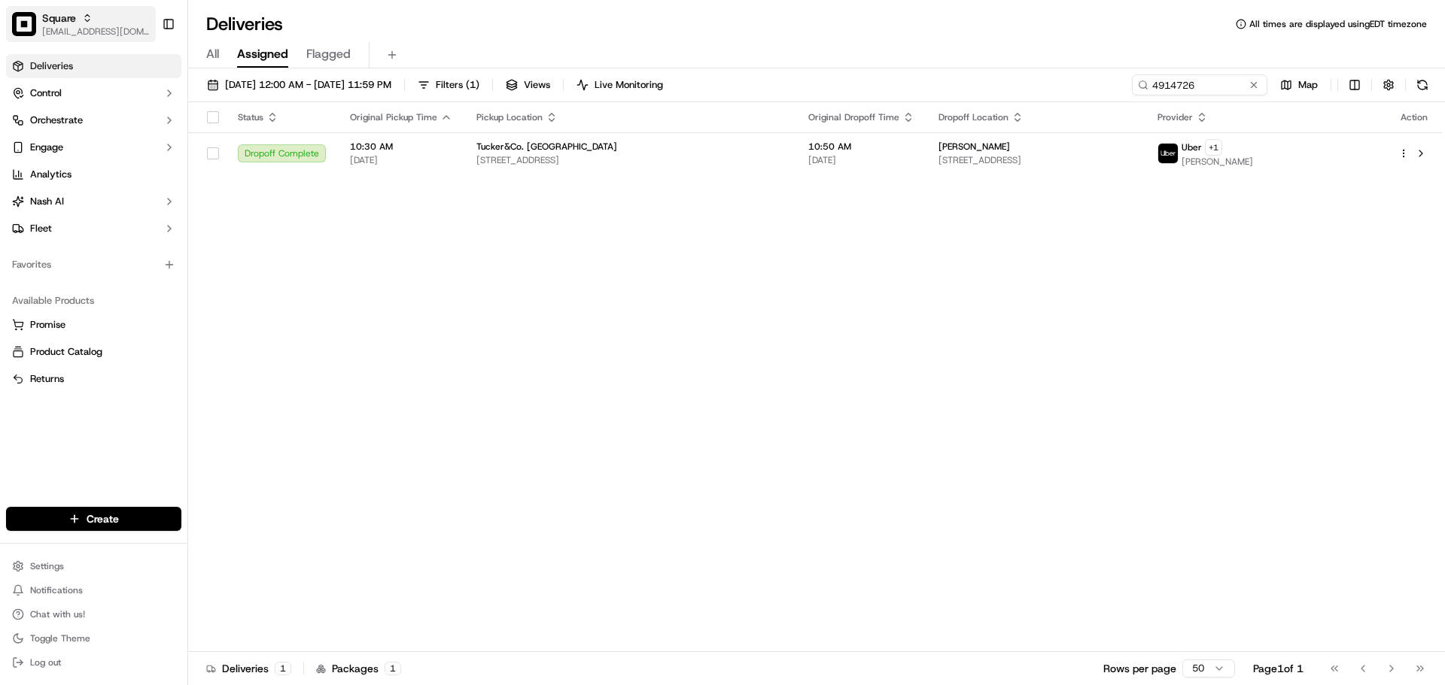
click at [123, 24] on div "Square" at bounding box center [96, 18] width 108 height 15
type input "tiny"
click at [257, 90] on div "Tiny Mile" at bounding box center [272, 78] width 218 height 30
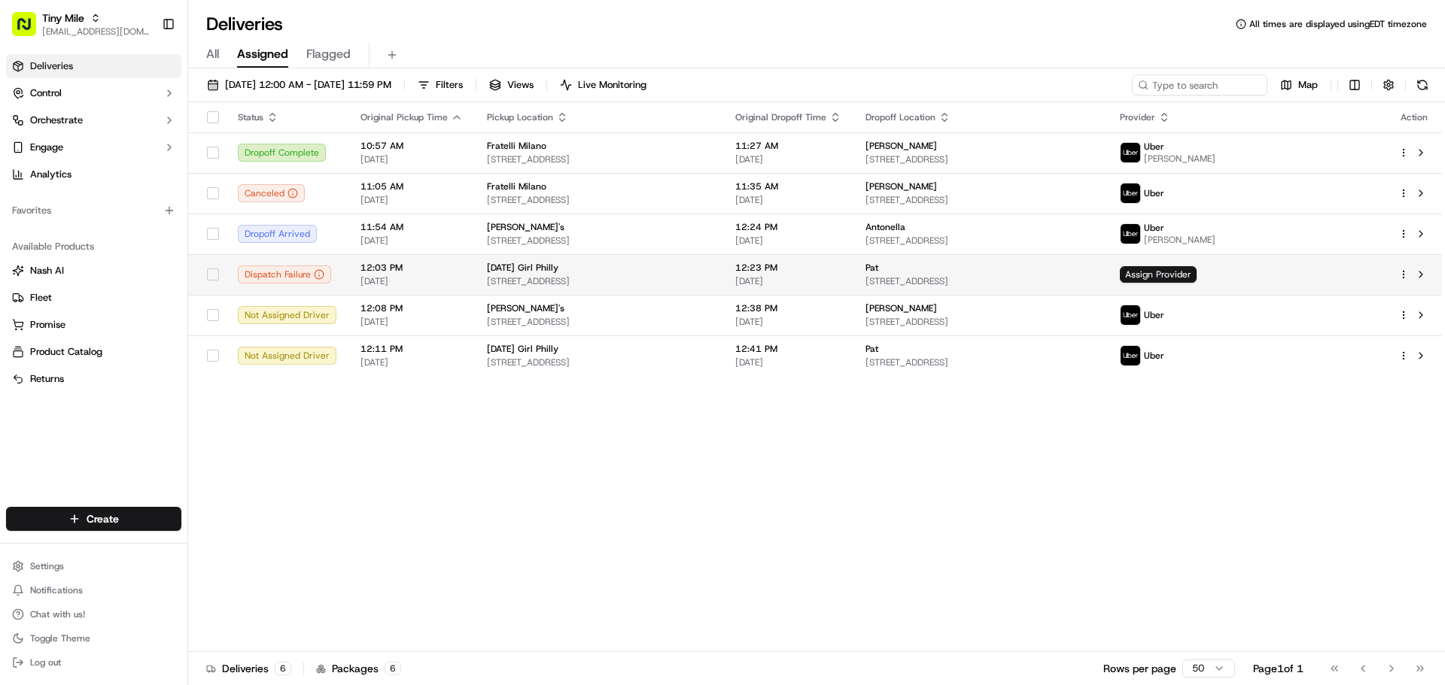
click at [921, 272] on td "Pat [STREET_ADDRESS]" at bounding box center [980, 274] width 254 height 41
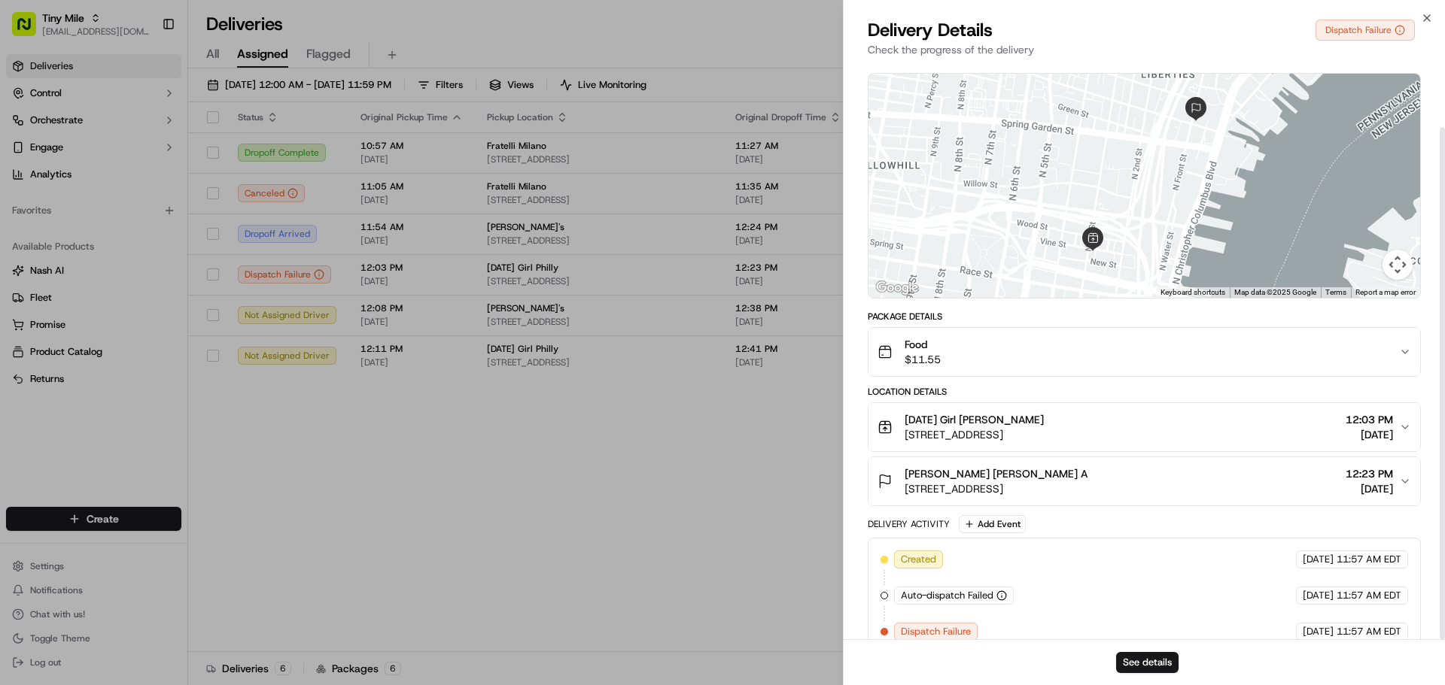
scroll to position [72, 0]
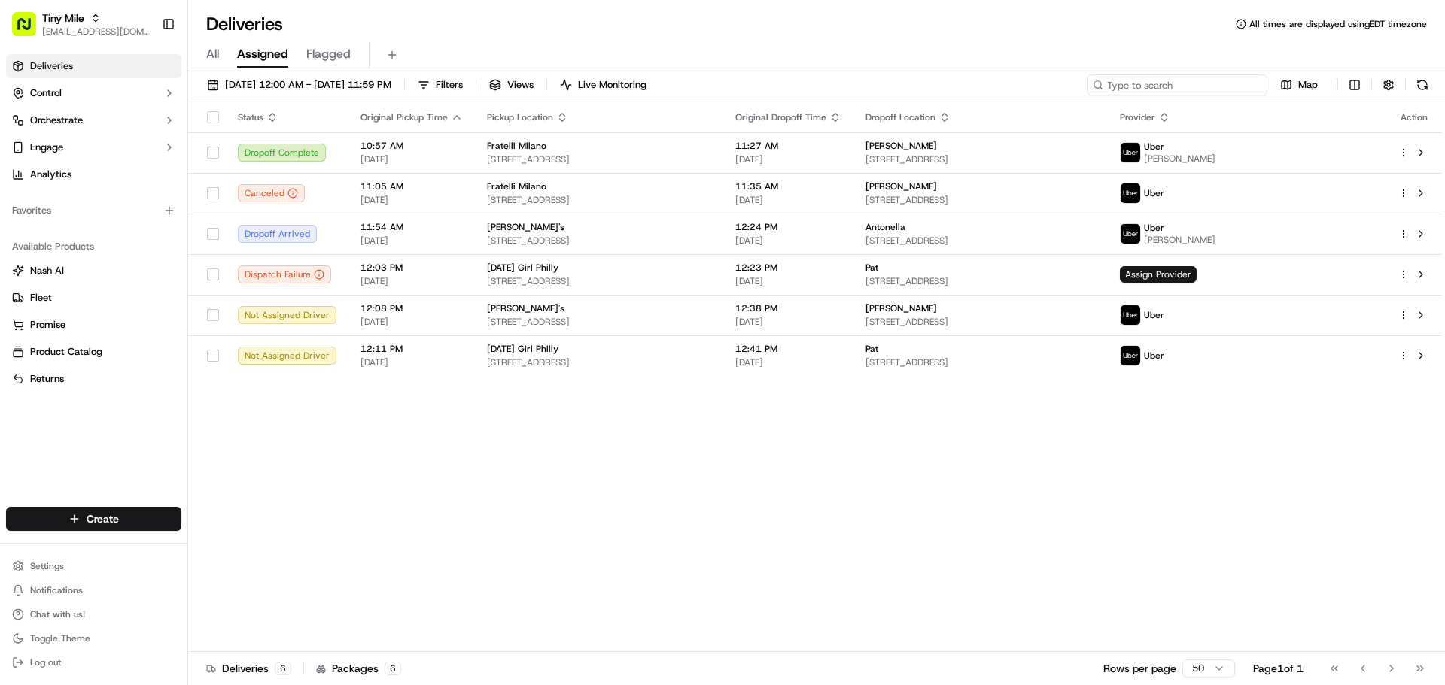
click at [1181, 81] on input at bounding box center [1176, 84] width 181 height 21
paste input "unday Girl Philly"
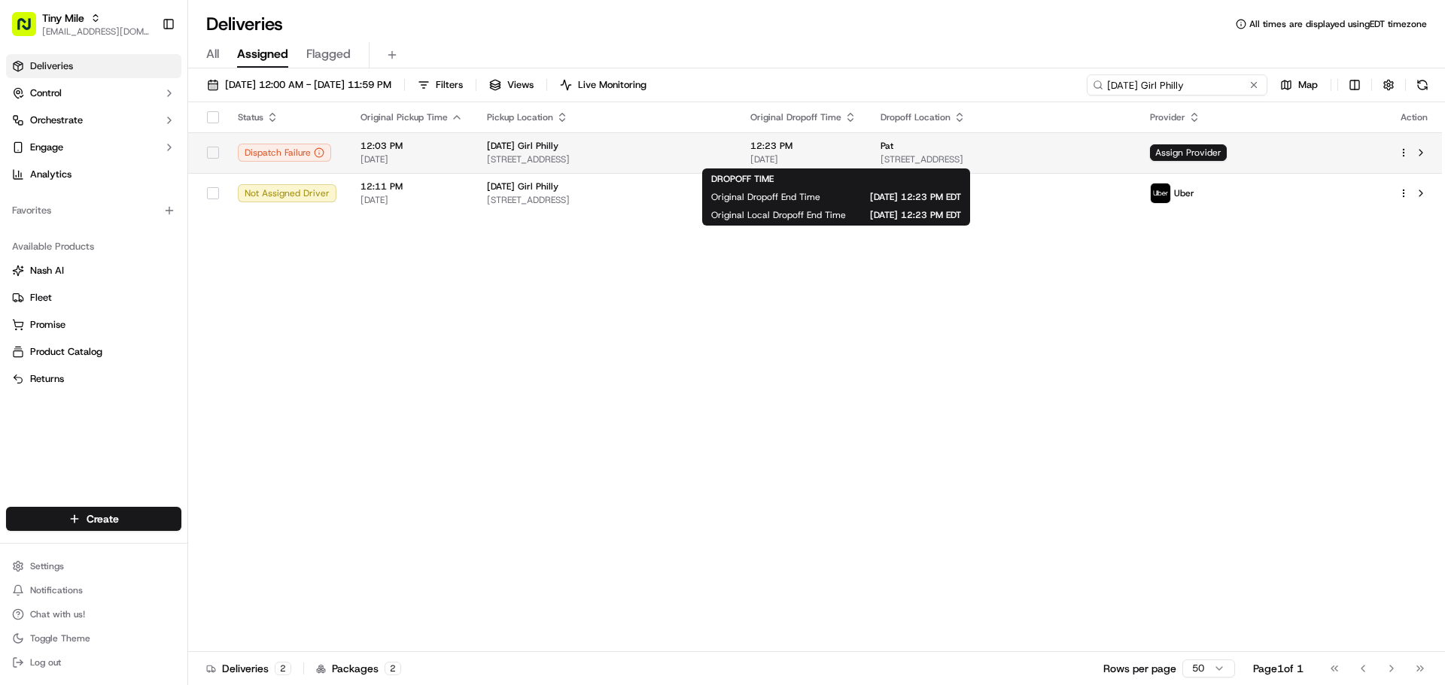
type input "Sunday Girl Philly"
click at [829, 147] on span "12:23 PM" at bounding box center [803, 146] width 106 height 12
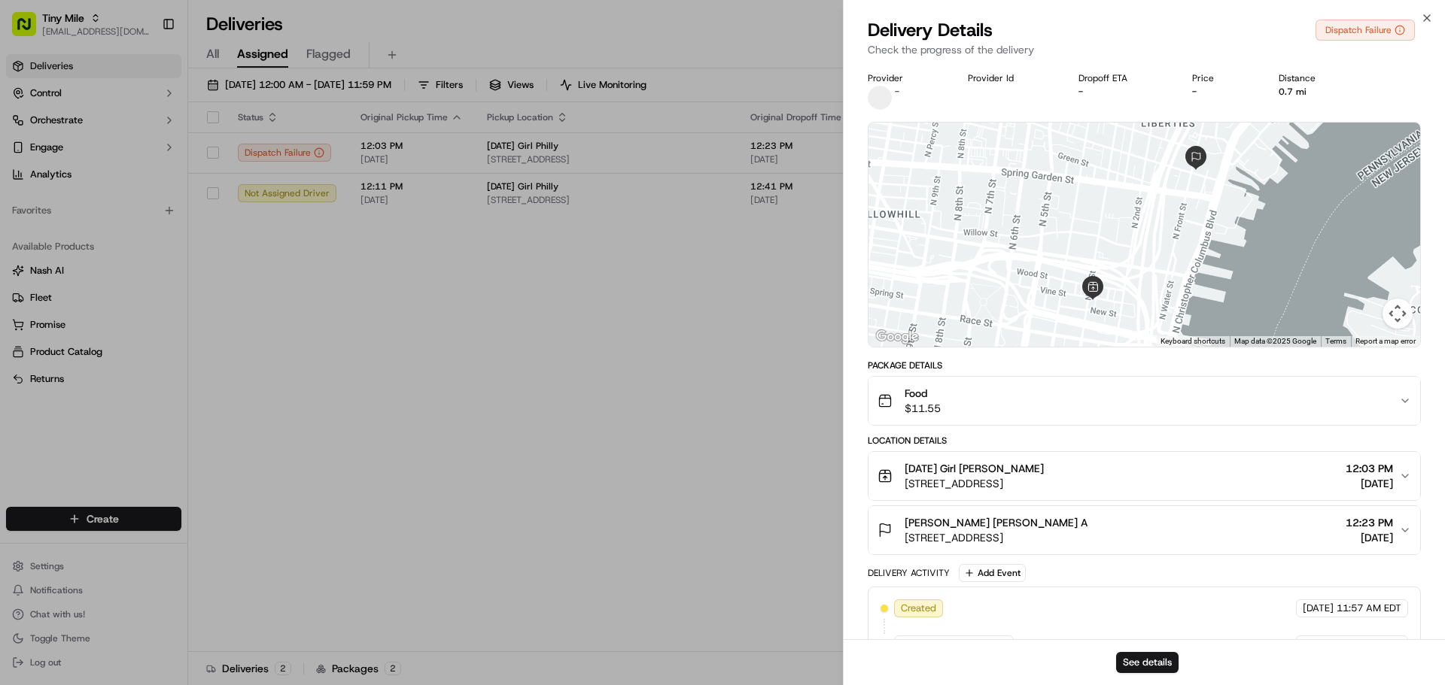
scroll to position [72, 0]
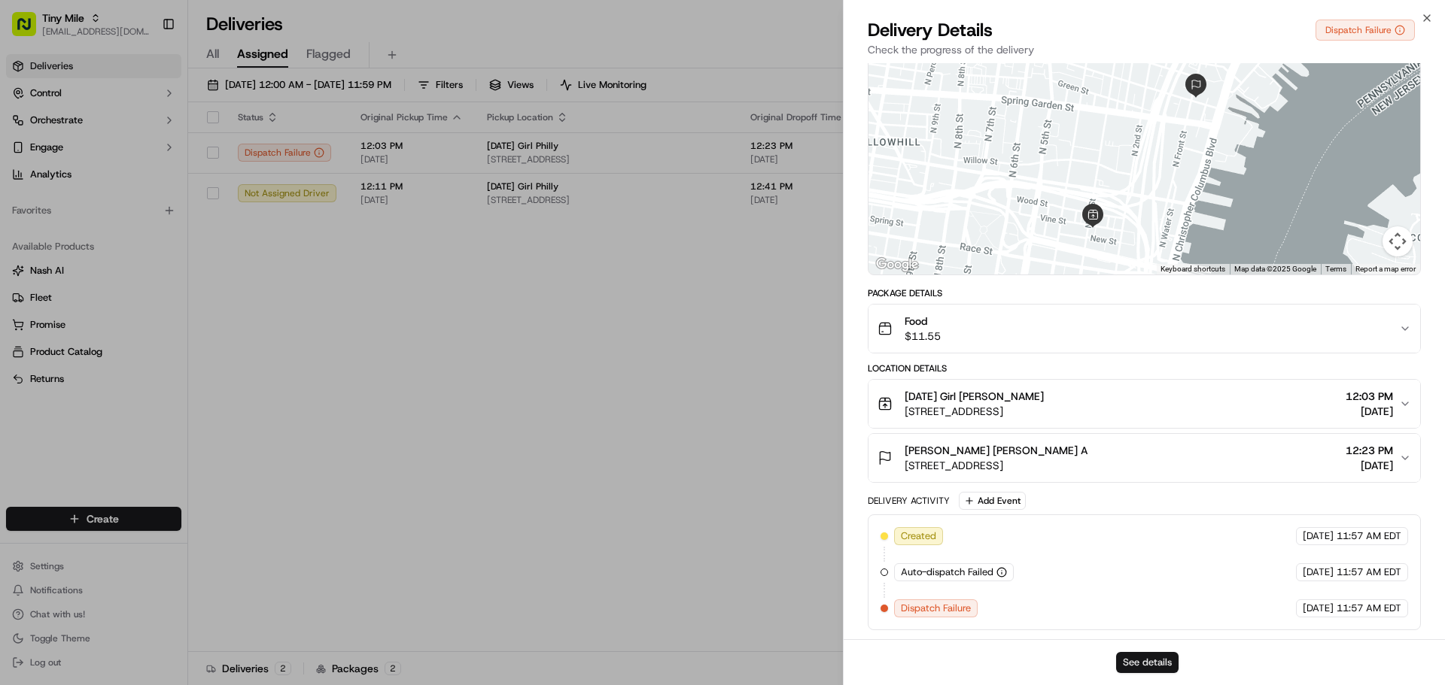
click at [1145, 658] on button "See details" at bounding box center [1147, 662] width 62 height 21
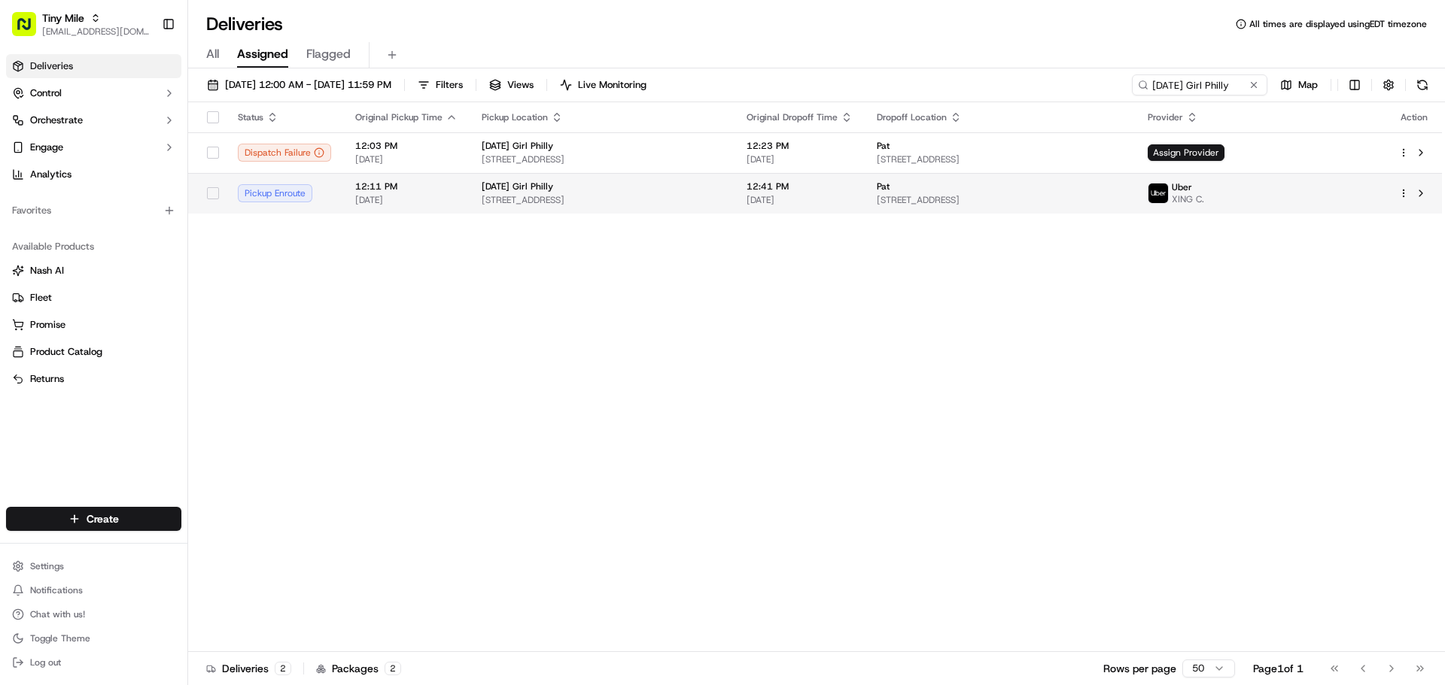
click at [815, 191] on span "12:41 PM" at bounding box center [799, 187] width 106 height 12
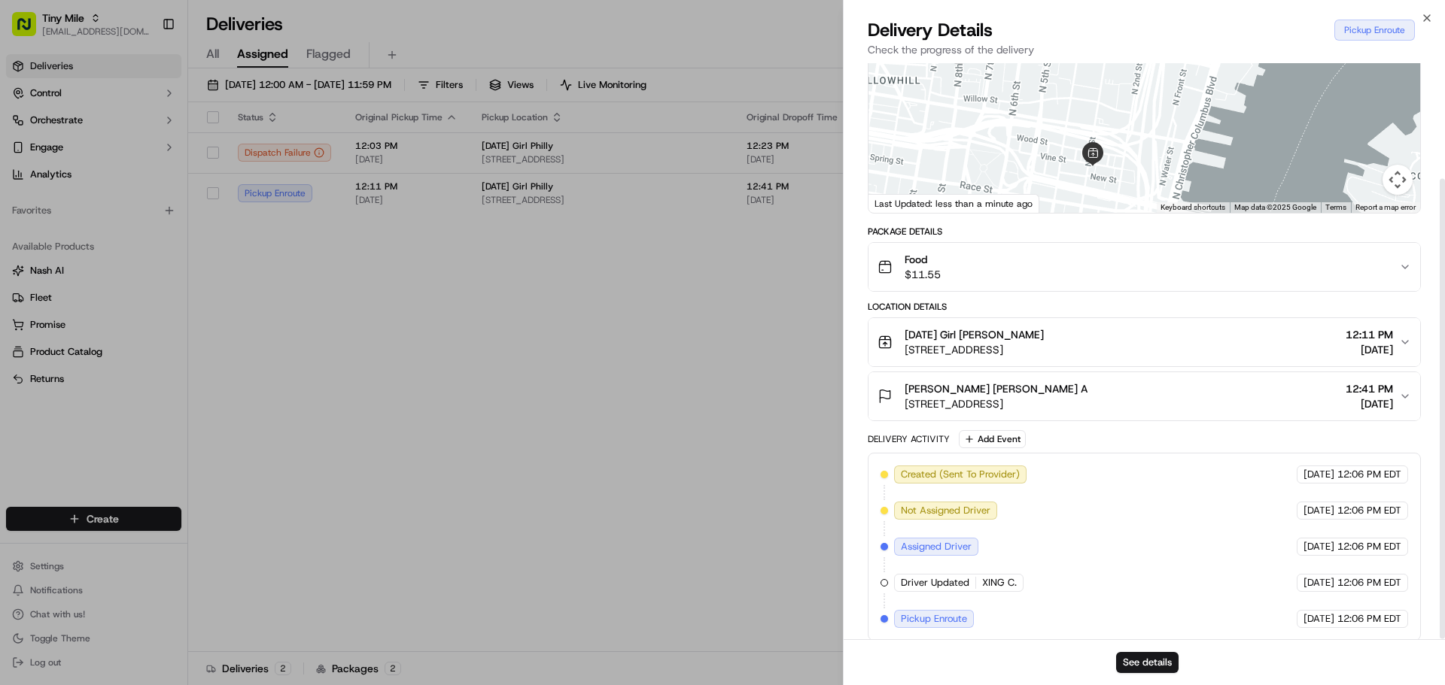
scroll to position [144, 0]
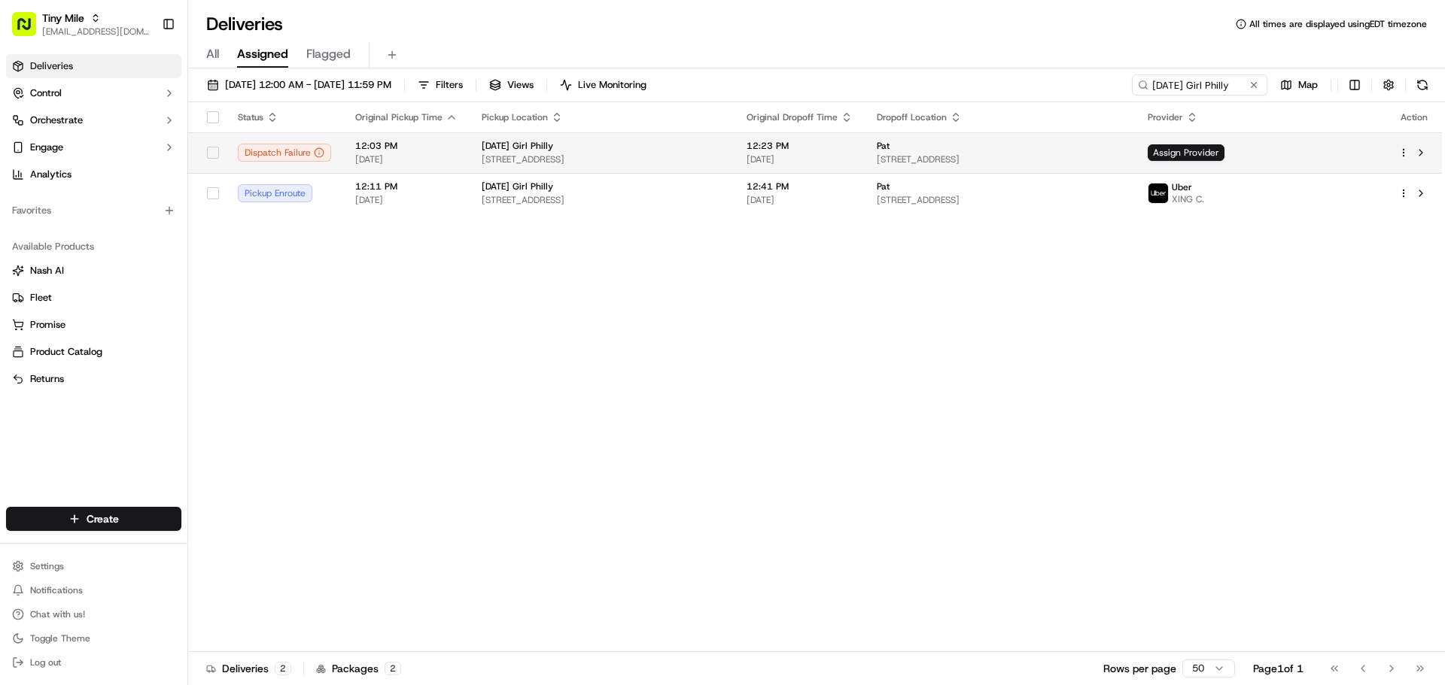
click at [783, 150] on td "12:23 PM 09/22/2025" at bounding box center [799, 152] width 130 height 41
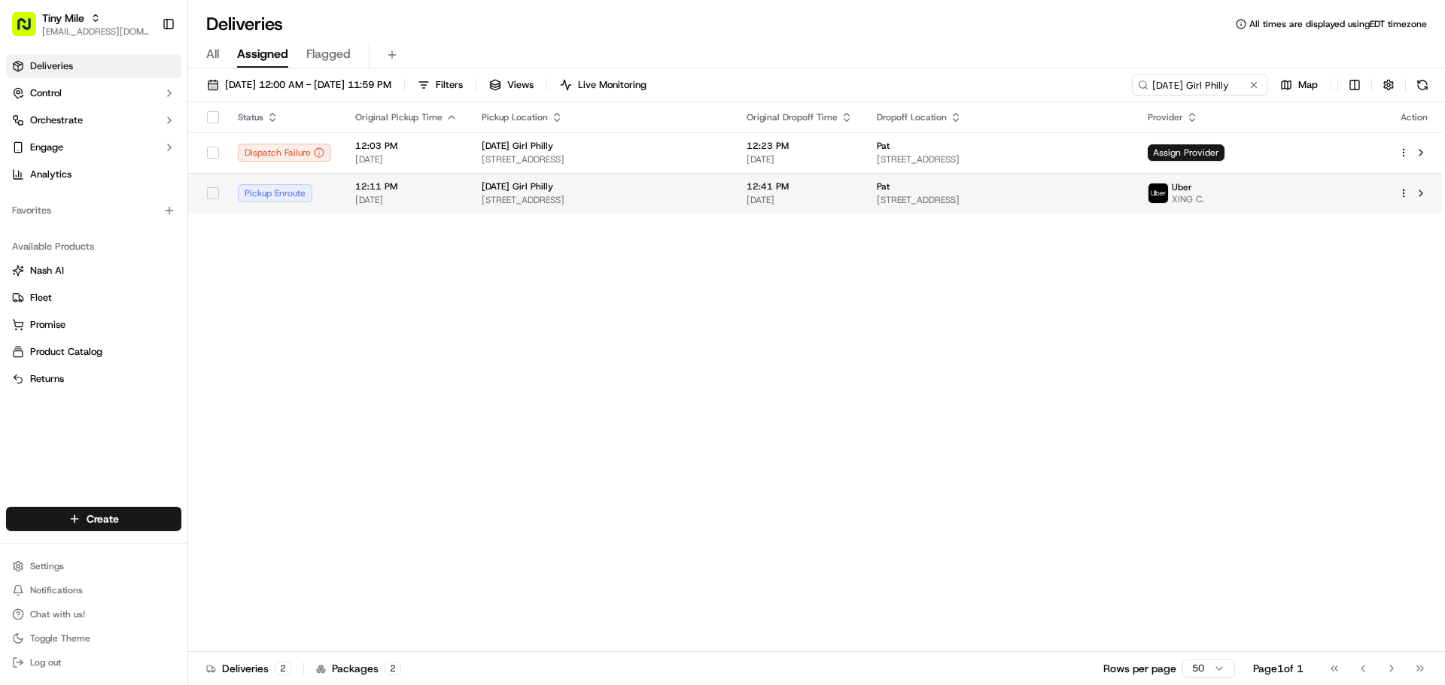
click at [697, 185] on div "Sunday Girl Philly" at bounding box center [602, 187] width 241 height 12
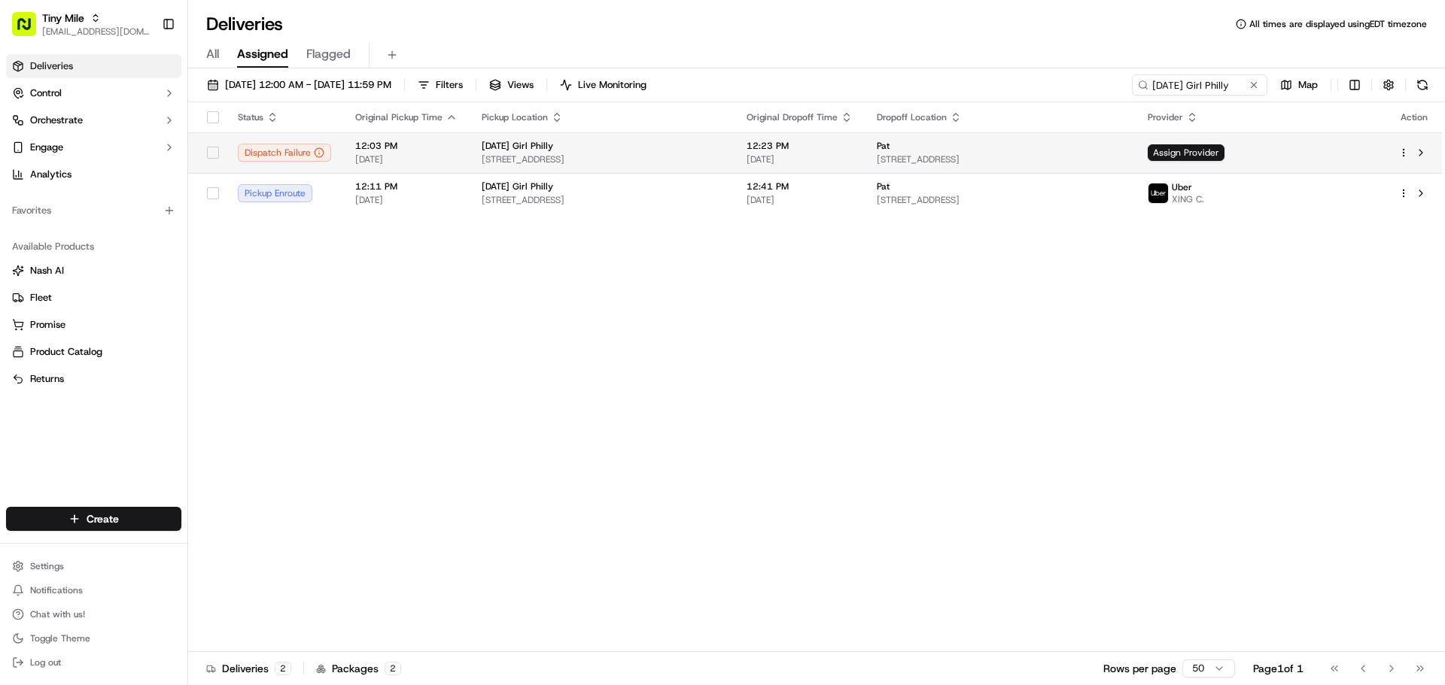
click at [811, 154] on span "[DATE]" at bounding box center [799, 159] width 106 height 12
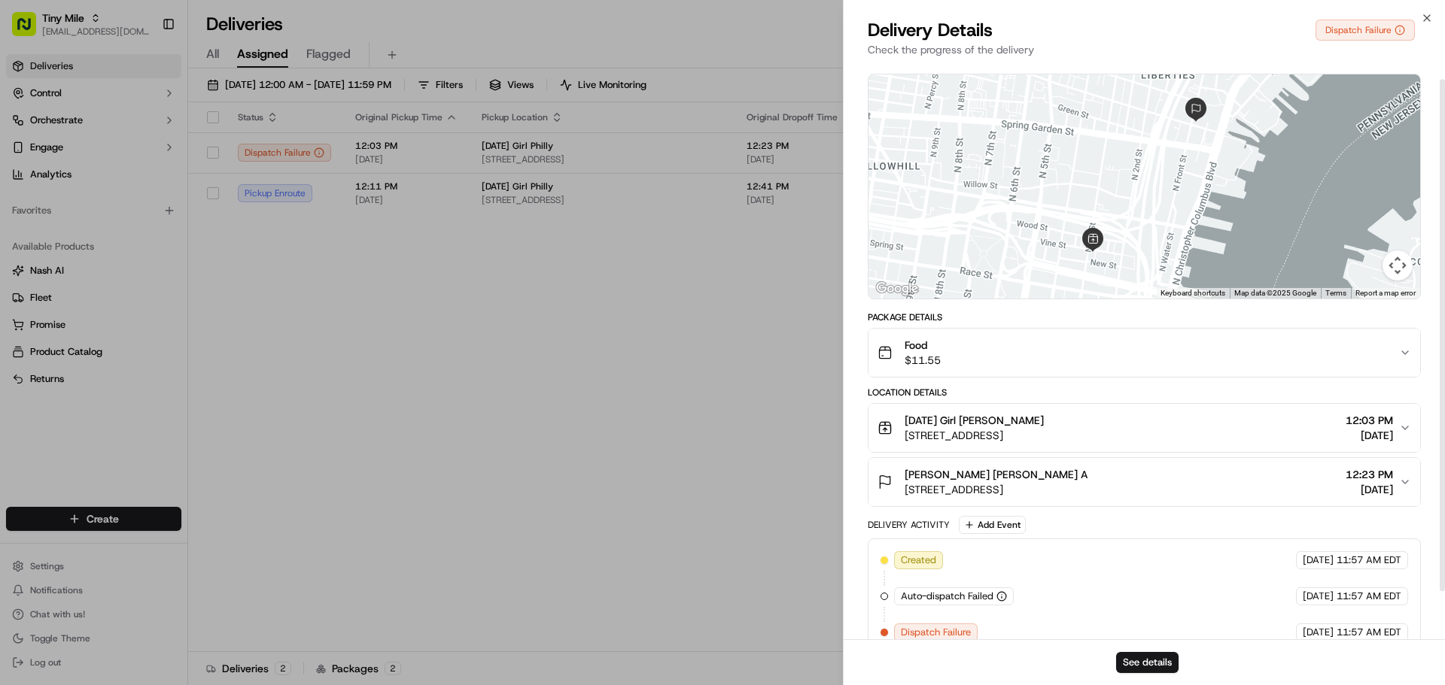
scroll to position [72, 0]
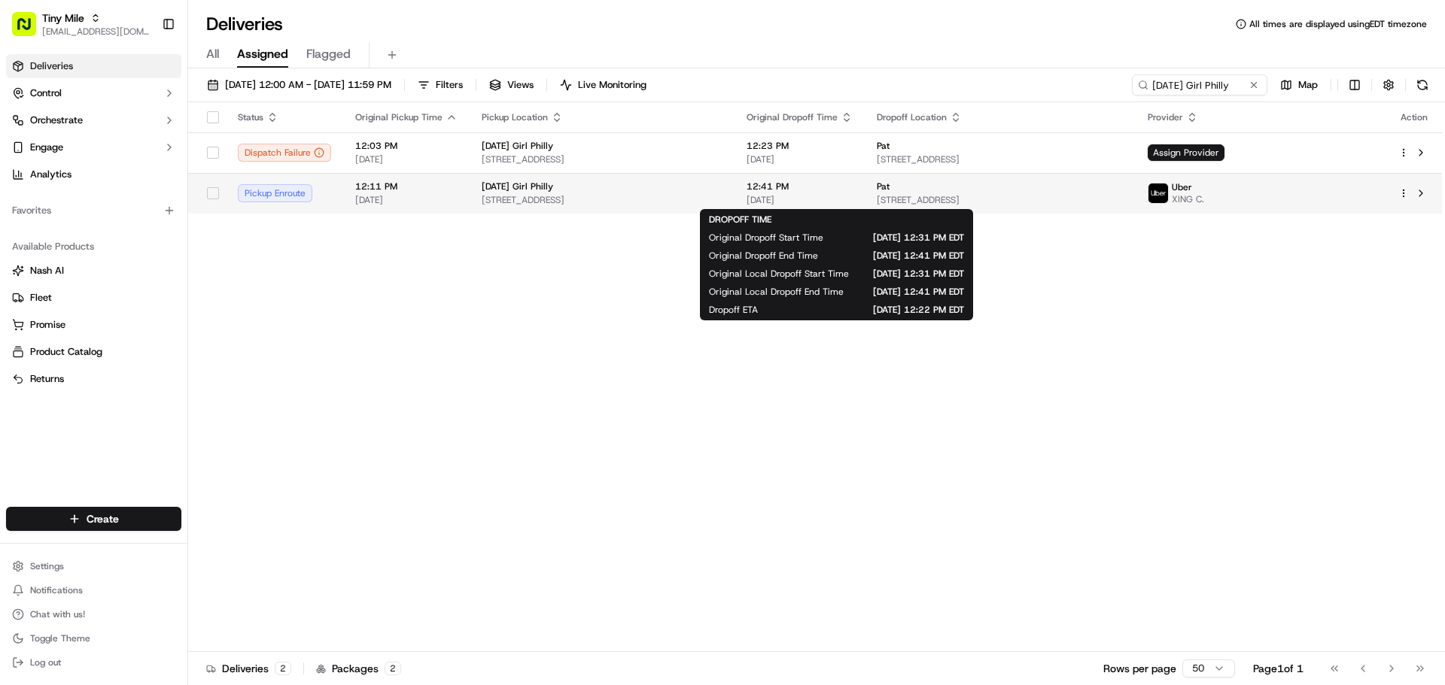
drag, startPoint x: 849, startPoint y: 189, endPoint x: 678, endPoint y: 208, distance: 172.7
click at [678, 208] on td "Sunday Girl Philly 263 N 3rd St, Philadelphia, PA 19106, USA" at bounding box center [601, 193] width 265 height 41
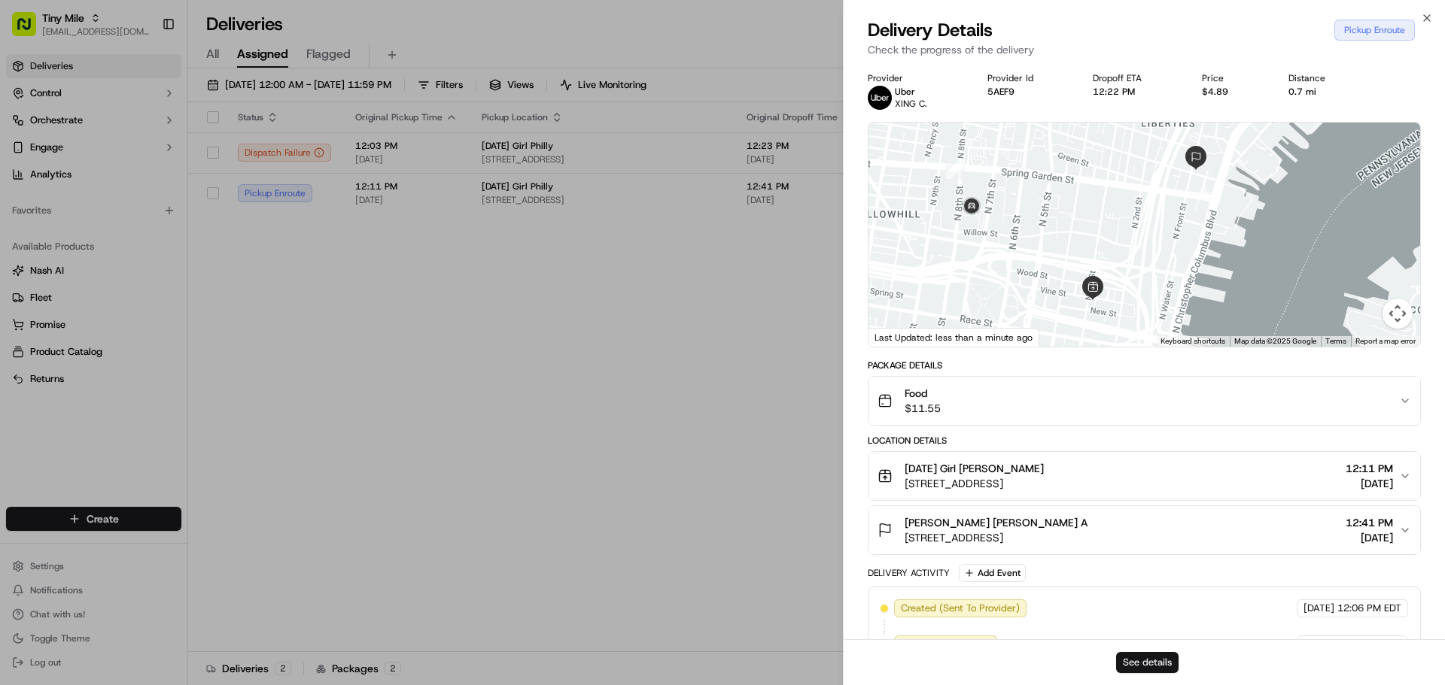
click at [1145, 669] on button "See details" at bounding box center [1147, 662] width 62 height 21
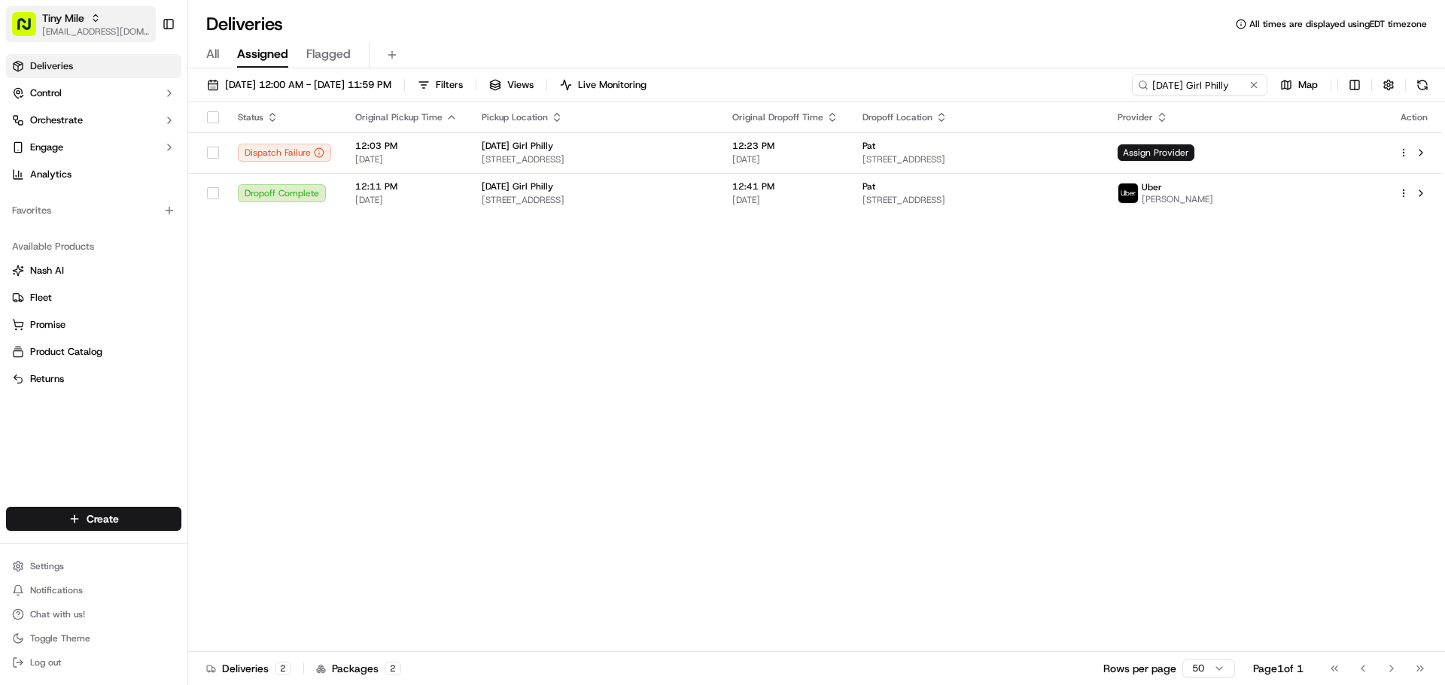
click at [91, 17] on icon "button" at bounding box center [95, 18] width 11 height 11
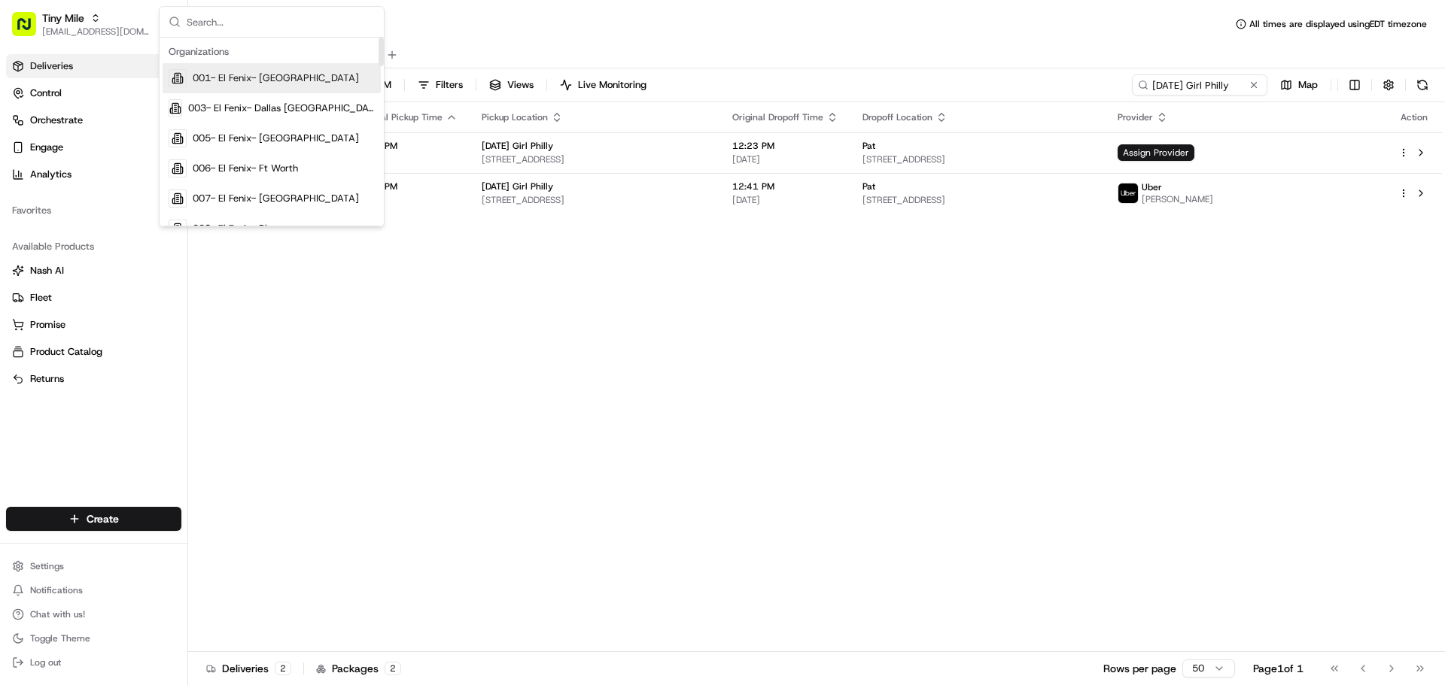
click at [235, 13] on input "text" at bounding box center [281, 22] width 188 height 30
paste input "Lumpia Queen"
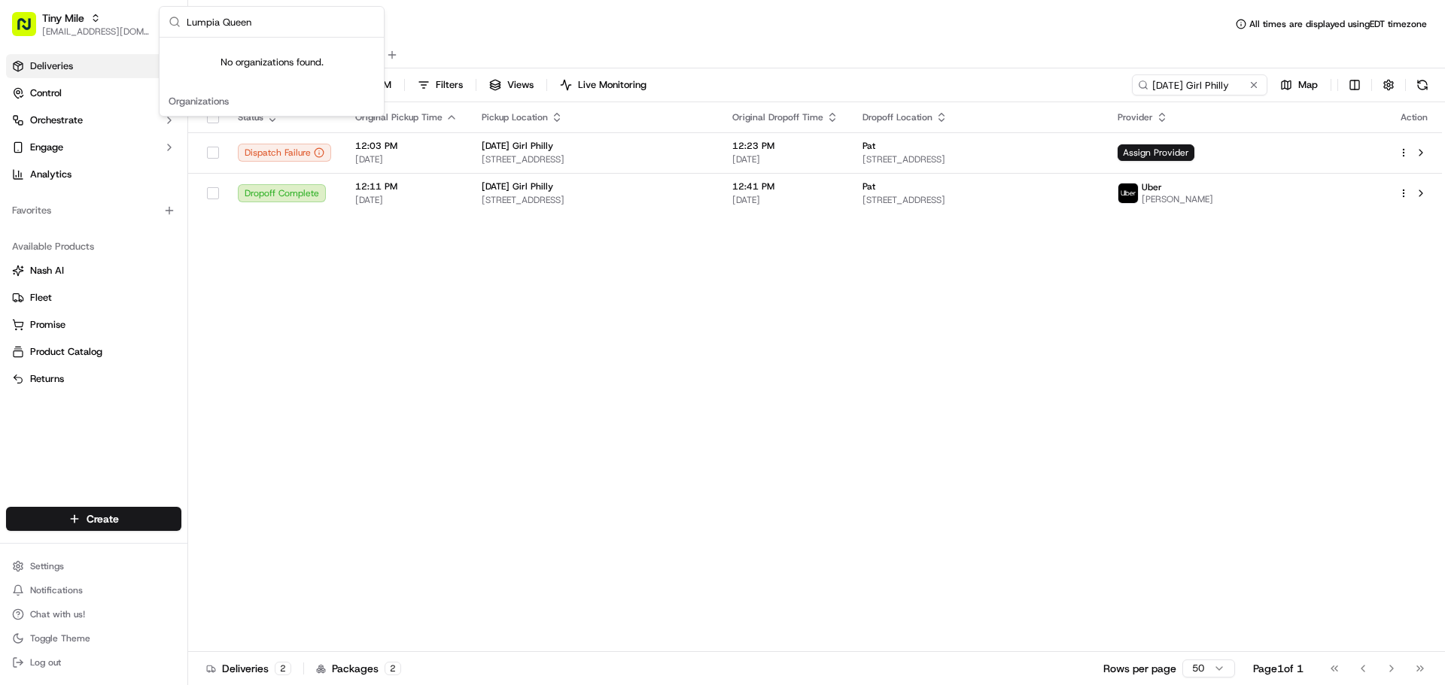
click at [298, 25] on input "Lumpia Queen" at bounding box center [281, 22] width 188 height 30
click at [298, 24] on input "Lumpia Queen" at bounding box center [281, 22] width 188 height 30
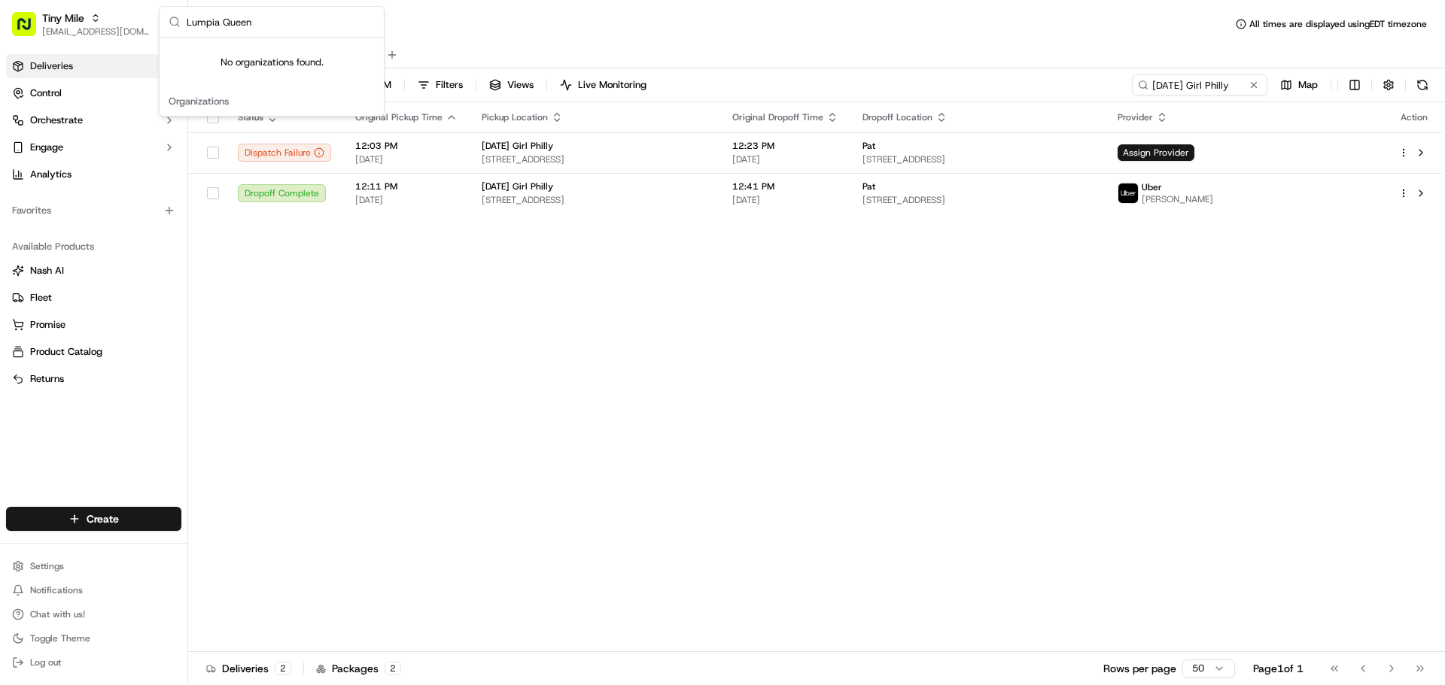
click at [298, 24] on input "Lumpia Queen" at bounding box center [281, 22] width 188 height 30
click at [343, 32] on input "Lumpia Queen" at bounding box center [281, 22] width 188 height 30
type input "Chowly"
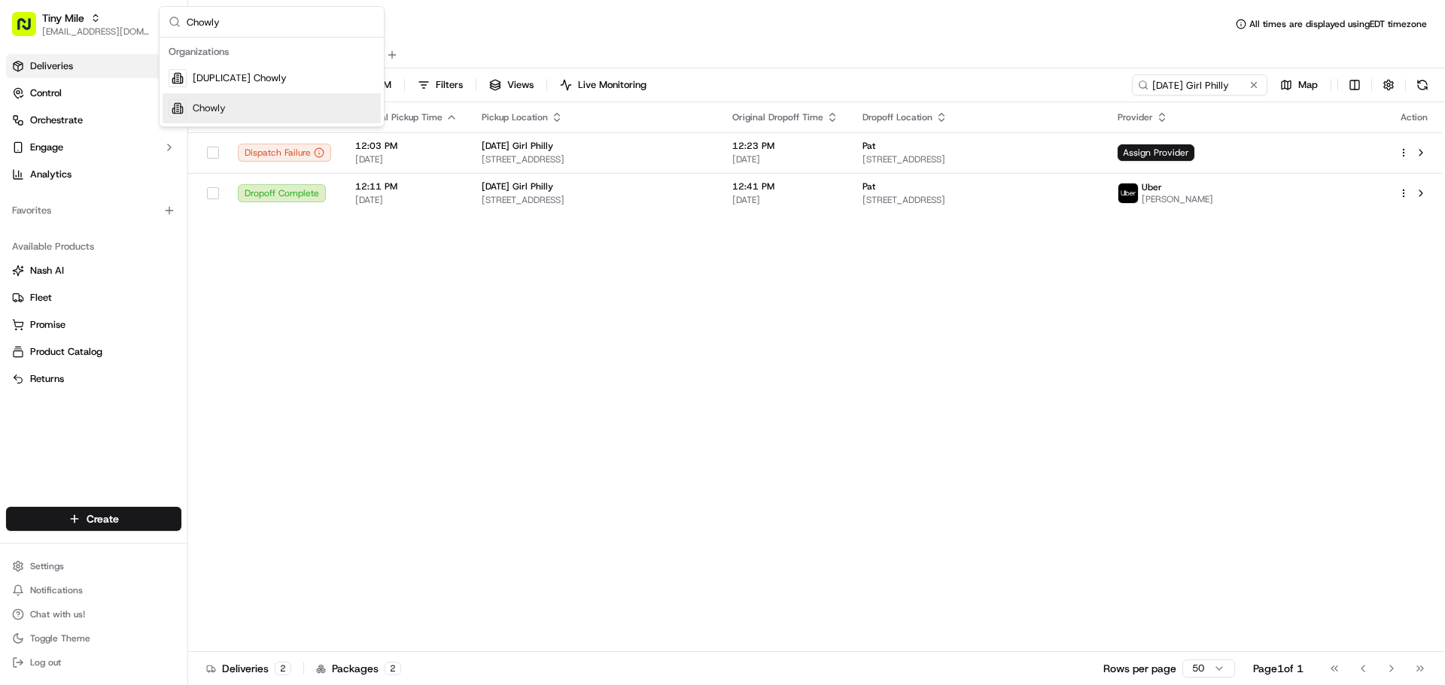
click at [286, 105] on div "Chowly" at bounding box center [272, 108] width 218 height 30
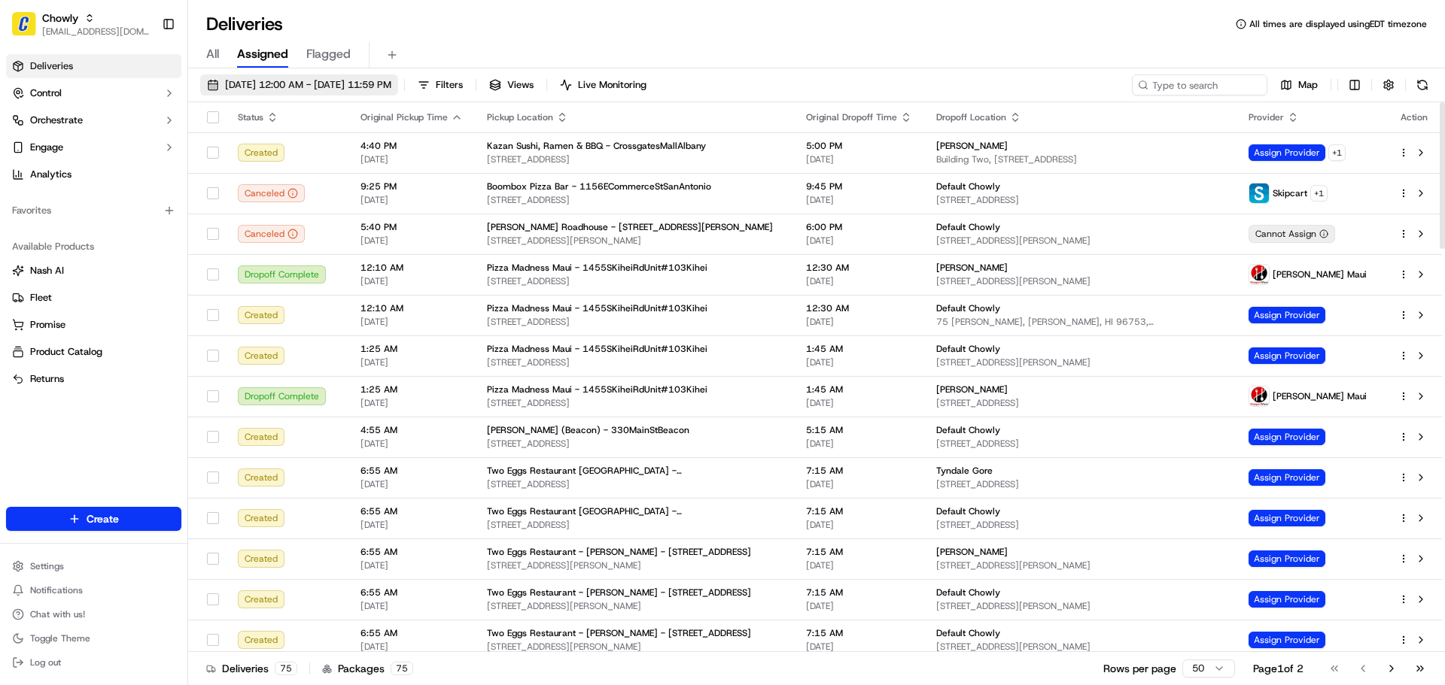
click at [373, 90] on span "09/22/2025 12:00 AM - 09/28/2025 11:59 PM" at bounding box center [308, 85] width 166 height 14
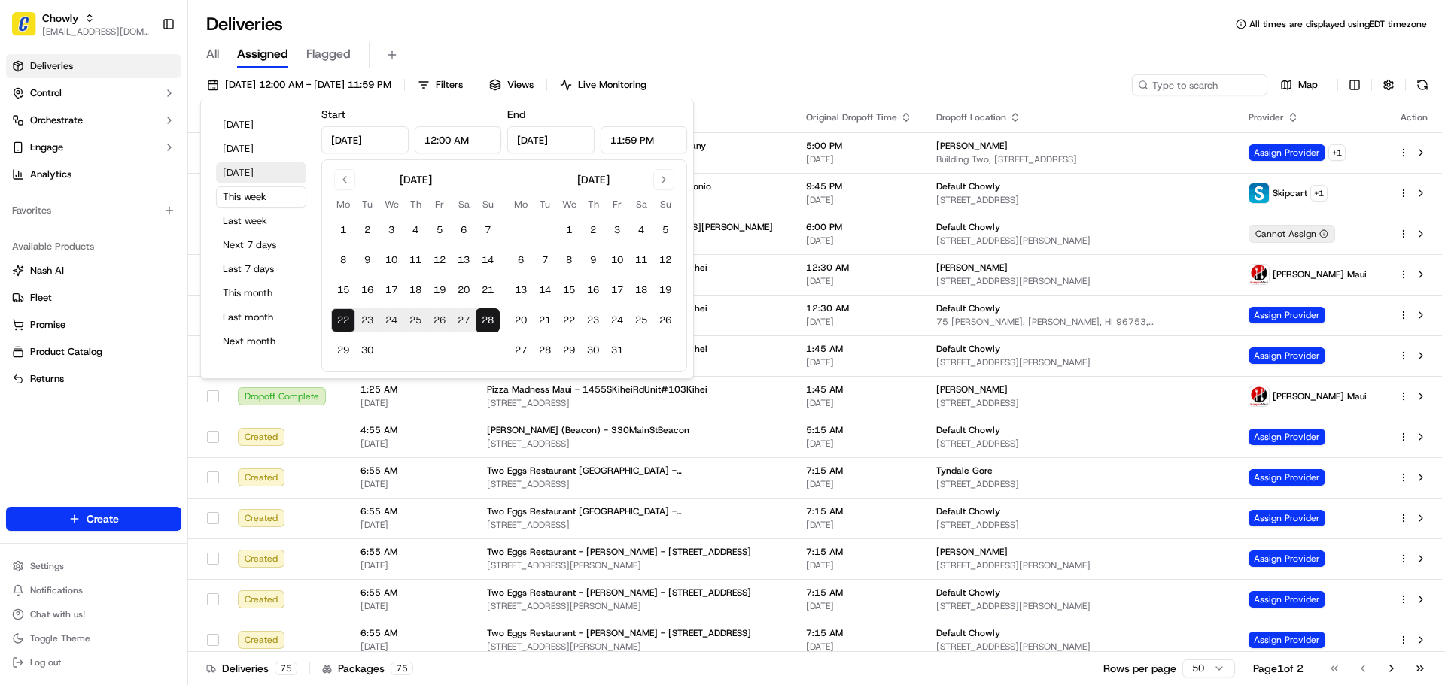
drag, startPoint x: 252, startPoint y: 217, endPoint x: 265, endPoint y: 179, distance: 40.4
click at [265, 179] on div "Today Yesterday Tomorrow This week Last week Next 7 days Last 7 days This month…" at bounding box center [261, 238] width 108 height 267
click at [263, 289] on button "This month" at bounding box center [261, 293] width 90 height 21
type input "Sep 1, 2025"
type input "Sep 30, 2025"
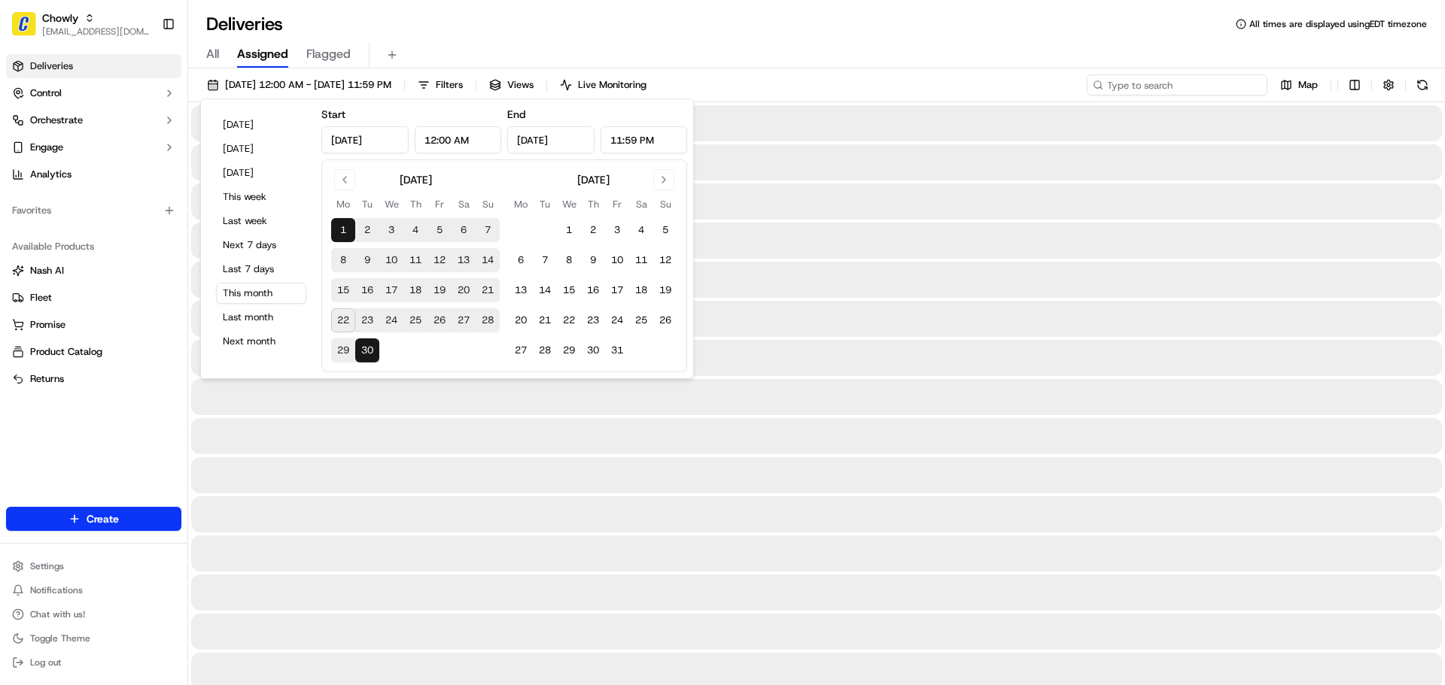
click at [1181, 81] on input at bounding box center [1176, 84] width 181 height 21
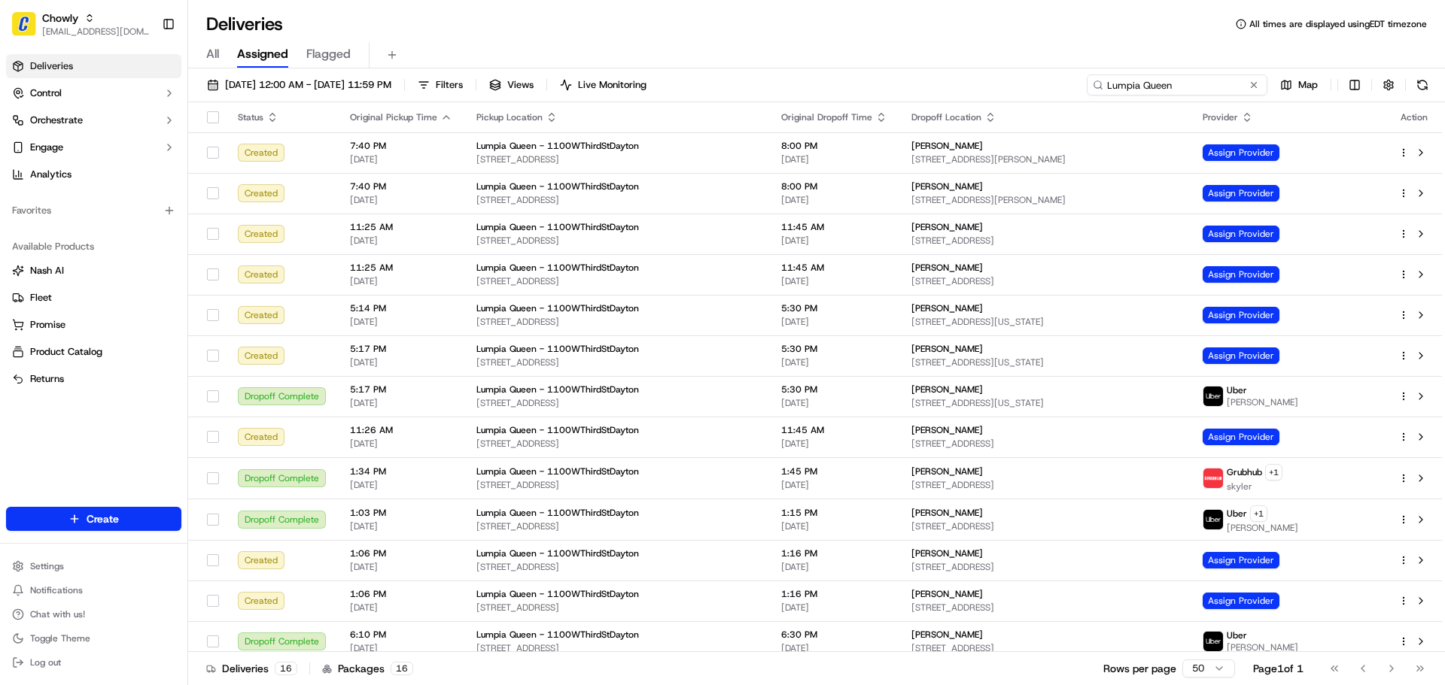
click at [1224, 81] on input "Lumpia Queen" at bounding box center [1176, 84] width 181 height 21
click at [1168, 87] on input "Lumpia Queen" at bounding box center [1176, 84] width 181 height 21
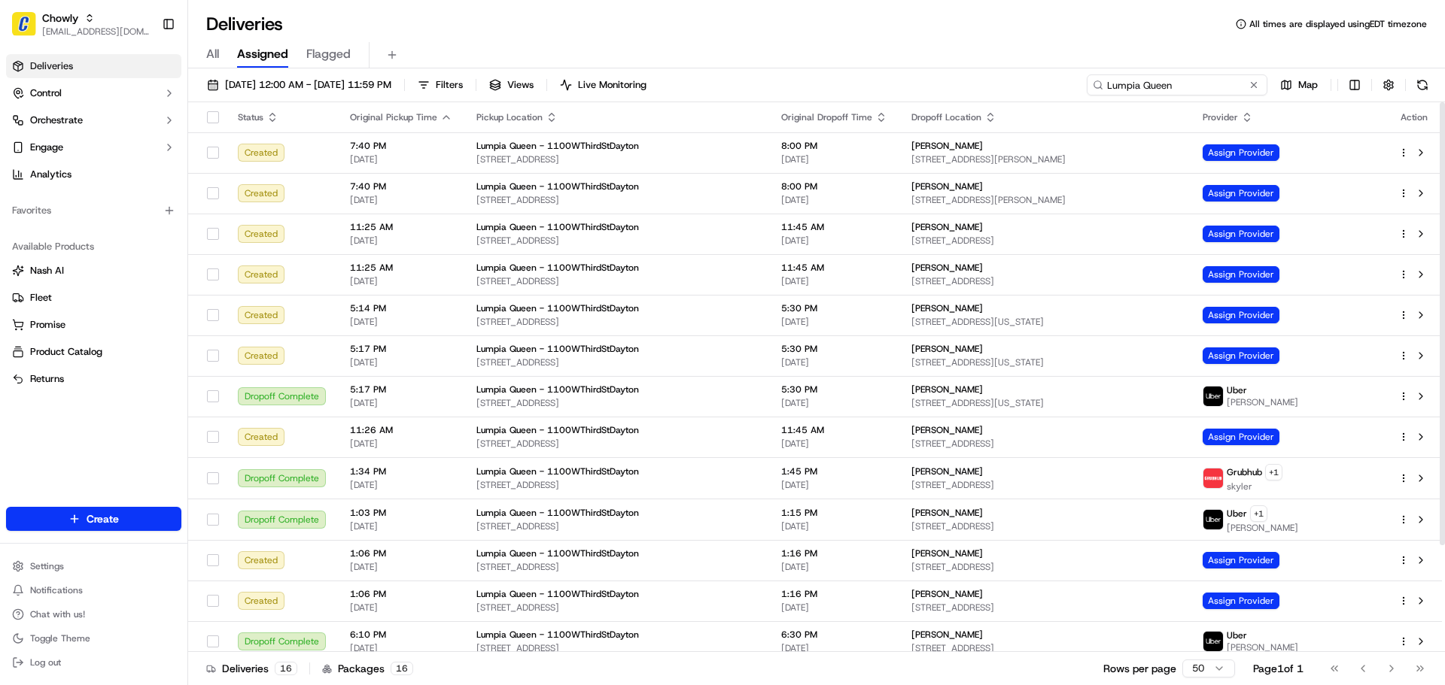
click at [1168, 87] on input "Lumpia Queen" at bounding box center [1176, 84] width 181 height 21
paste input "E4FC"
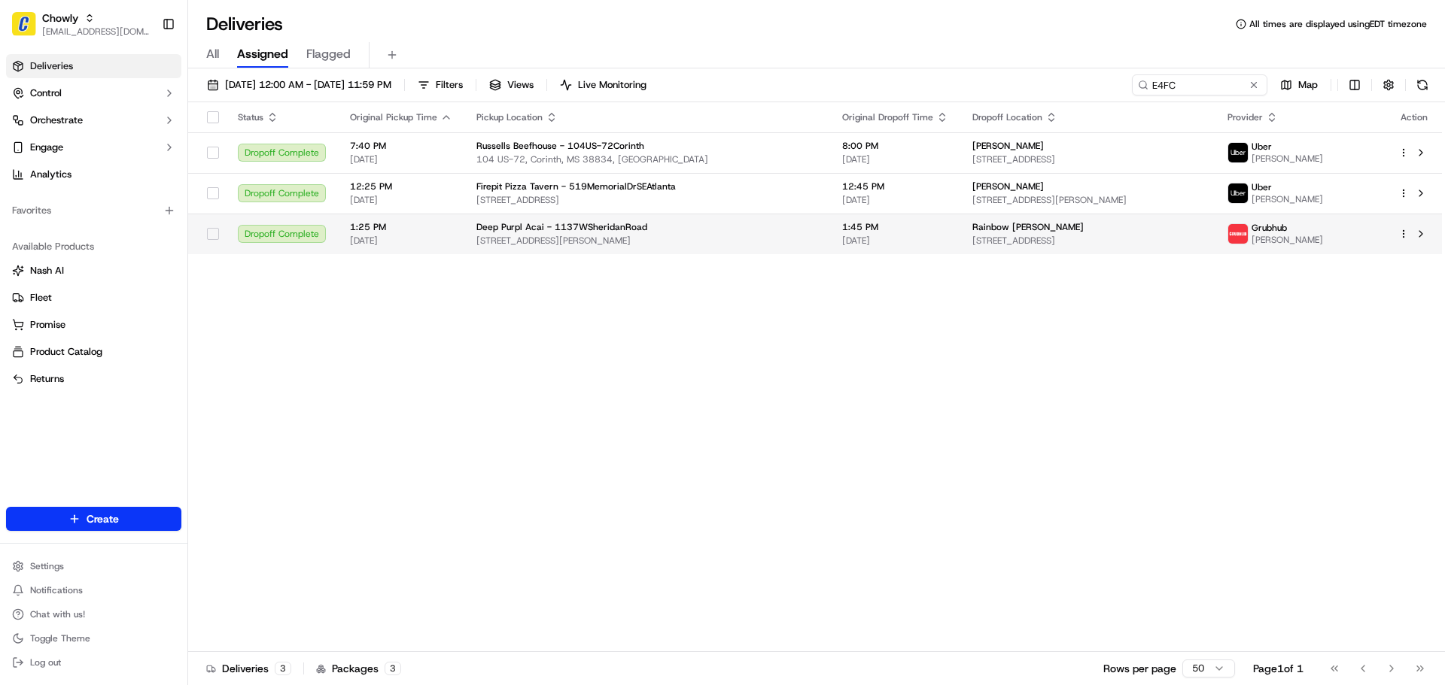
click at [902, 236] on td "1:45 PM 09/21/2025" at bounding box center [895, 234] width 130 height 41
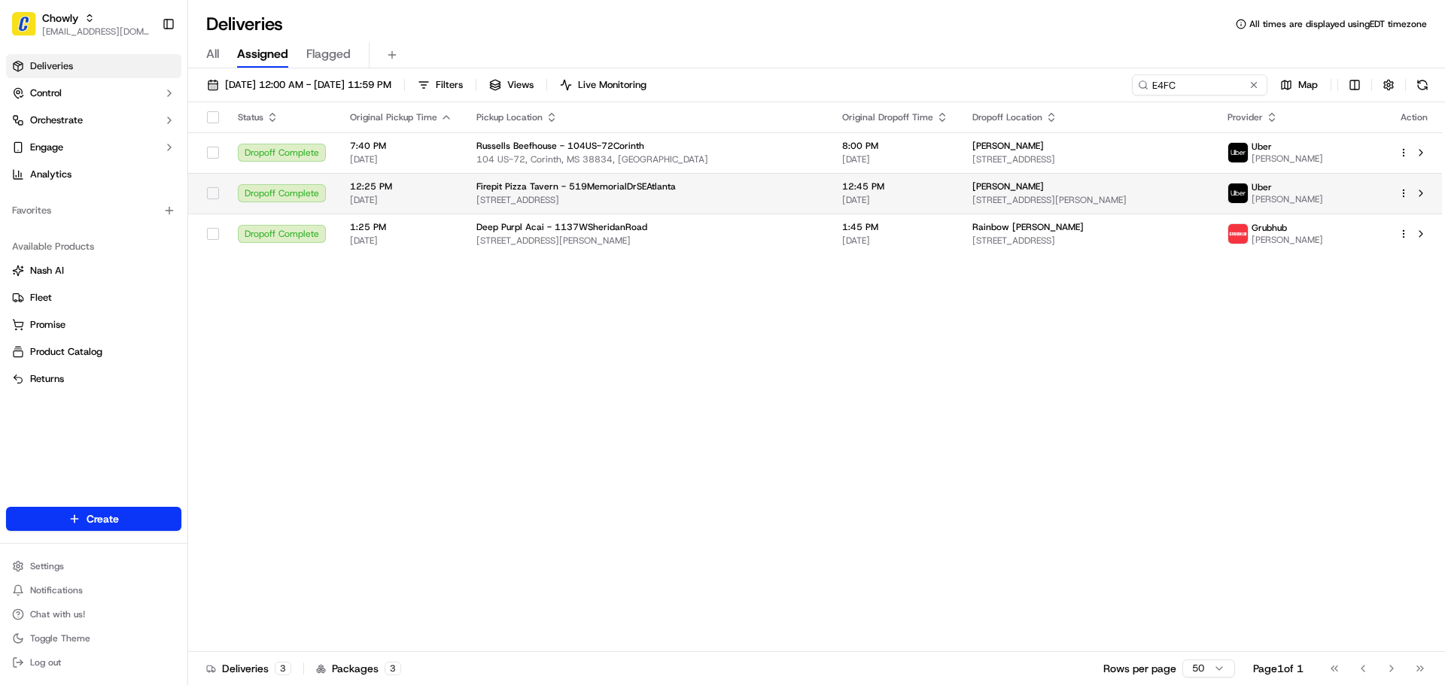
click at [858, 177] on td "12:45 PM 09/17/2025" at bounding box center [895, 193] width 130 height 41
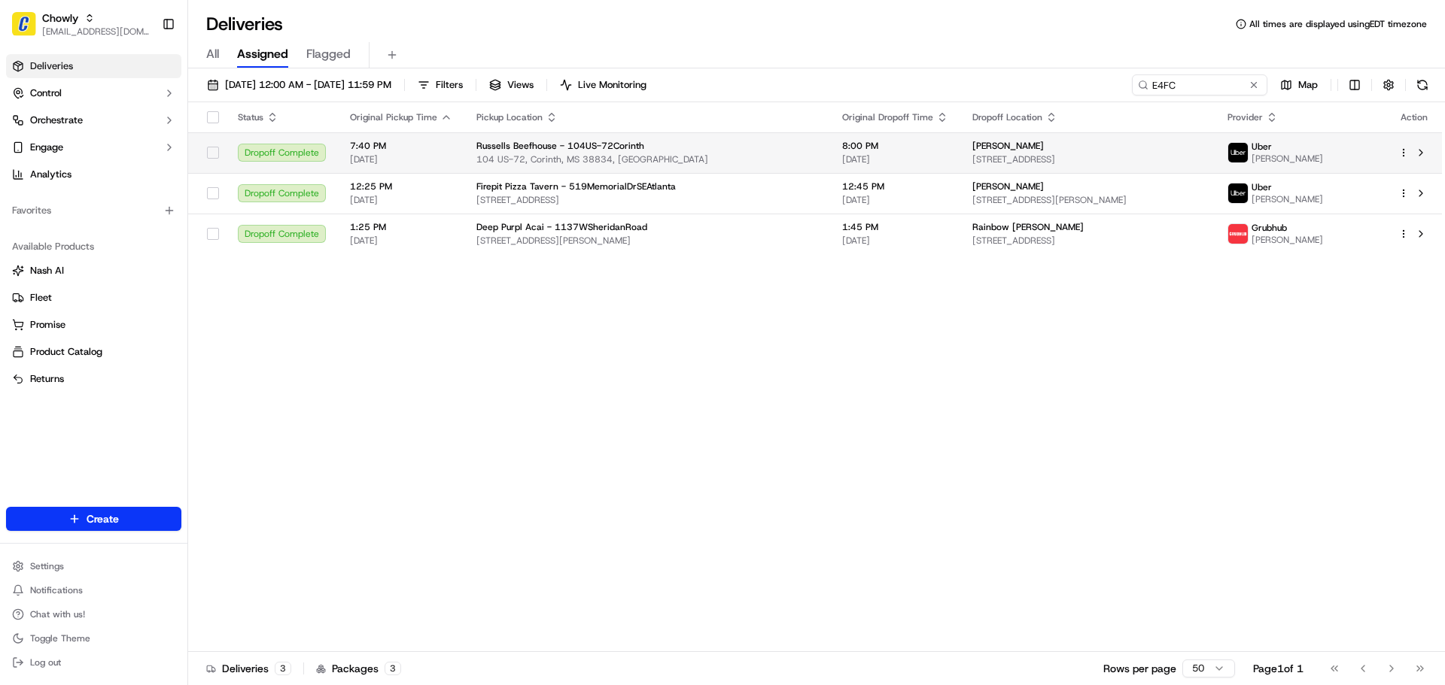
click at [867, 142] on span "8:00 PM" at bounding box center [895, 146] width 106 height 12
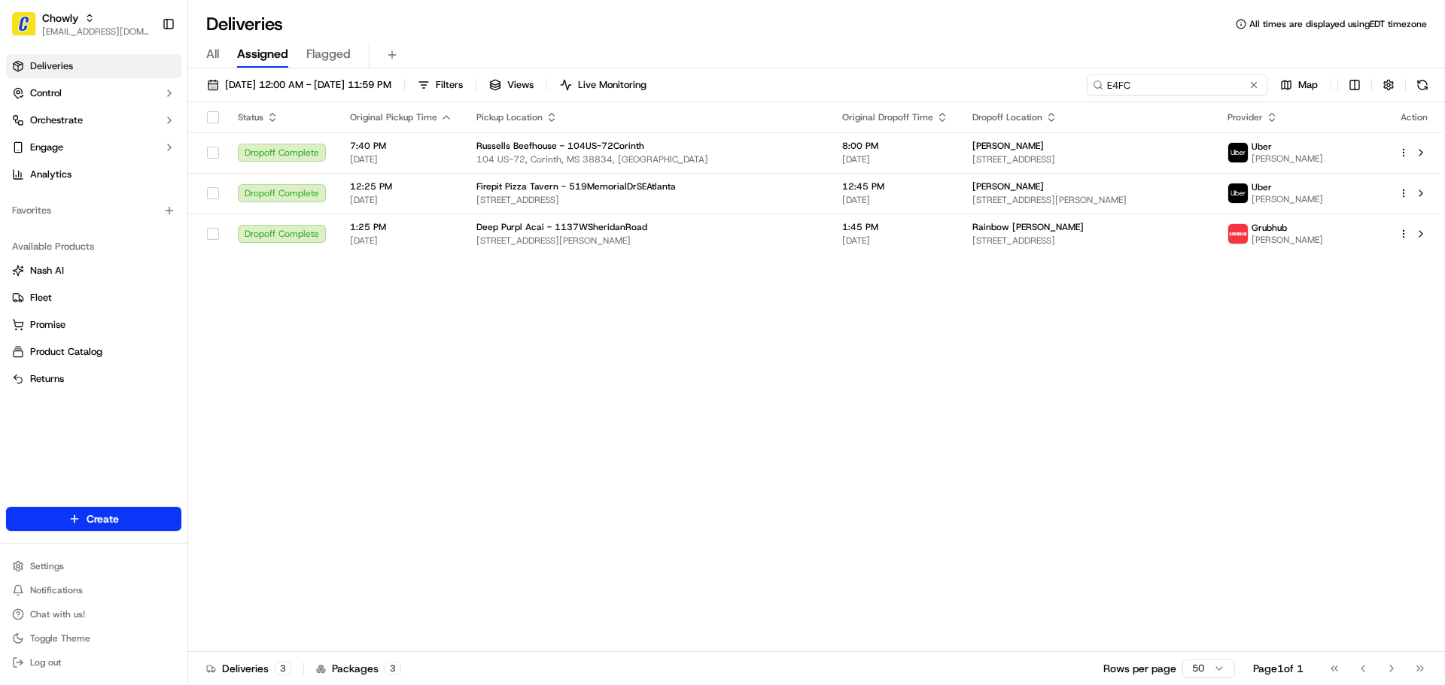
click at [1164, 84] on input "E4FC" at bounding box center [1176, 84] width 181 height 21
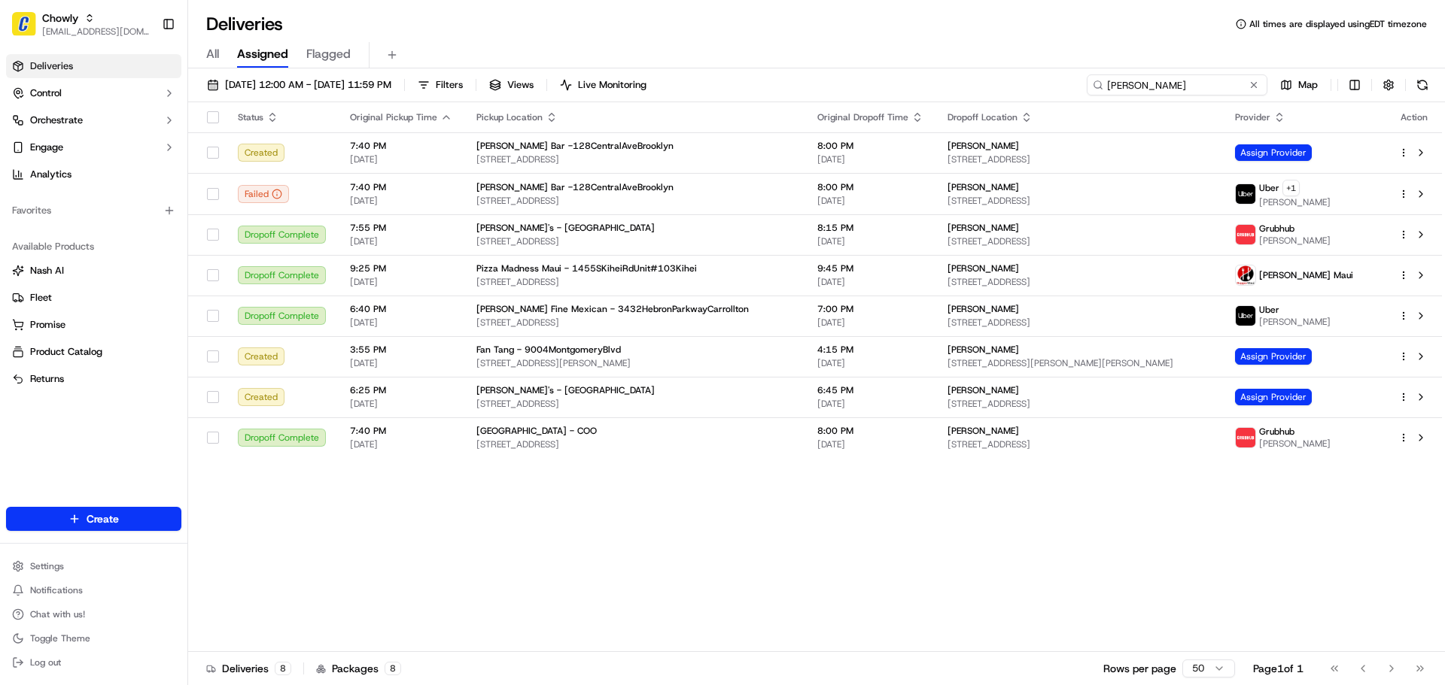
click at [1223, 90] on input "Randy" at bounding box center [1176, 84] width 181 height 21
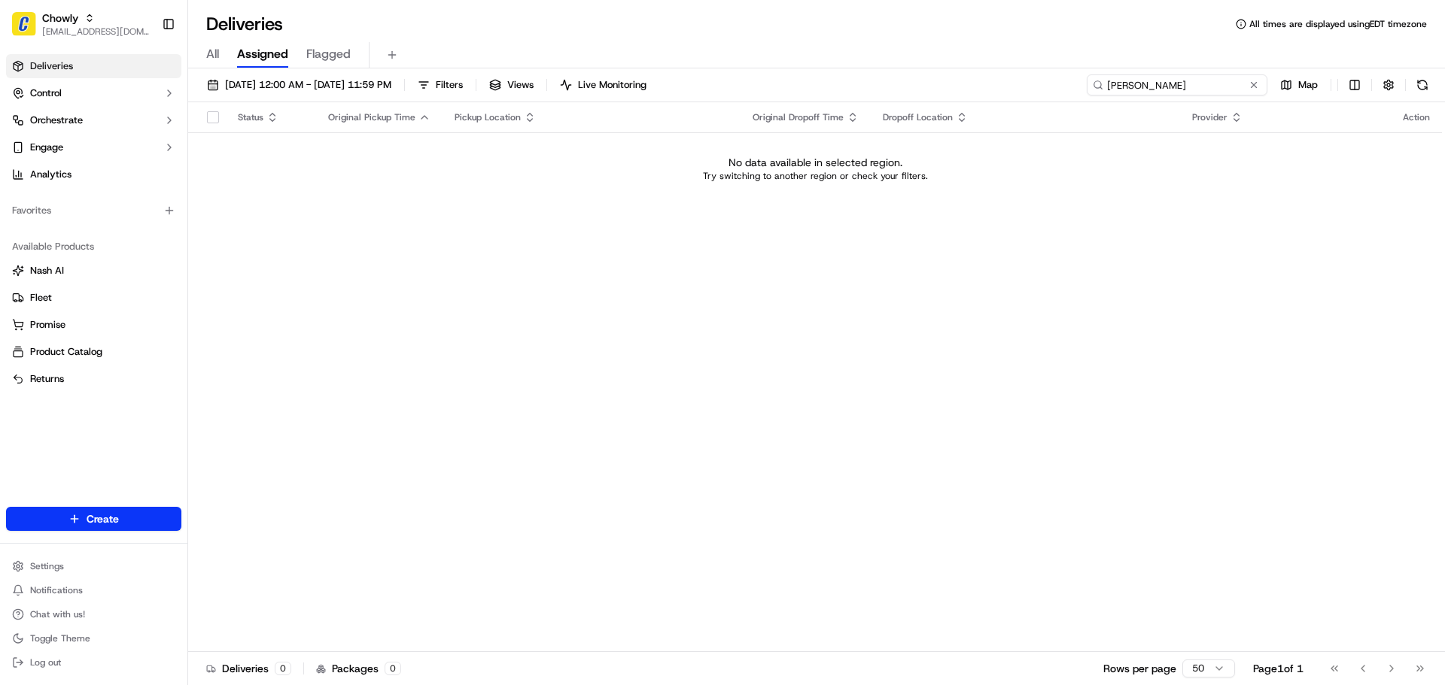
click at [1220, 85] on input "Randy Gill" at bounding box center [1176, 84] width 181 height 21
paste input "E4FC"
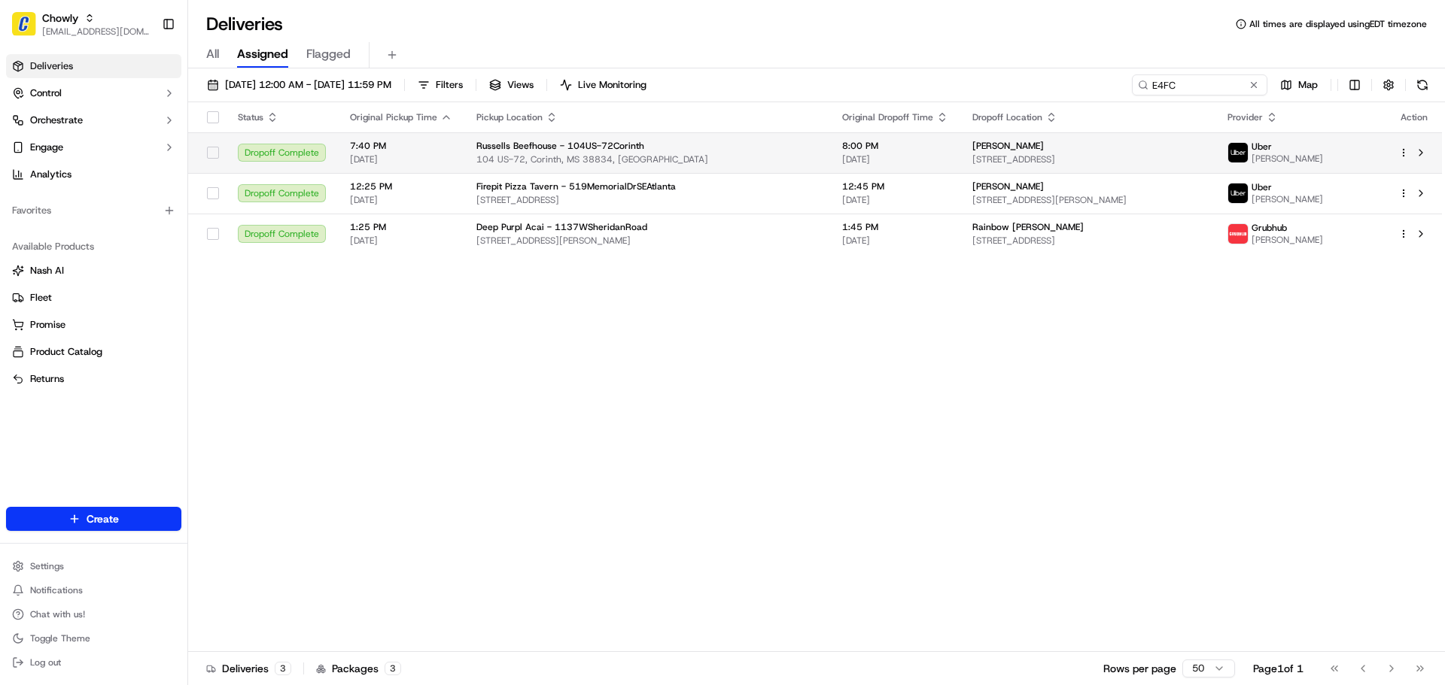
click at [972, 151] on span "Stacie Malone" at bounding box center [1007, 146] width 71 height 12
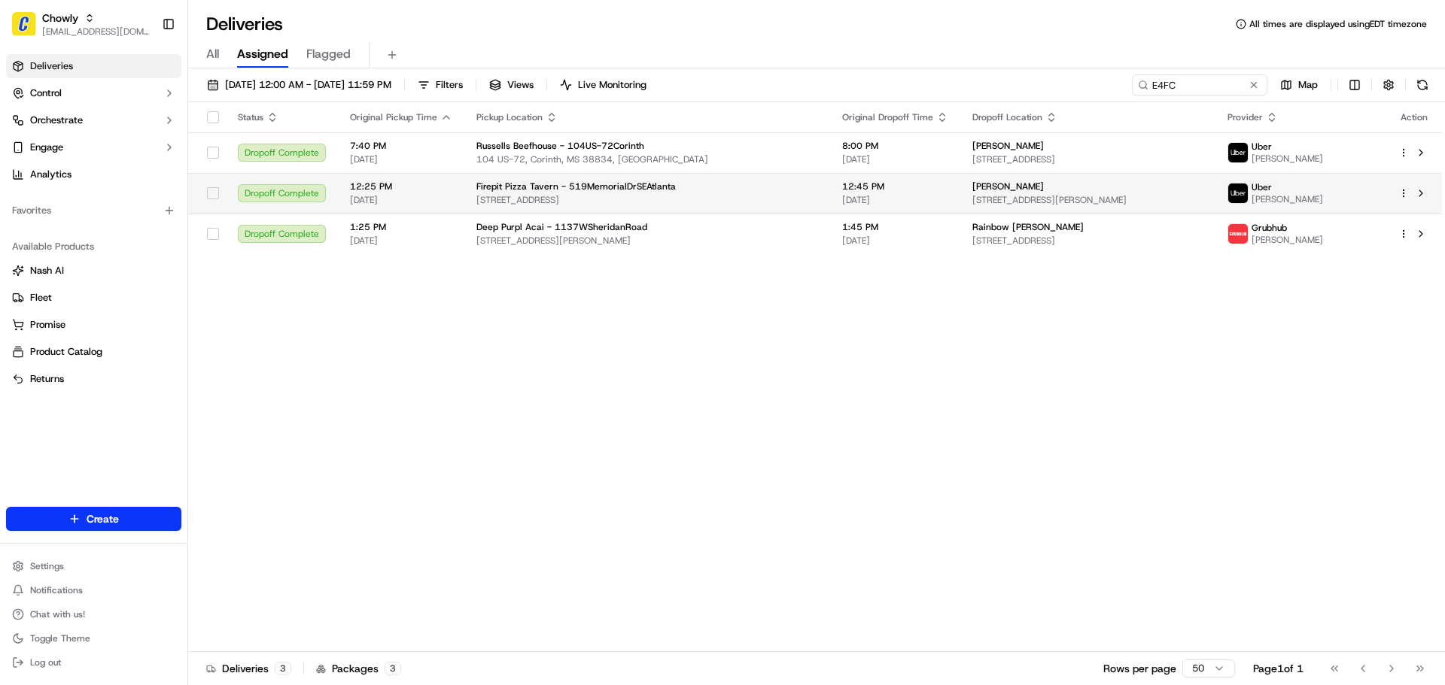
click at [856, 190] on span "12:45 PM" at bounding box center [895, 187] width 106 height 12
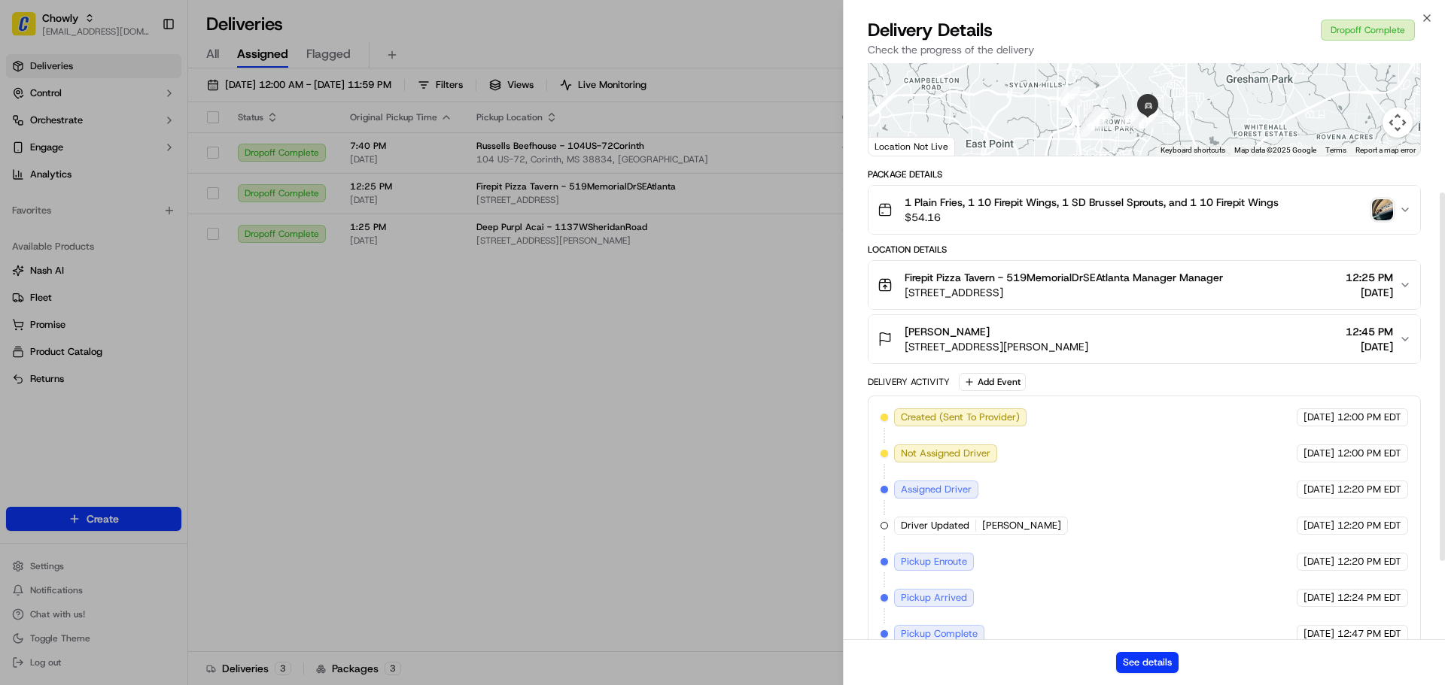
scroll to position [226, 0]
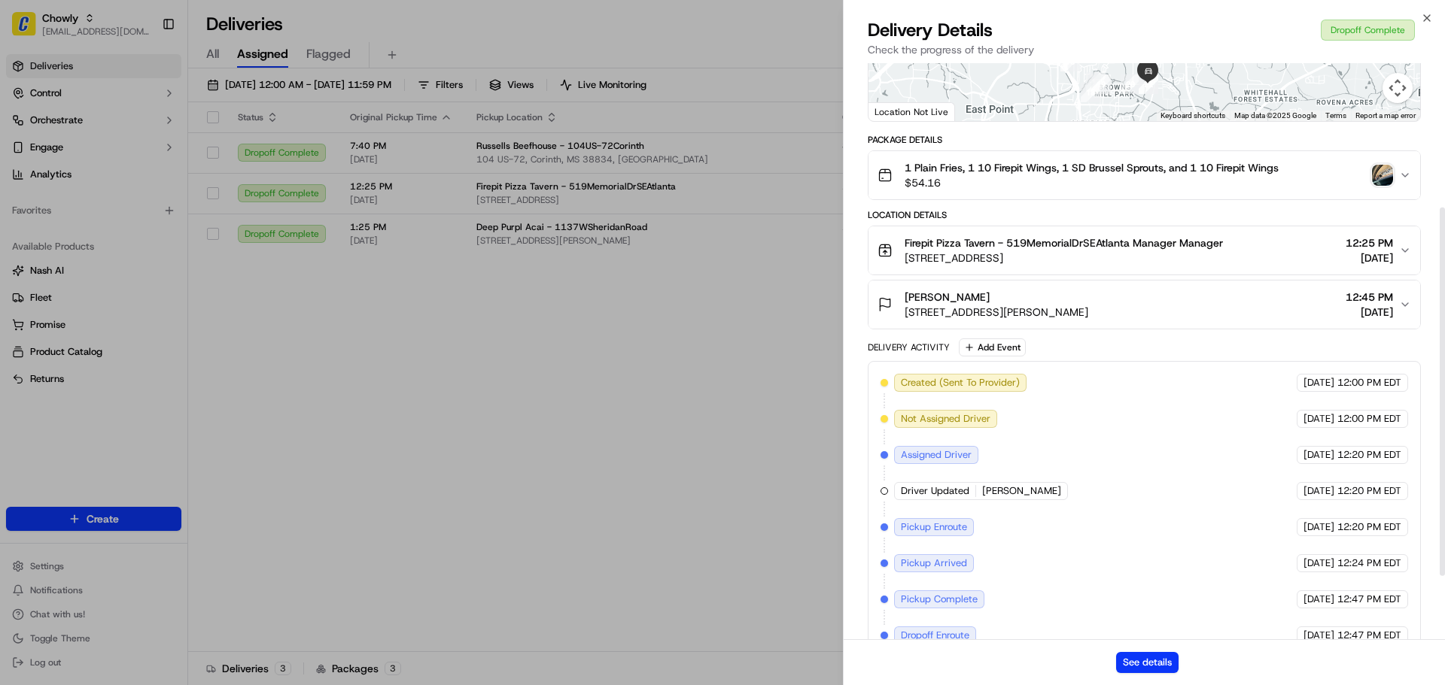
click at [911, 415] on span "Not Assigned Driver" at bounding box center [946, 419] width 90 height 14
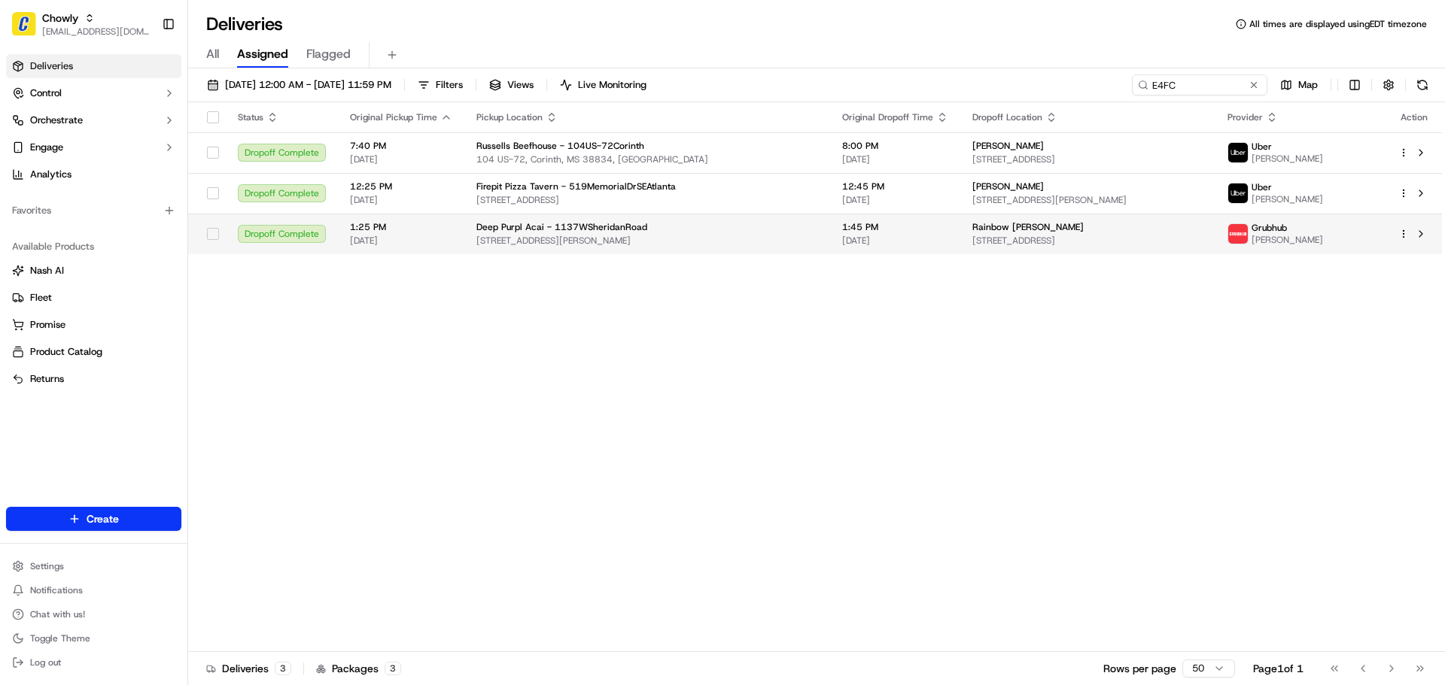
click at [972, 239] on span "5317 N Magnolia Ave, Chicago, IL 60640, USA" at bounding box center [1087, 241] width 231 height 12
click at [1202, 90] on input "E4FC" at bounding box center [1176, 84] width 181 height 21
paste input "Lumpia Queen"
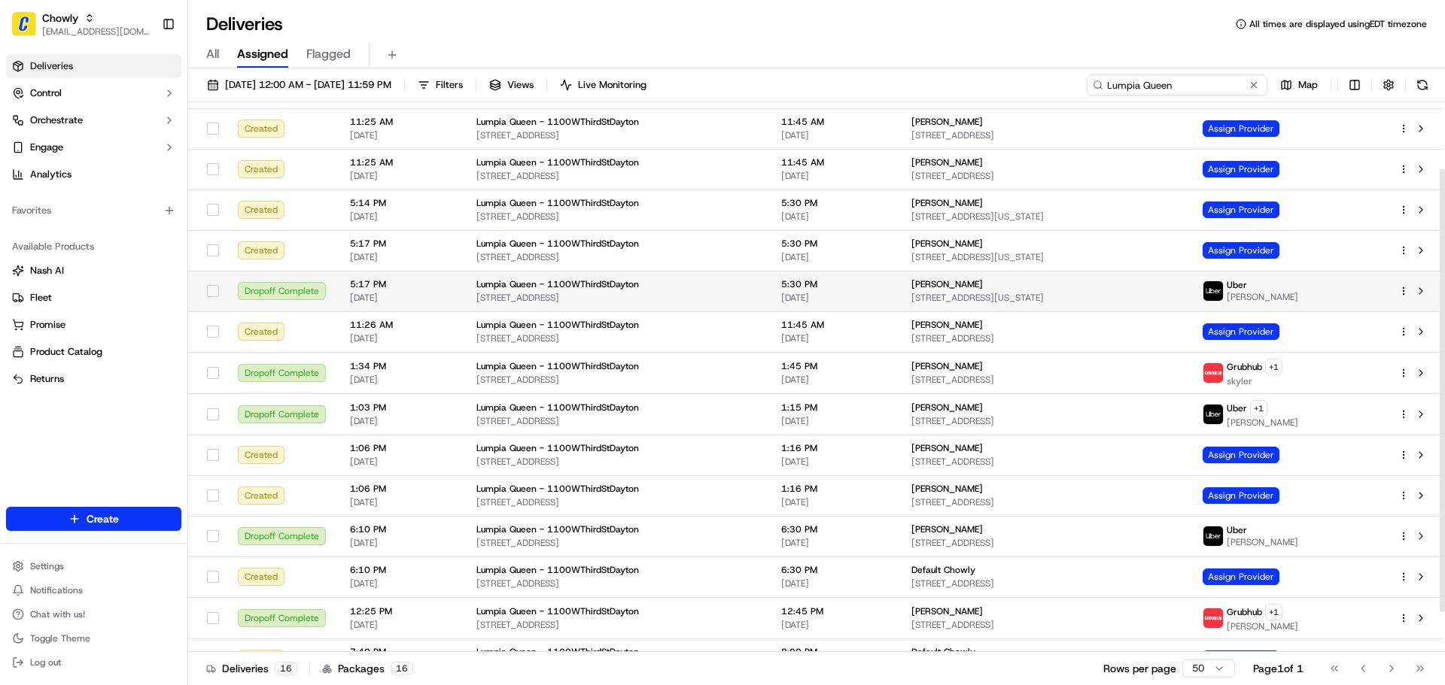
scroll to position [132, 0]
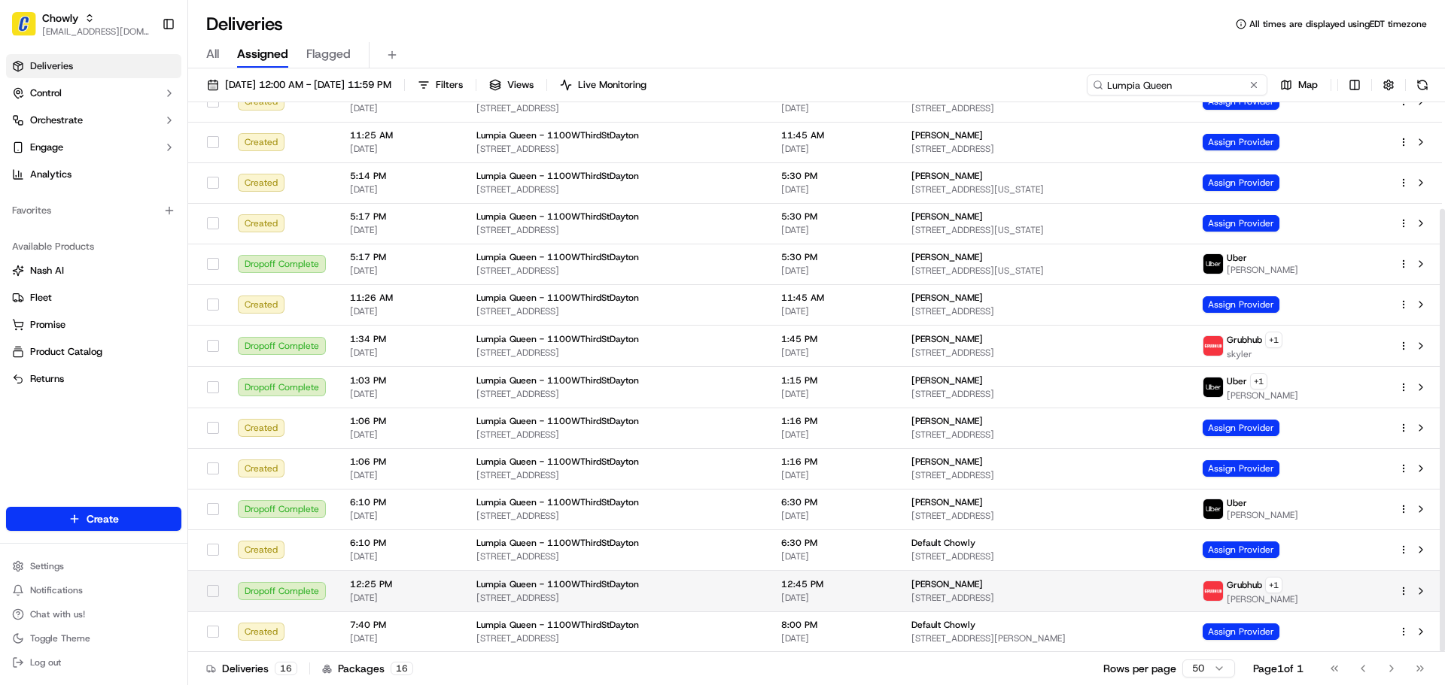
type input "Lumpia Queen"
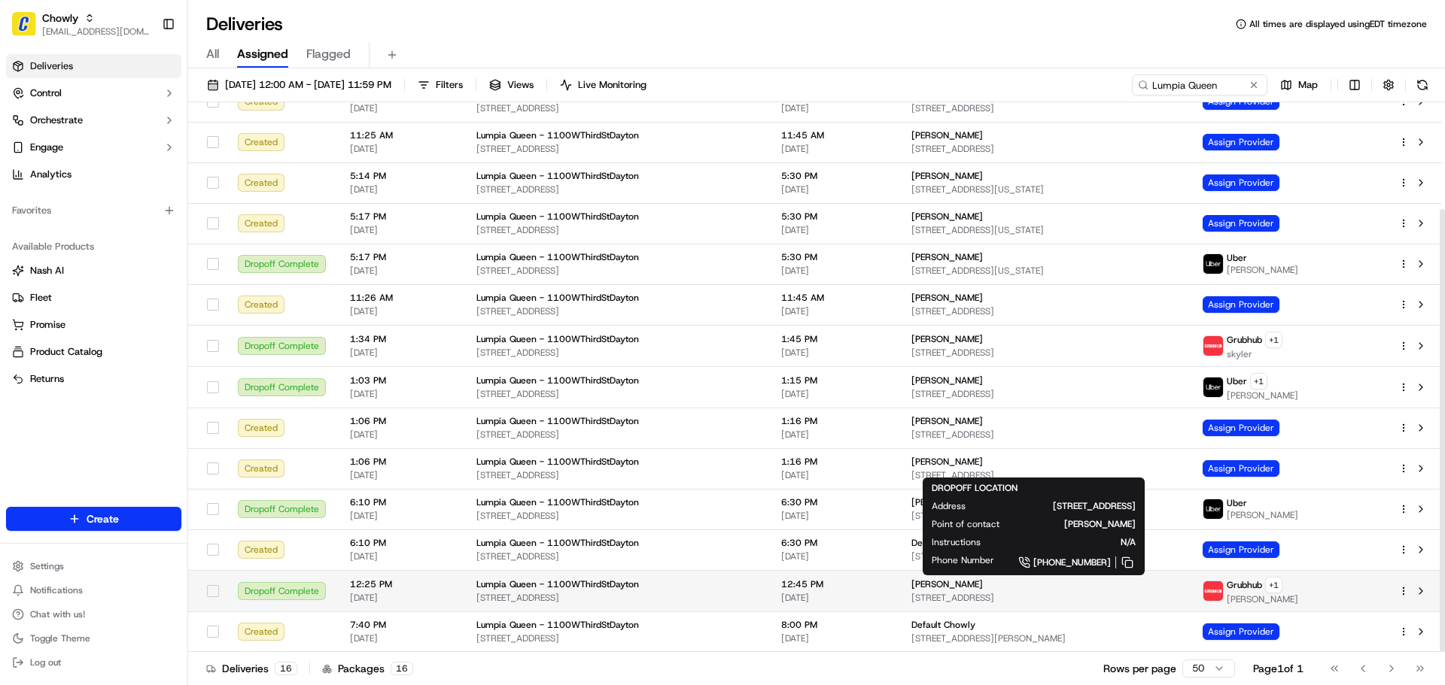
click at [960, 586] on span "[PERSON_NAME]" at bounding box center [946, 585] width 71 height 12
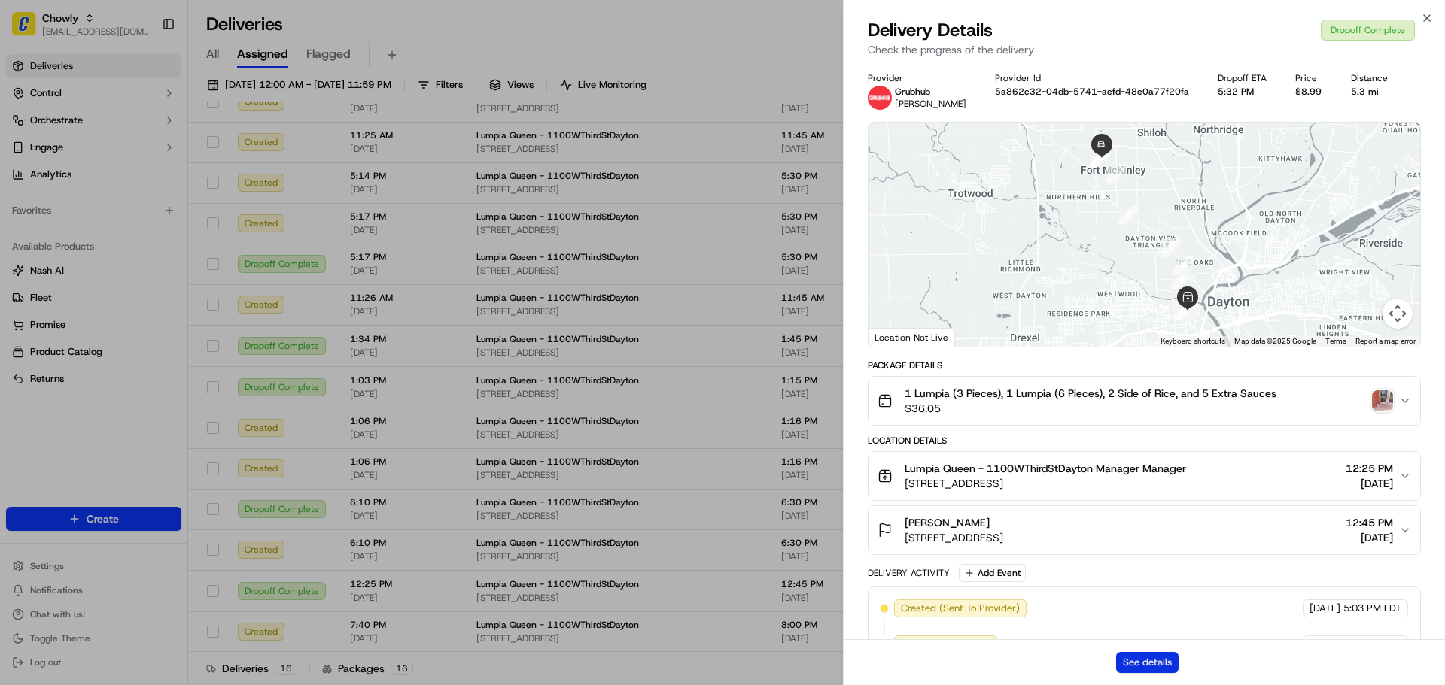
click at [1162, 670] on button "See details" at bounding box center [1147, 662] width 62 height 21
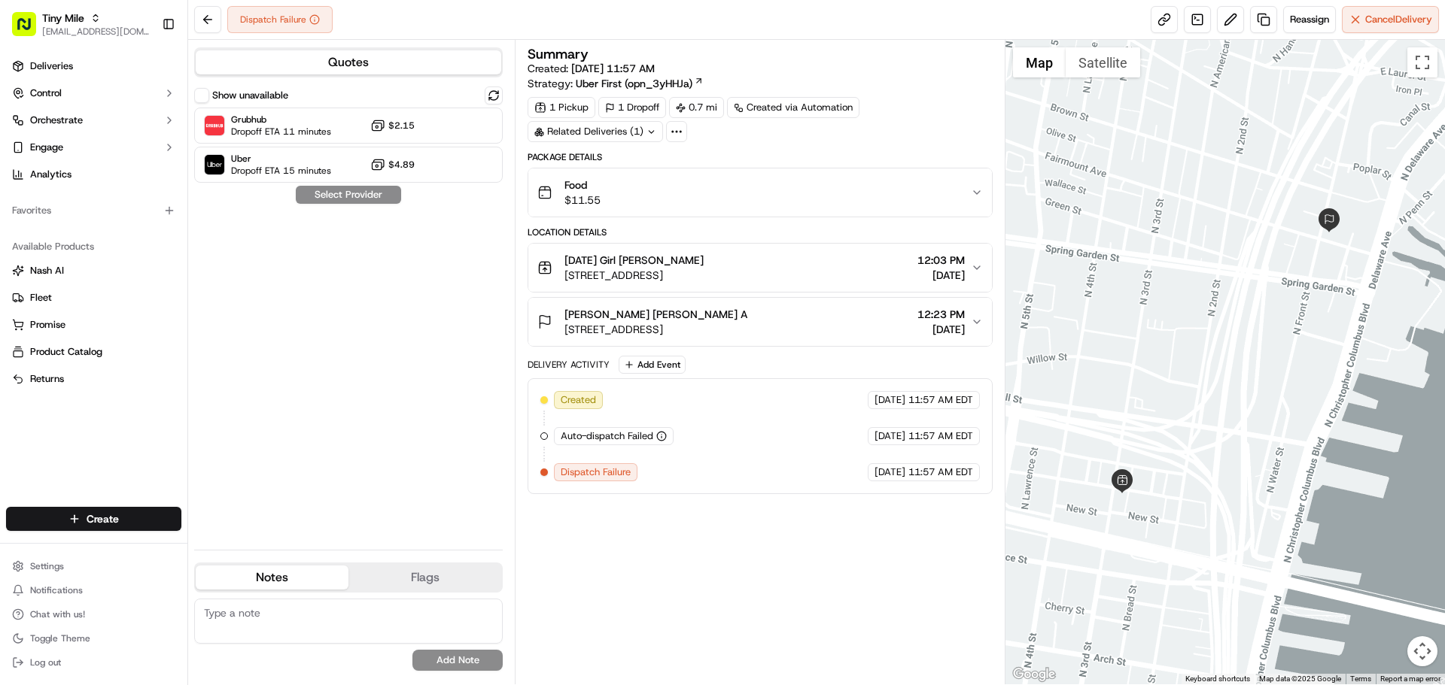
click at [827, 281] on div "Sunday Girl Philly Pat A 263 N 3rd St, Philadelphia, PA 19106, USA 12:03 PM 09/…" at bounding box center [753, 268] width 433 height 30
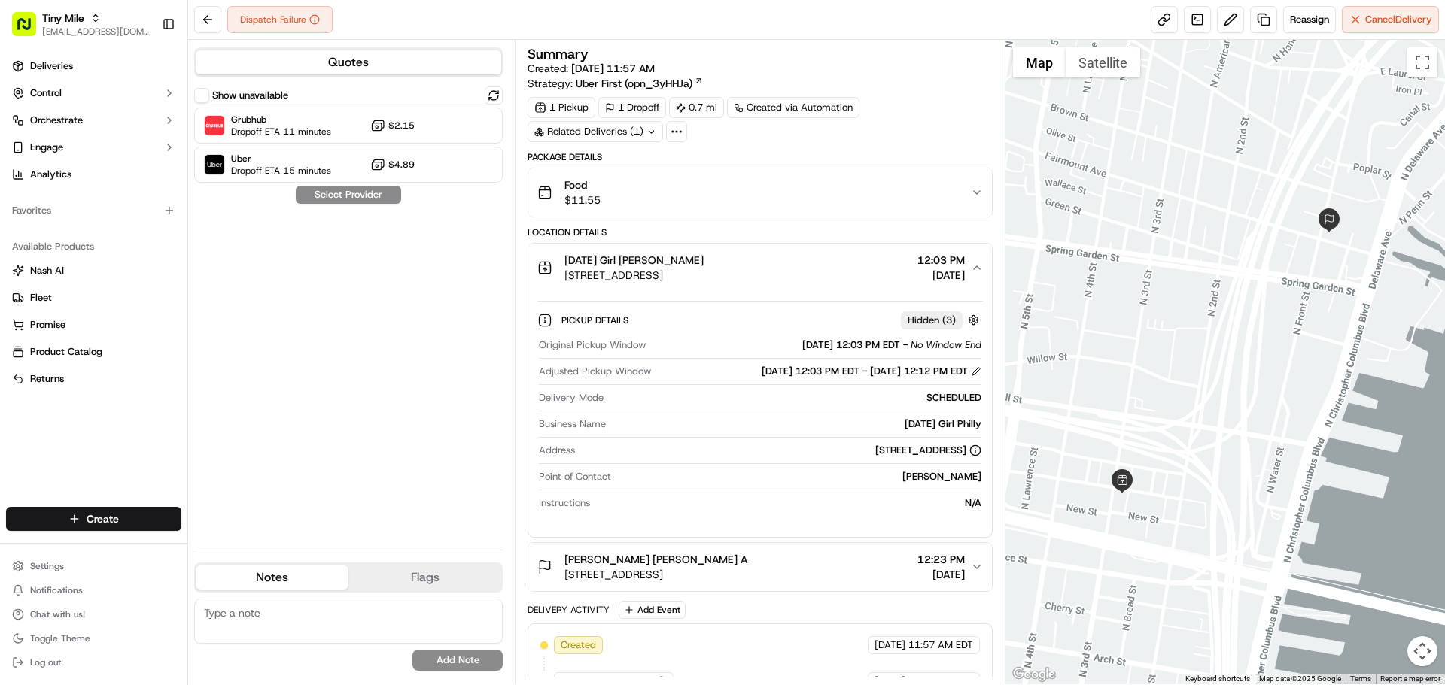
click at [827, 278] on div "Sunday Girl Philly Pat A 263 N 3rd St, Philadelphia, PA 19106, USA 12:03 PM 09/…" at bounding box center [753, 268] width 433 height 30
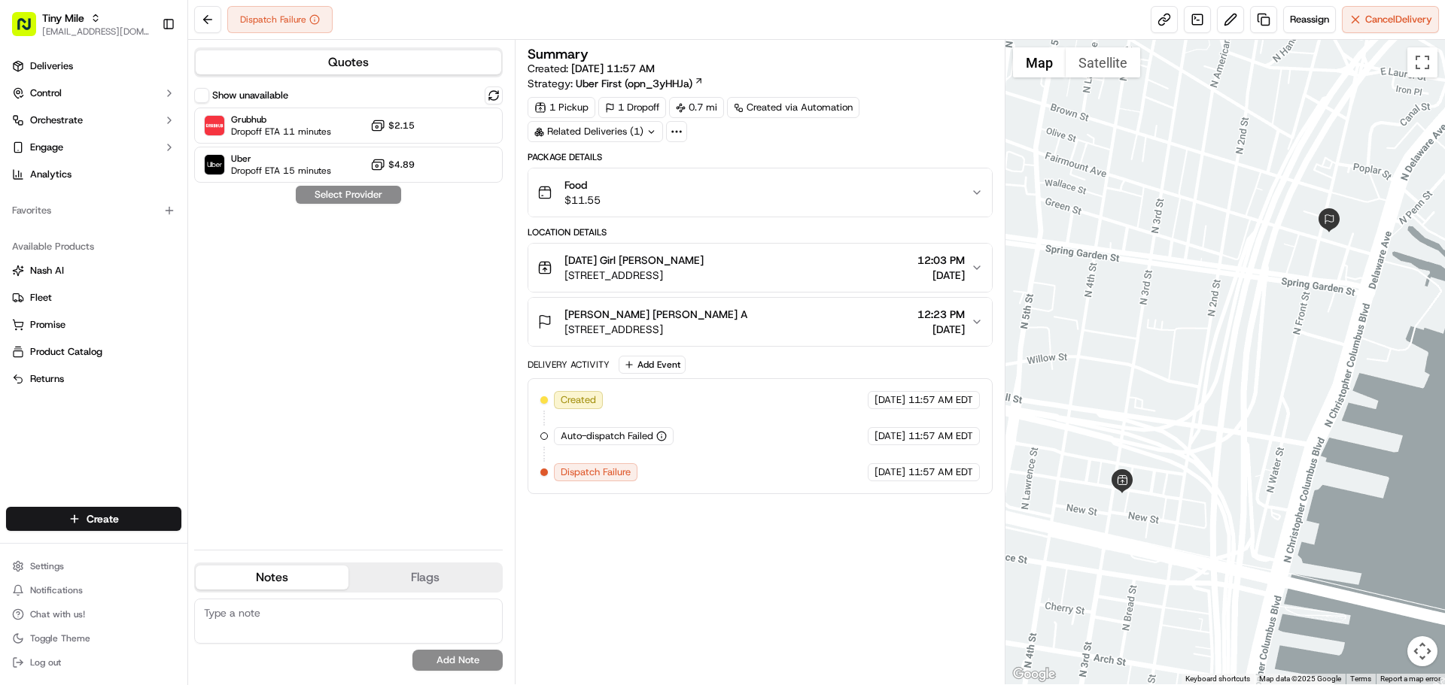
click at [877, 238] on div "Location Details Sunday Girl Philly Pat A 263 N 3rd St, Philadelphia, PA 19106,…" at bounding box center [759, 286] width 464 height 120
click at [885, 154] on div "Package Details" at bounding box center [759, 157] width 464 height 12
click at [882, 180] on div "Food $11.55" at bounding box center [753, 193] width 433 height 30
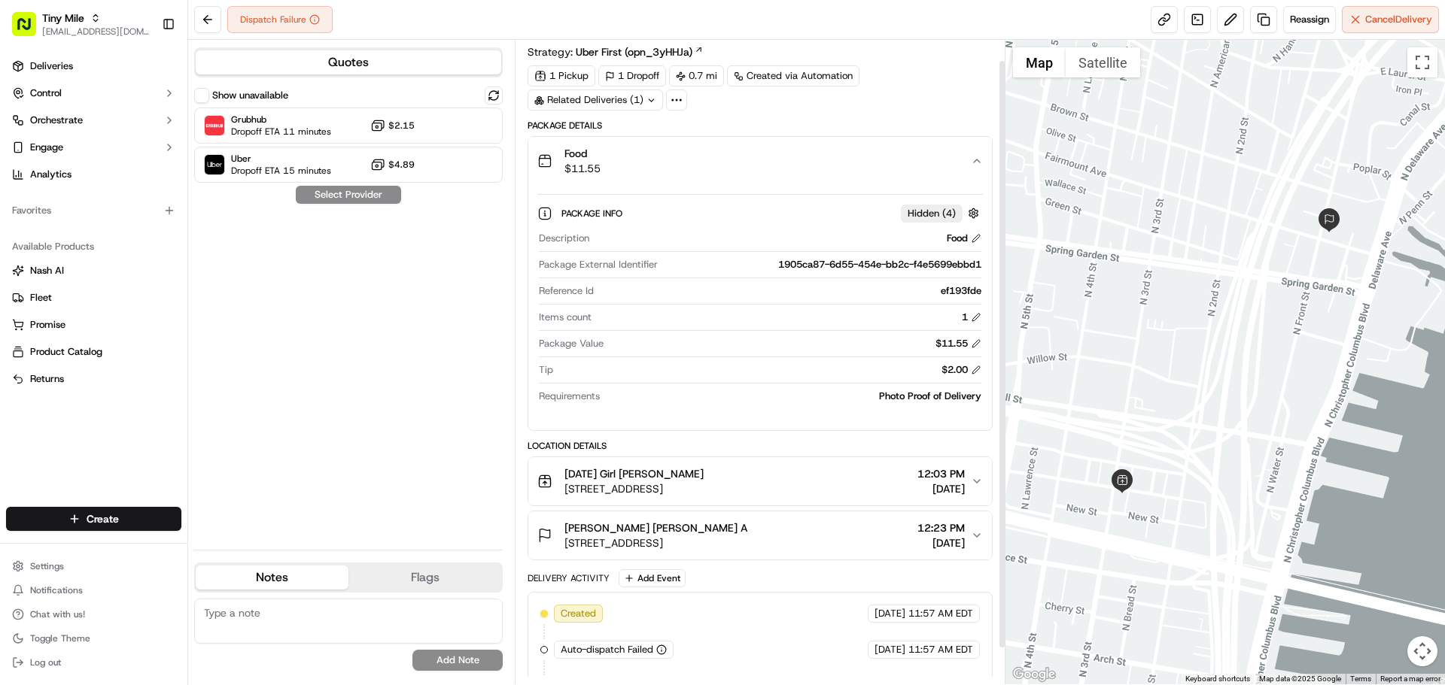
scroll to position [62, 0]
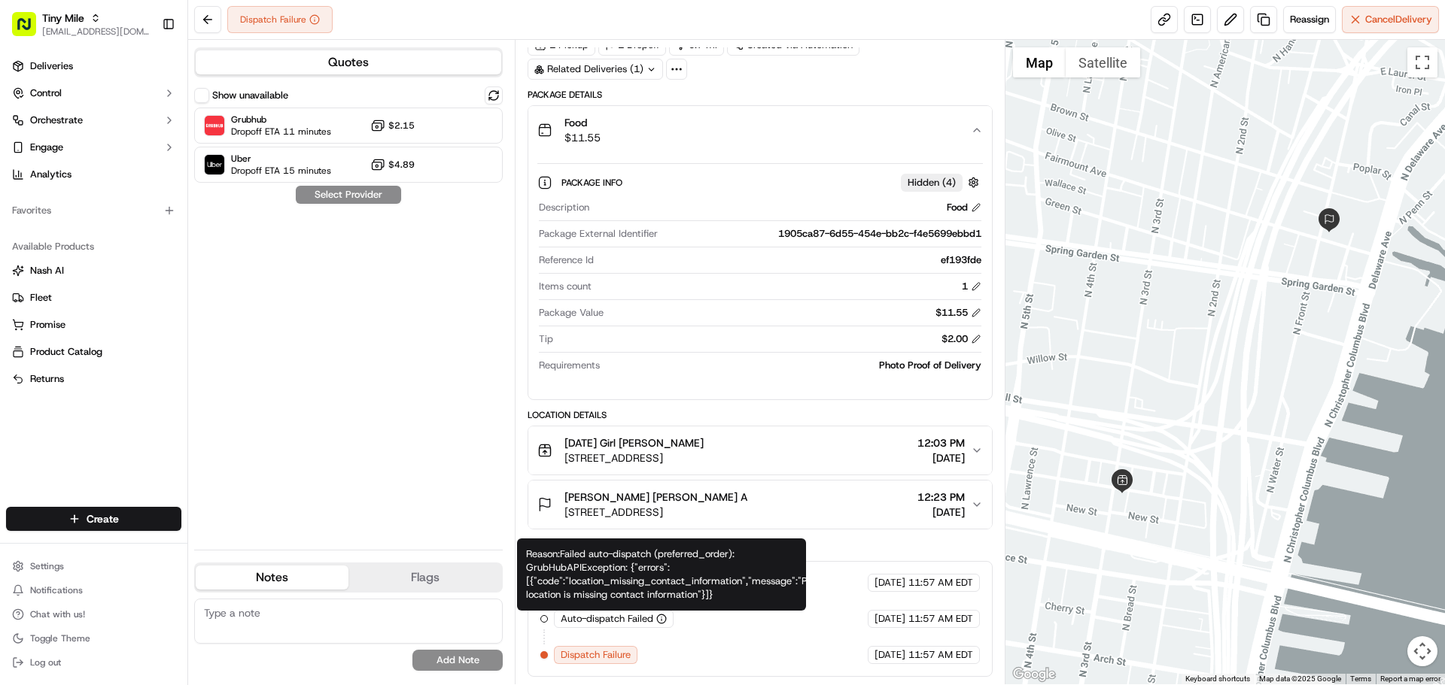
click at [662, 592] on div "Reason: Failed auto-dispatch (preferred_order): GrubHubAPIException: {"errors":…" at bounding box center [661, 575] width 289 height 72
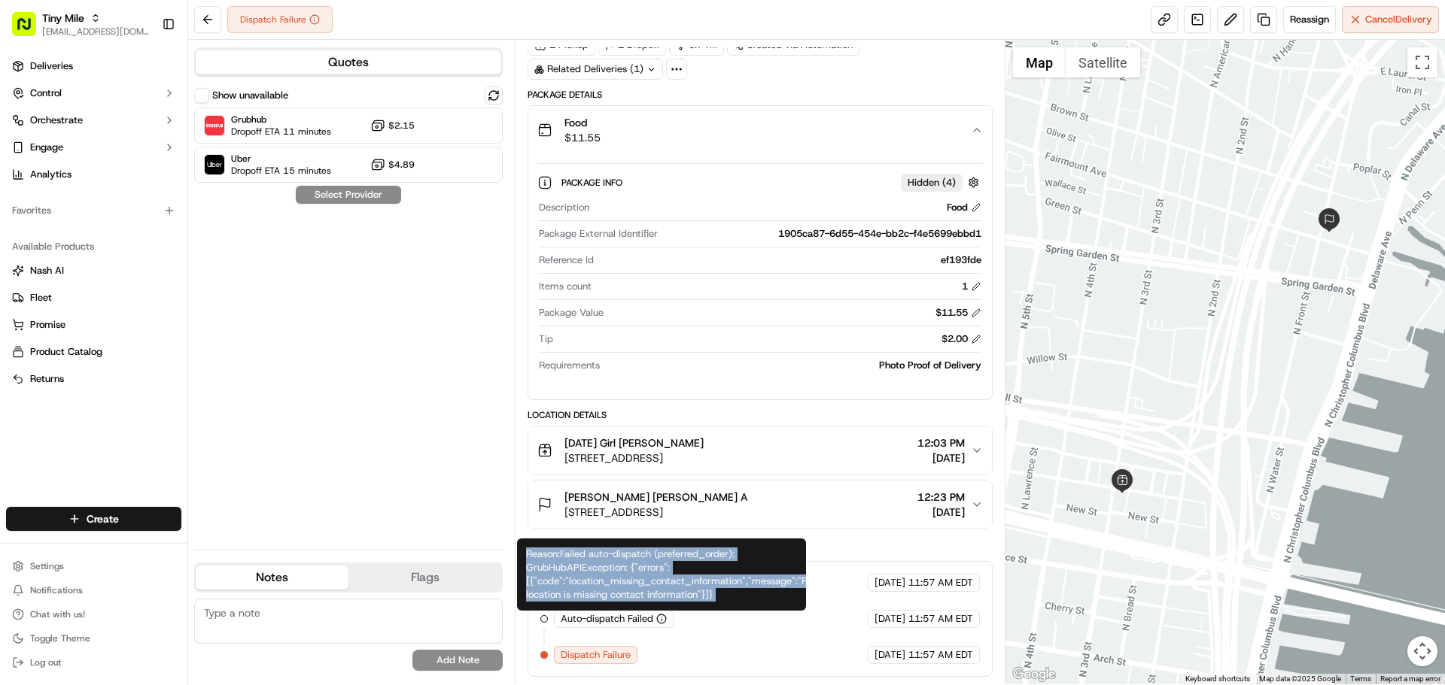
click at [662, 592] on div "Reason: Failed auto-dispatch (preferred_order): GrubHubAPIException: {"errors":…" at bounding box center [661, 575] width 289 height 72
click at [664, 576] on div "Reason: Failed auto-dispatch (preferred_order): GrubHubAPIException: {"errors":…" at bounding box center [661, 575] width 289 height 72
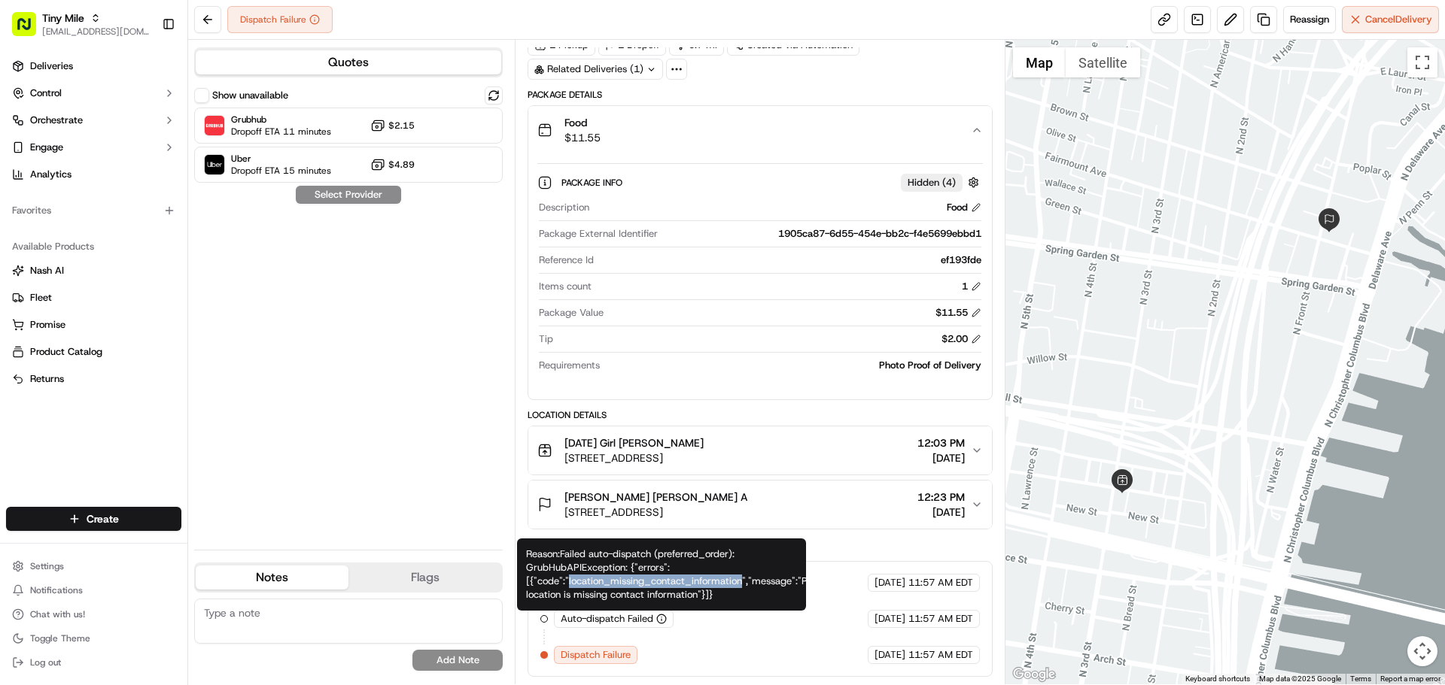
click at [664, 576] on div "Reason: Failed auto-dispatch (preferred_order): GrubHubAPIException: {"errors":…" at bounding box center [661, 575] width 289 height 72
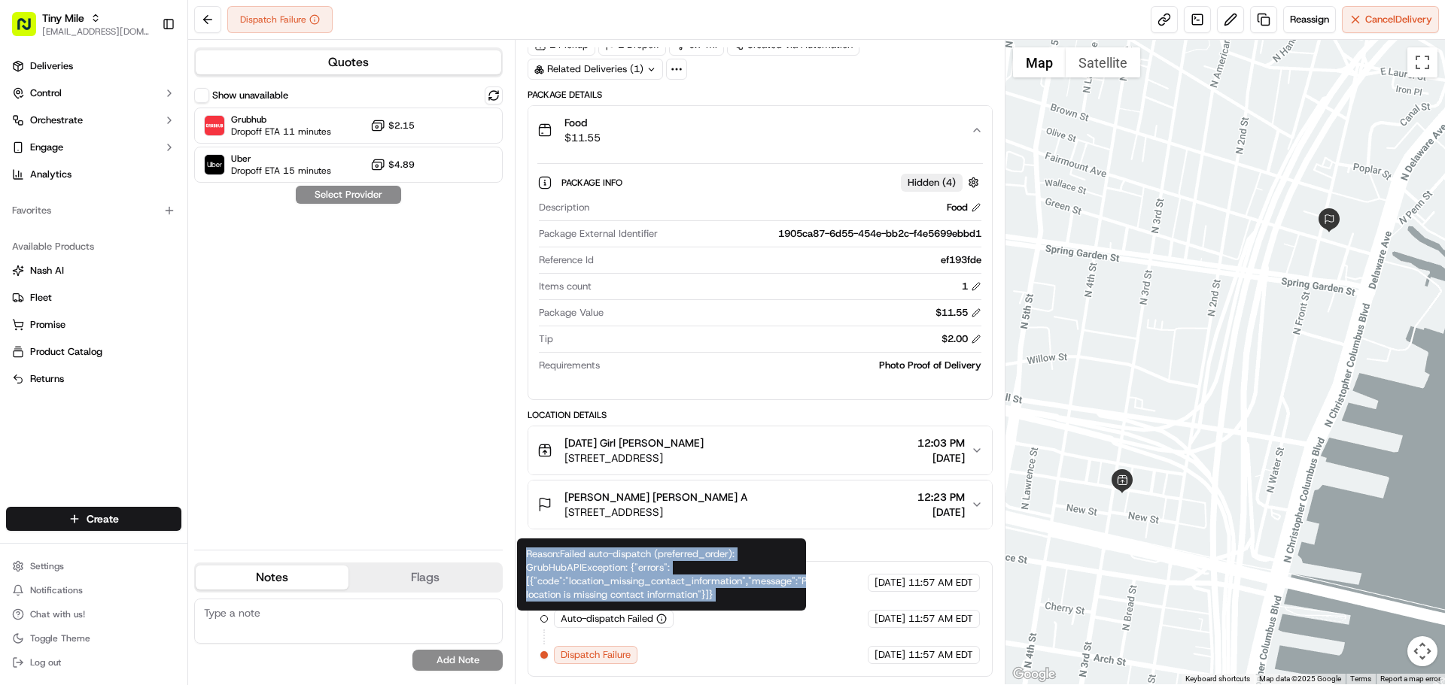
click at [664, 576] on div "Reason: Failed auto-dispatch (preferred_order): GrubHubAPIException: {"errors":…" at bounding box center [661, 575] width 289 height 72
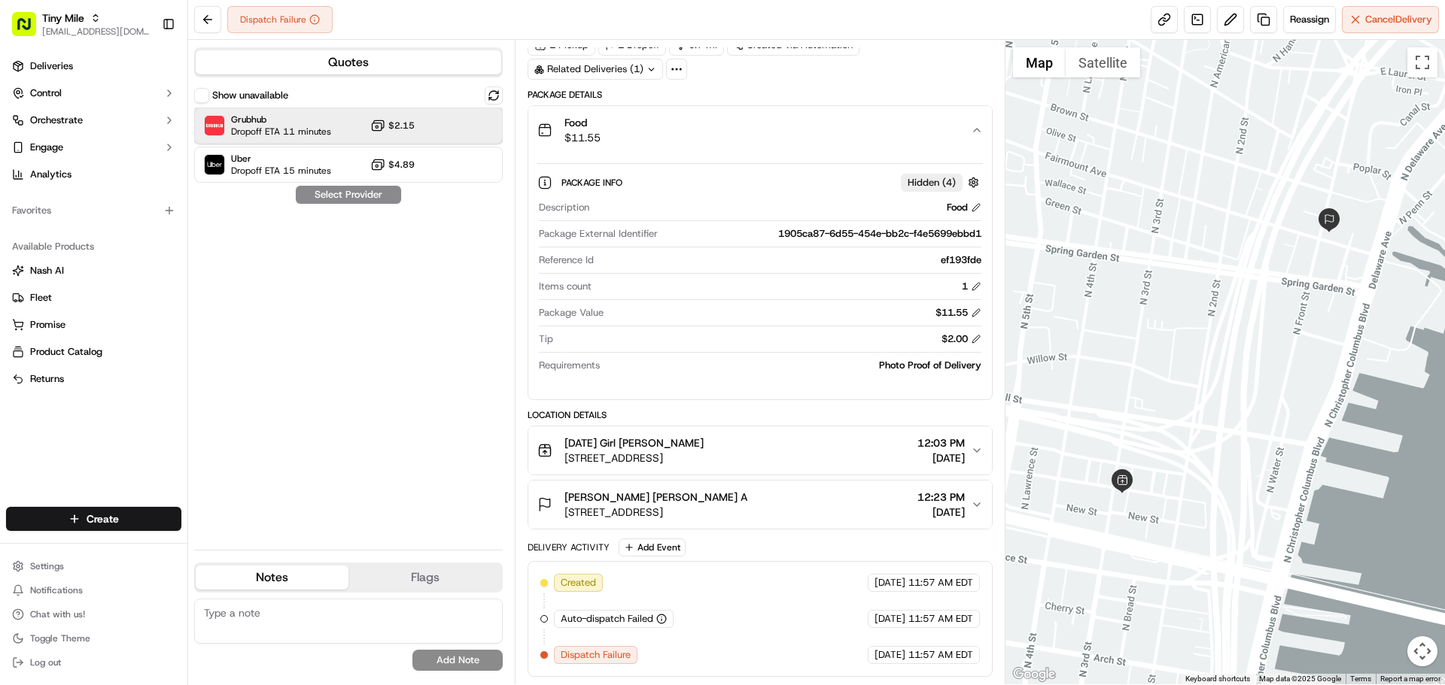
click at [295, 118] on span "Grubhub" at bounding box center [281, 120] width 100 height 12
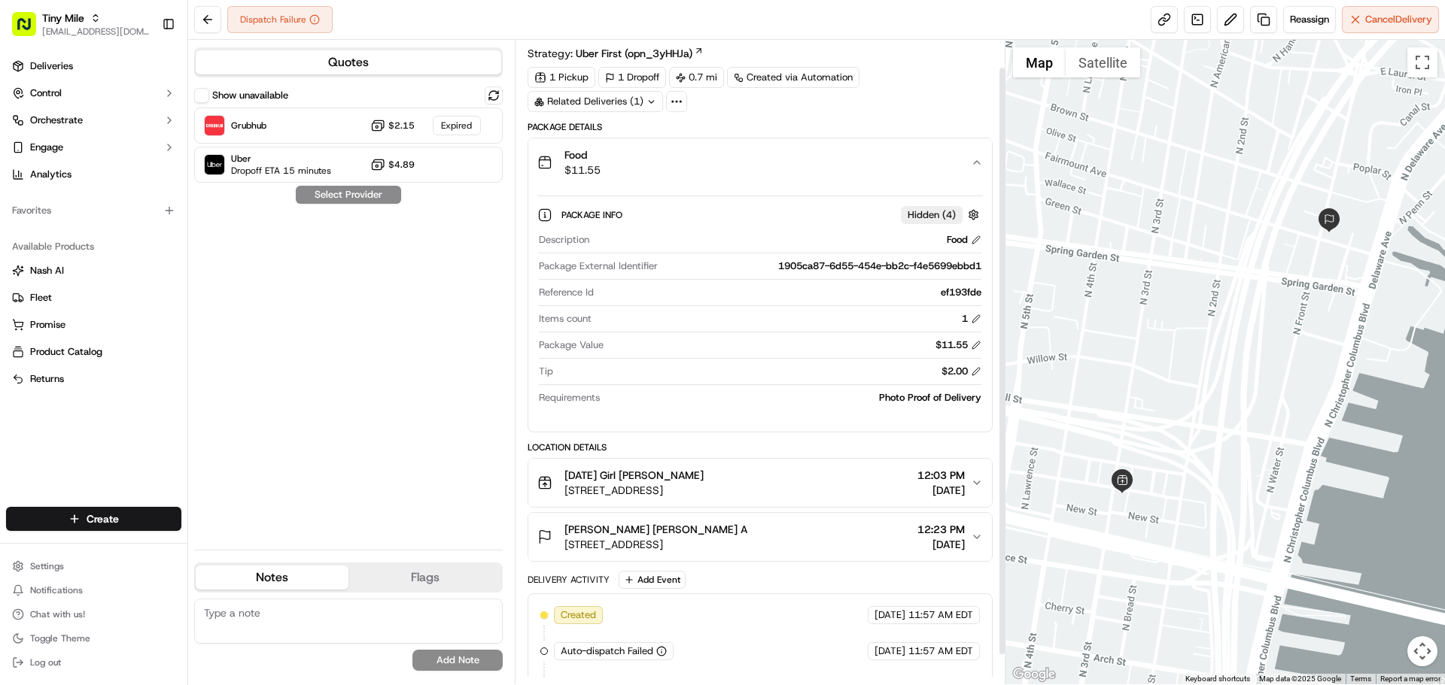
scroll to position [0, 0]
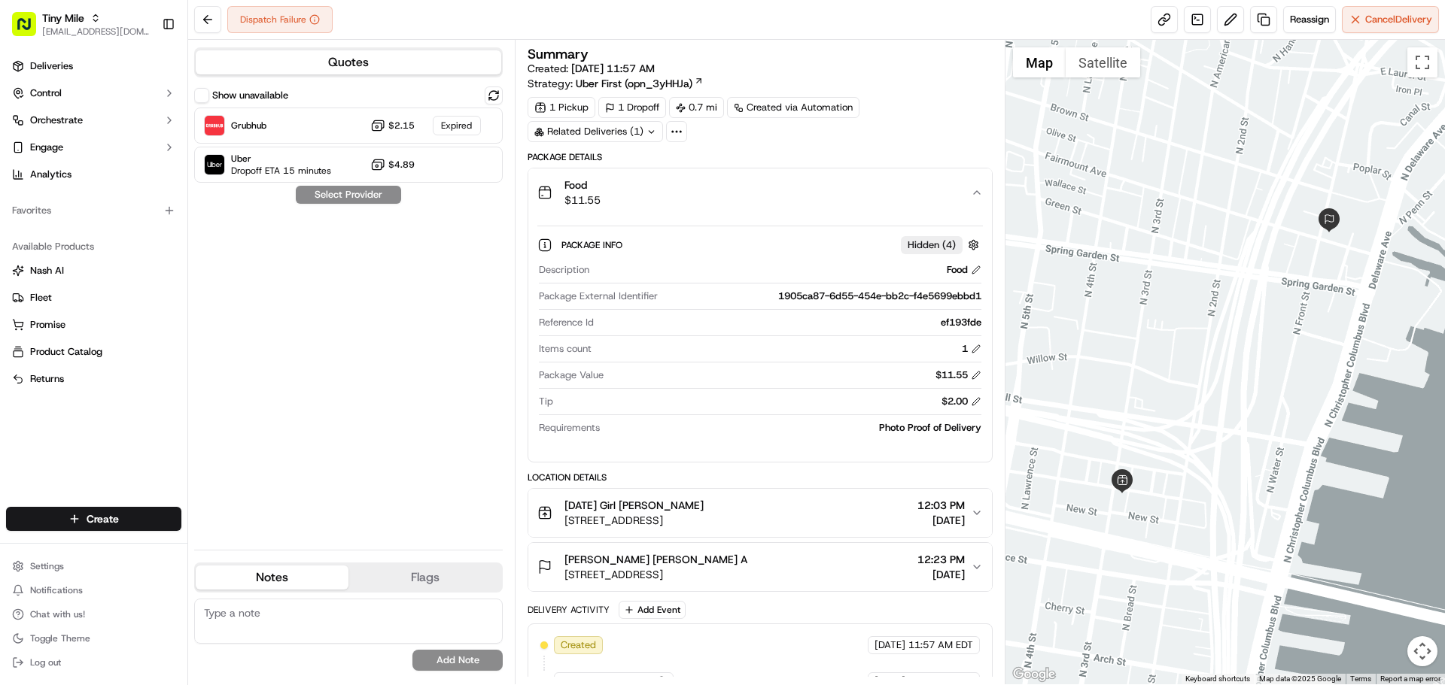
click at [697, 107] on div "0.7 mi" at bounding box center [696, 107] width 55 height 21
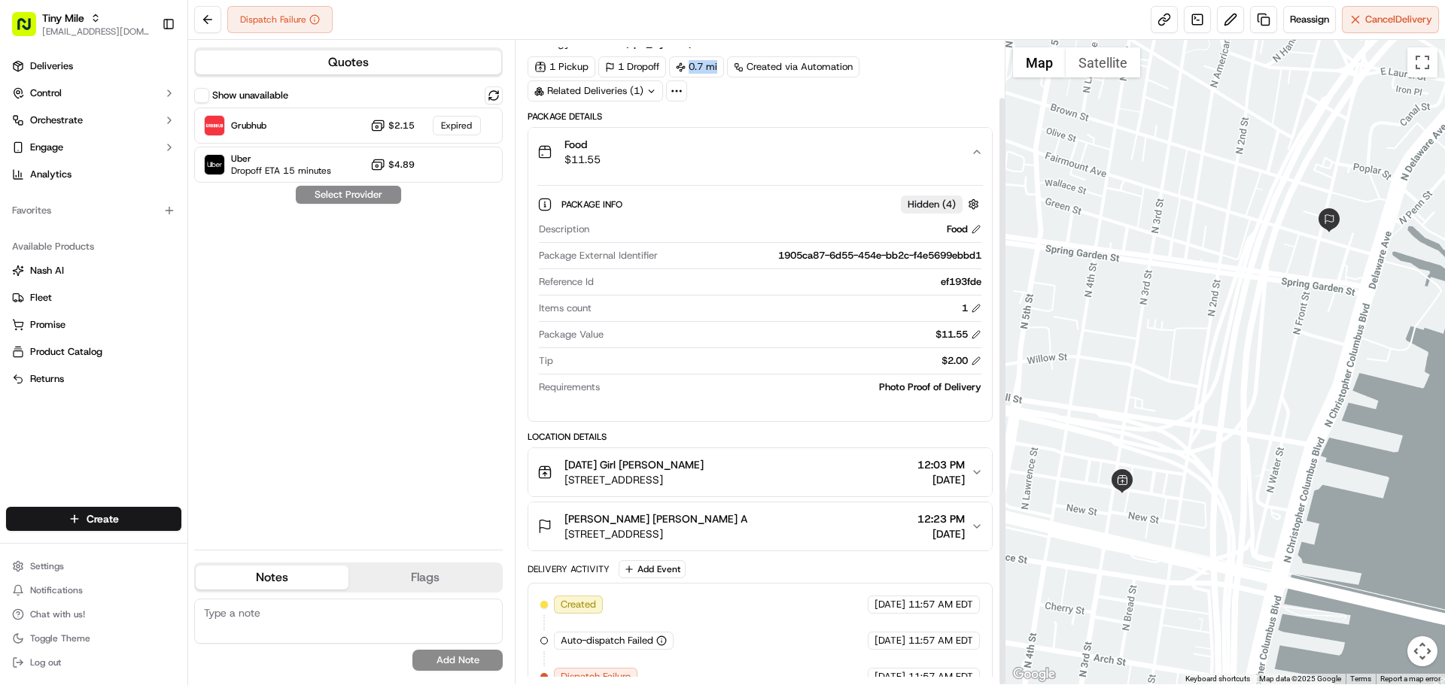
scroll to position [62, 0]
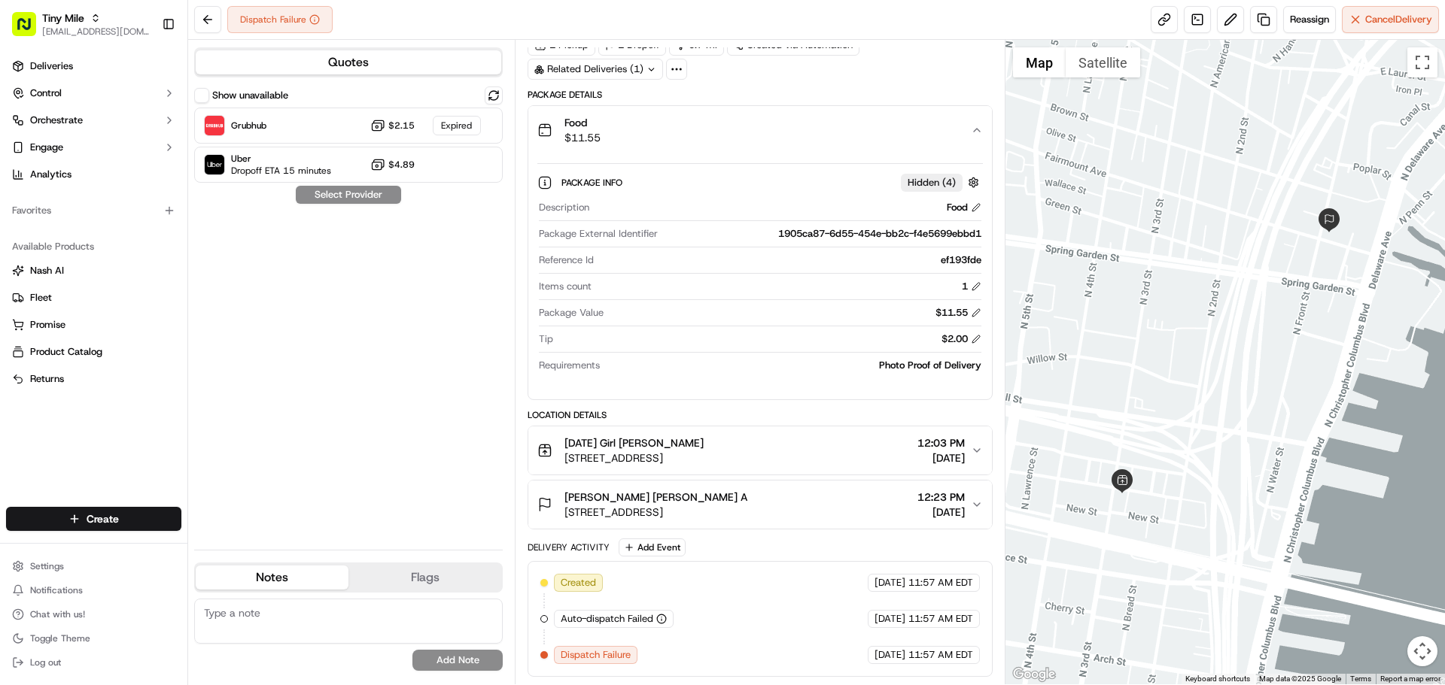
click at [807, 515] on div "Pat Pat A 703 N Front St, Philadelphia, PA 19123, USA 12:23 PM 09/22/2025" at bounding box center [753, 505] width 433 height 30
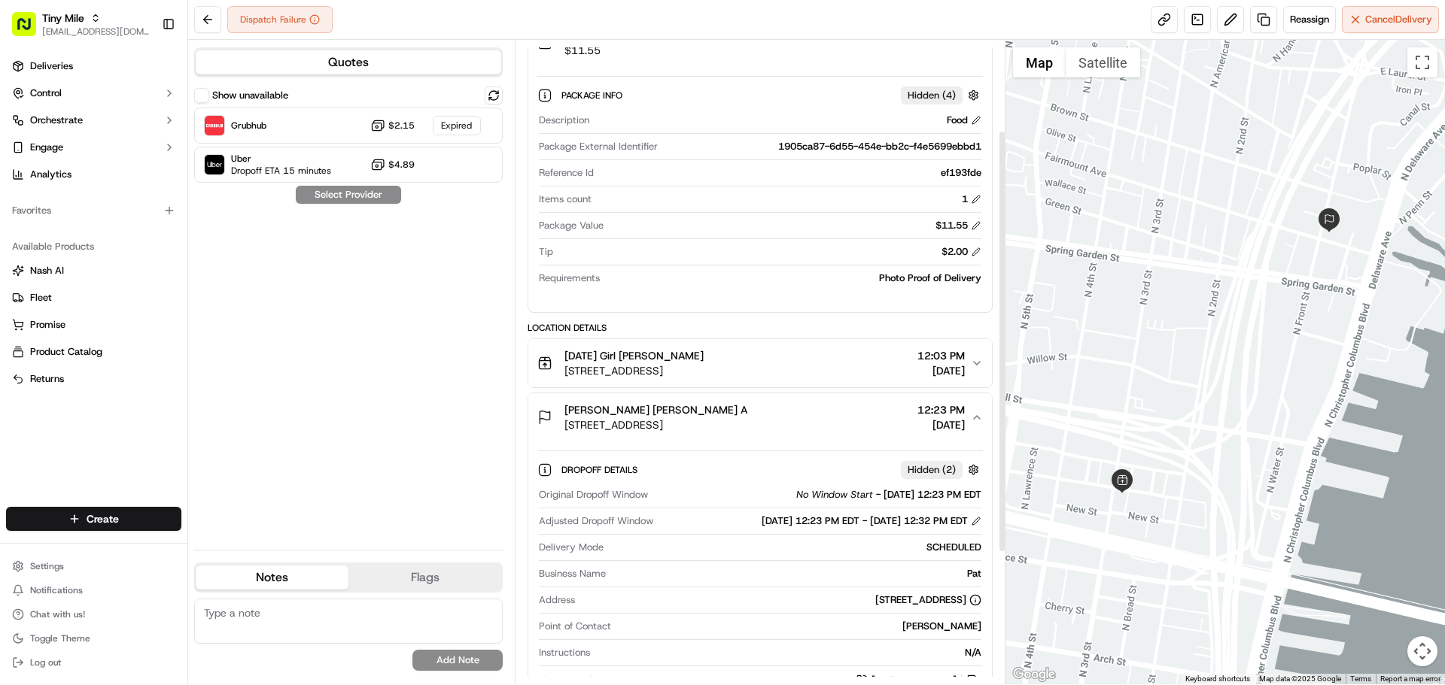
scroll to position [138, 0]
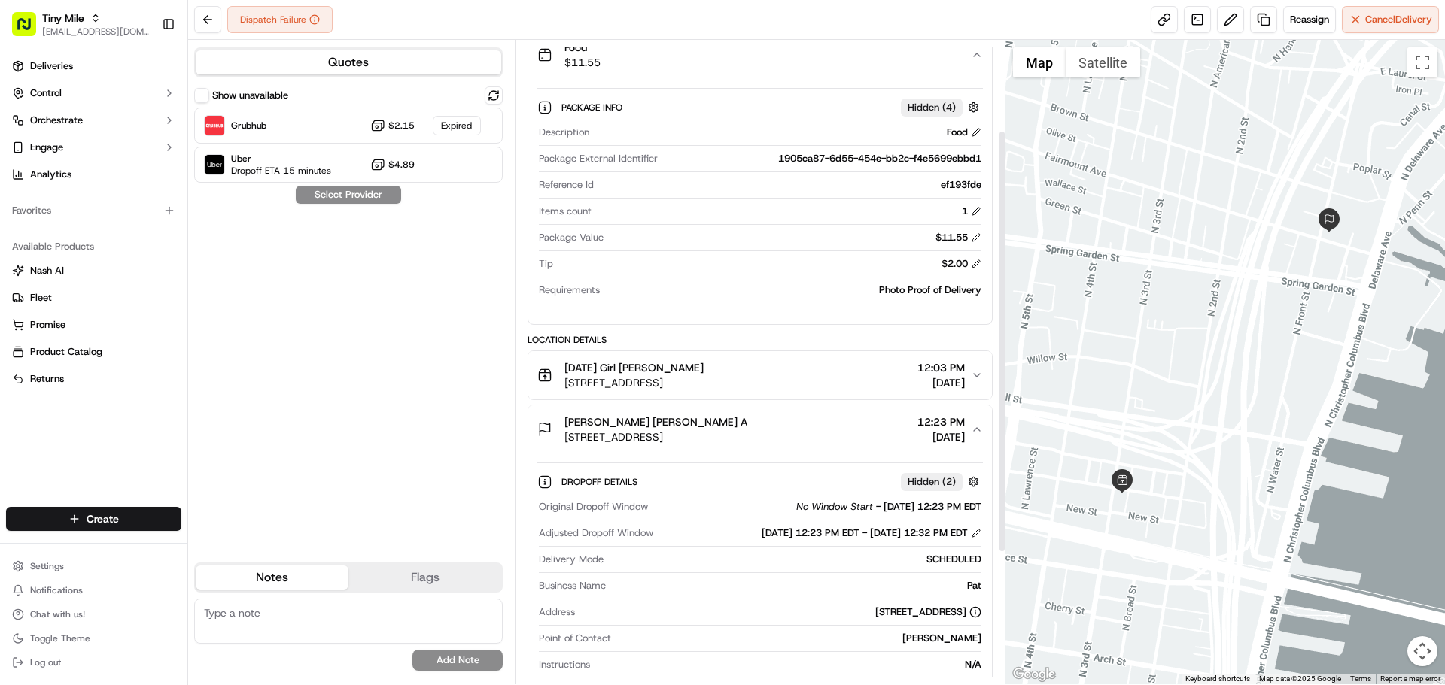
click at [866, 378] on div "Sunday Girl Philly Pat A 263 N 3rd St, Philadelphia, PA 19106, USA 12:03 PM 09/…" at bounding box center [753, 375] width 433 height 30
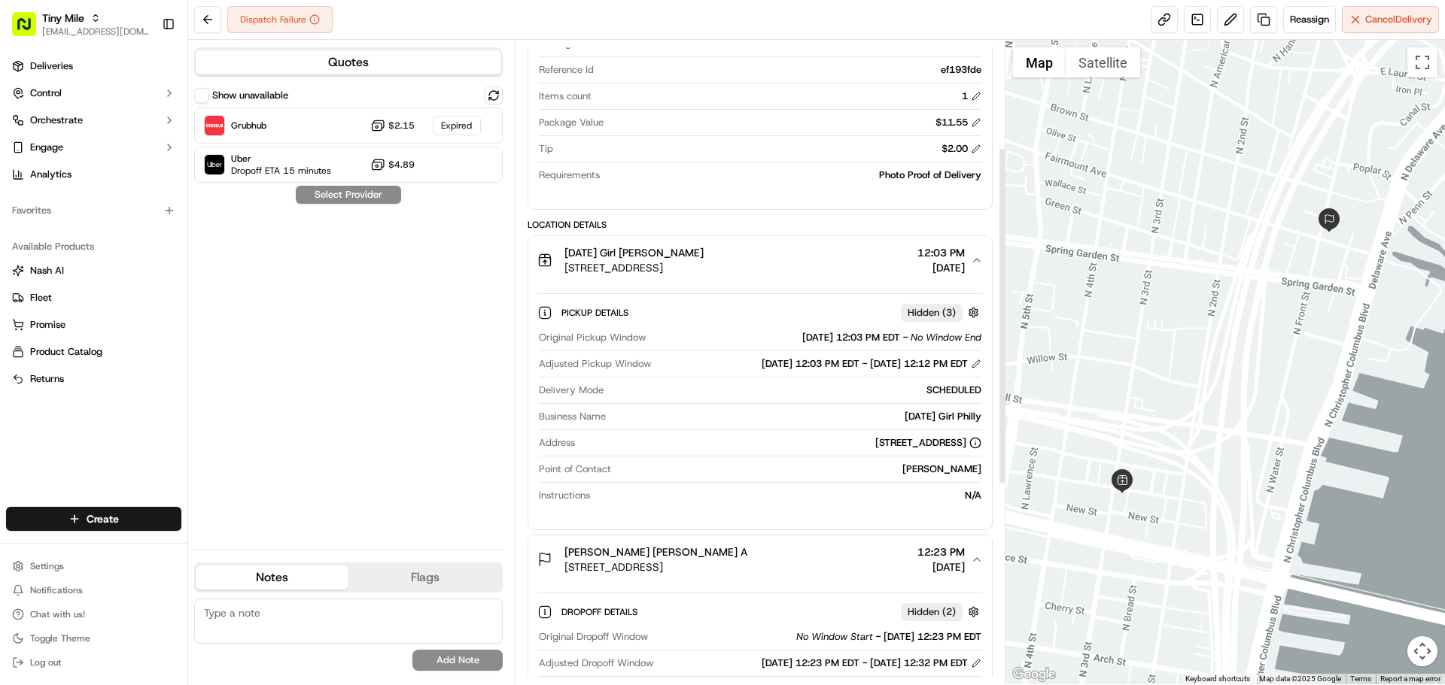
scroll to position [288, 0]
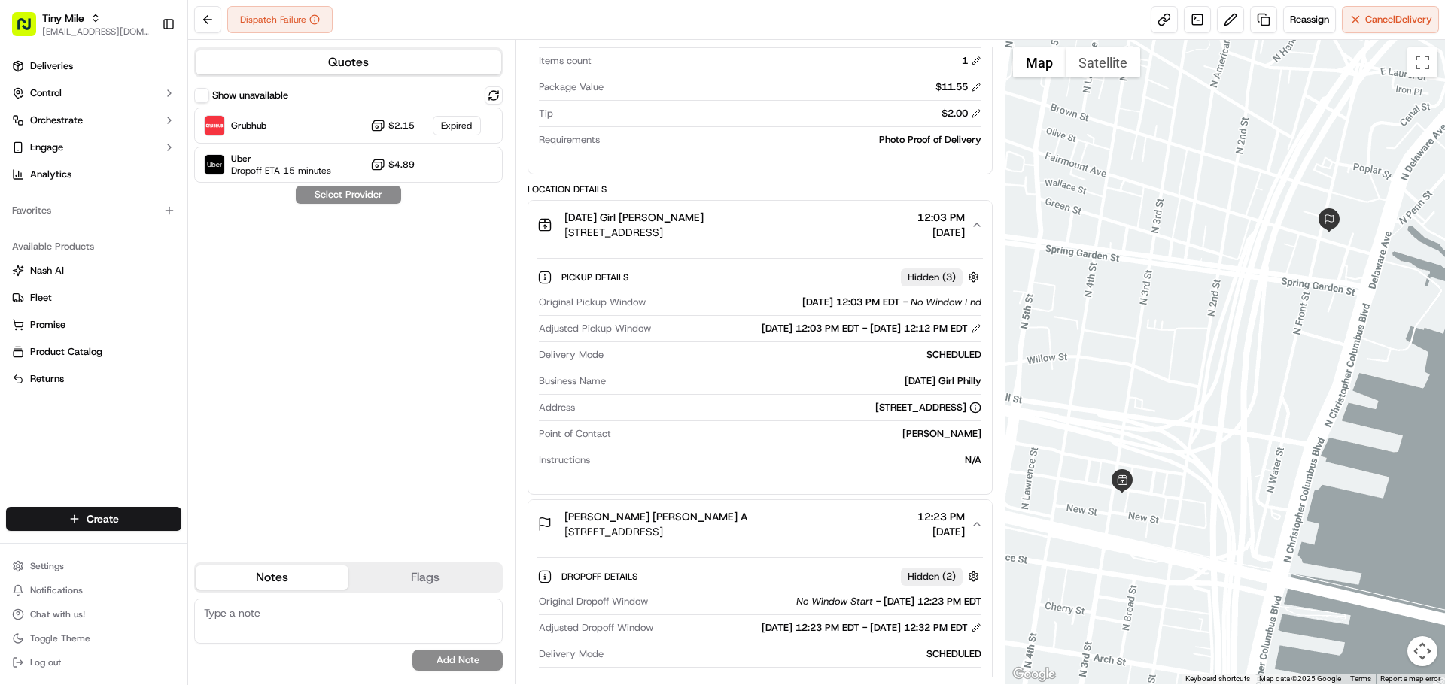
click at [793, 431] on div "Pat A" at bounding box center [798, 434] width 363 height 14
click at [746, 464] on div "N/A" at bounding box center [788, 461] width 384 height 14
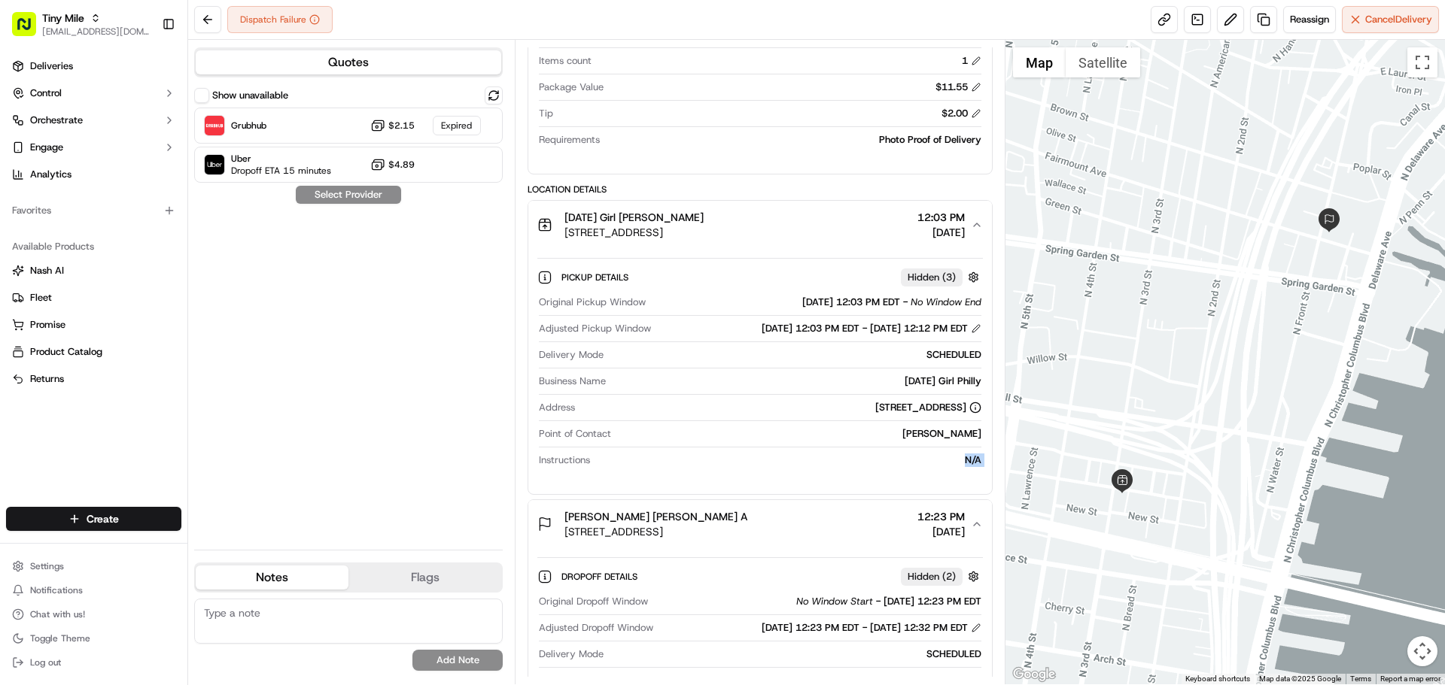
click at [746, 464] on div "N/A" at bounding box center [788, 461] width 384 height 14
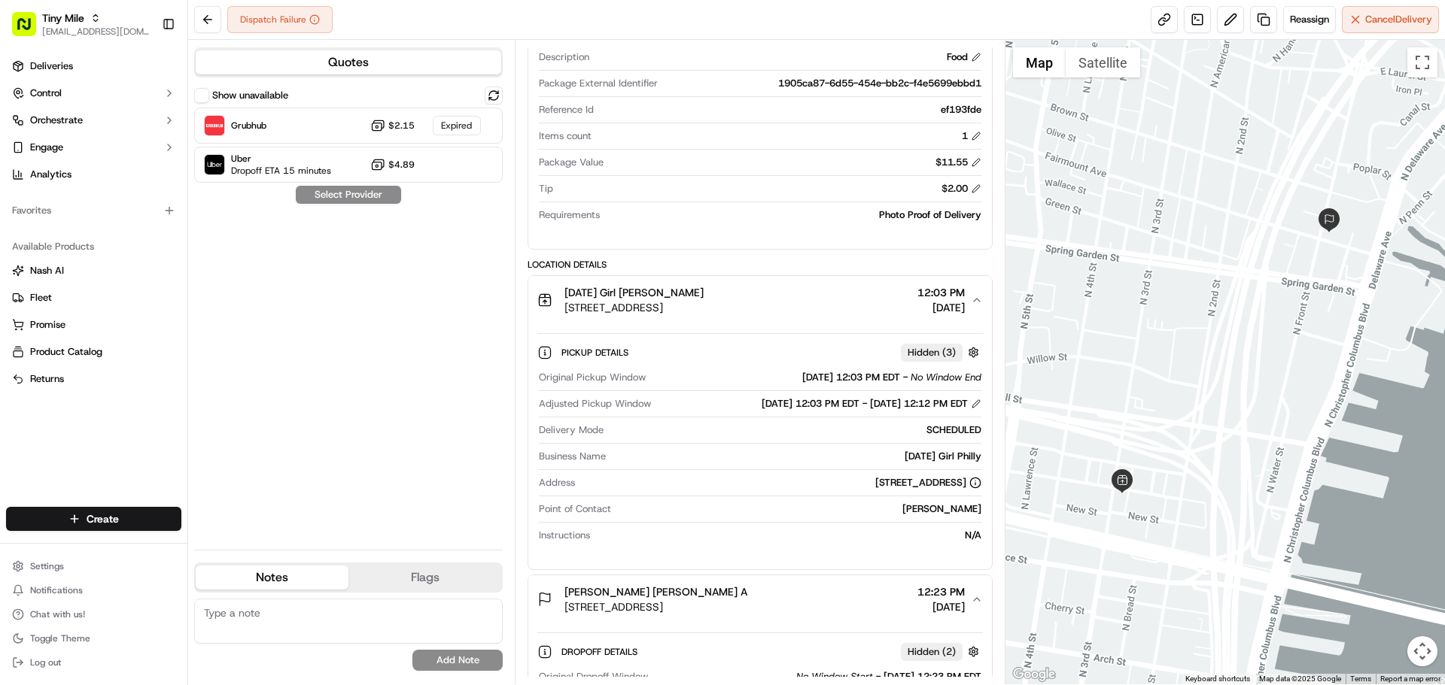
click at [821, 296] on div "Sunday Girl Philly Pat A 263 N 3rd St, Philadelphia, PA 19106, USA 12:03 PM 09/…" at bounding box center [753, 300] width 433 height 30
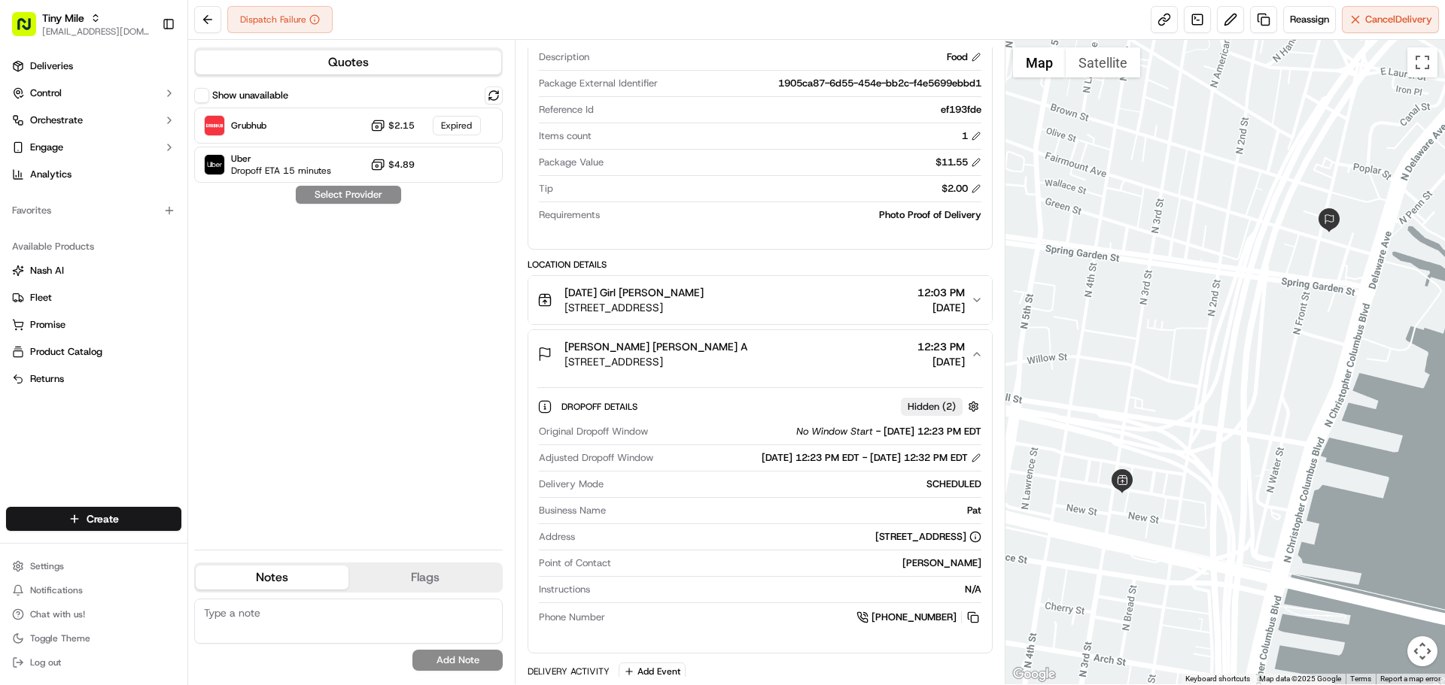
click at [821, 292] on div "Sunday Girl Philly Pat A 263 N 3rd St, Philadelphia, PA 19106, USA 12:03 PM 09/…" at bounding box center [753, 300] width 433 height 30
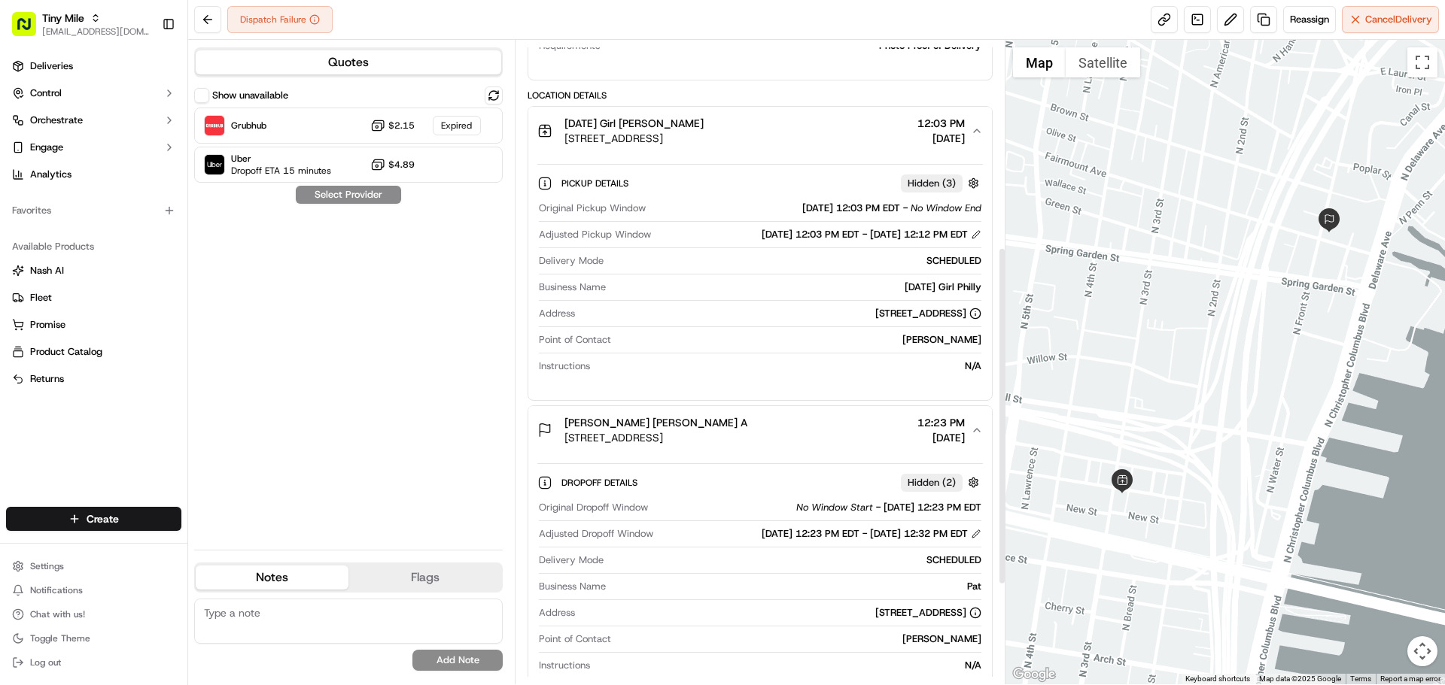
scroll to position [363, 0]
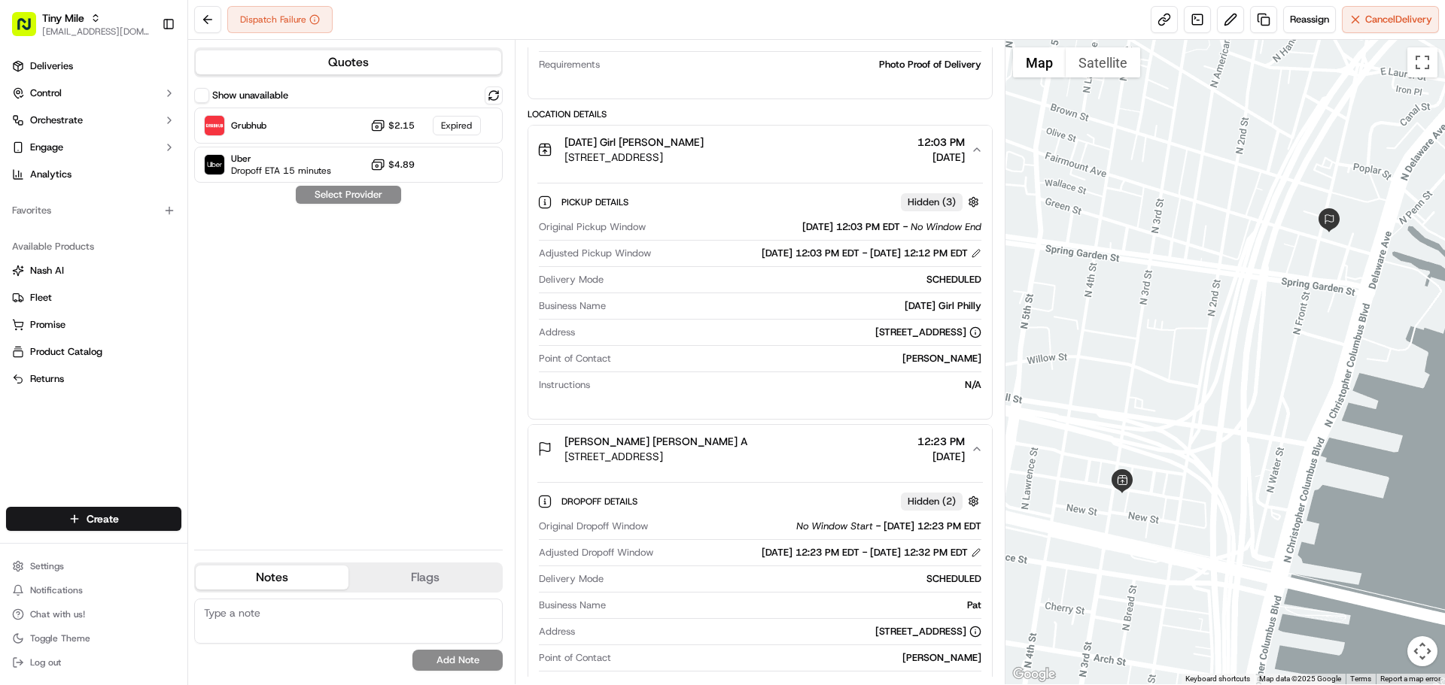
click at [834, 135] on div "Sunday Girl Philly Pat A 263 N 3rd St, Philadelphia, PA 19106, USA 12:03 PM 09/…" at bounding box center [753, 150] width 433 height 30
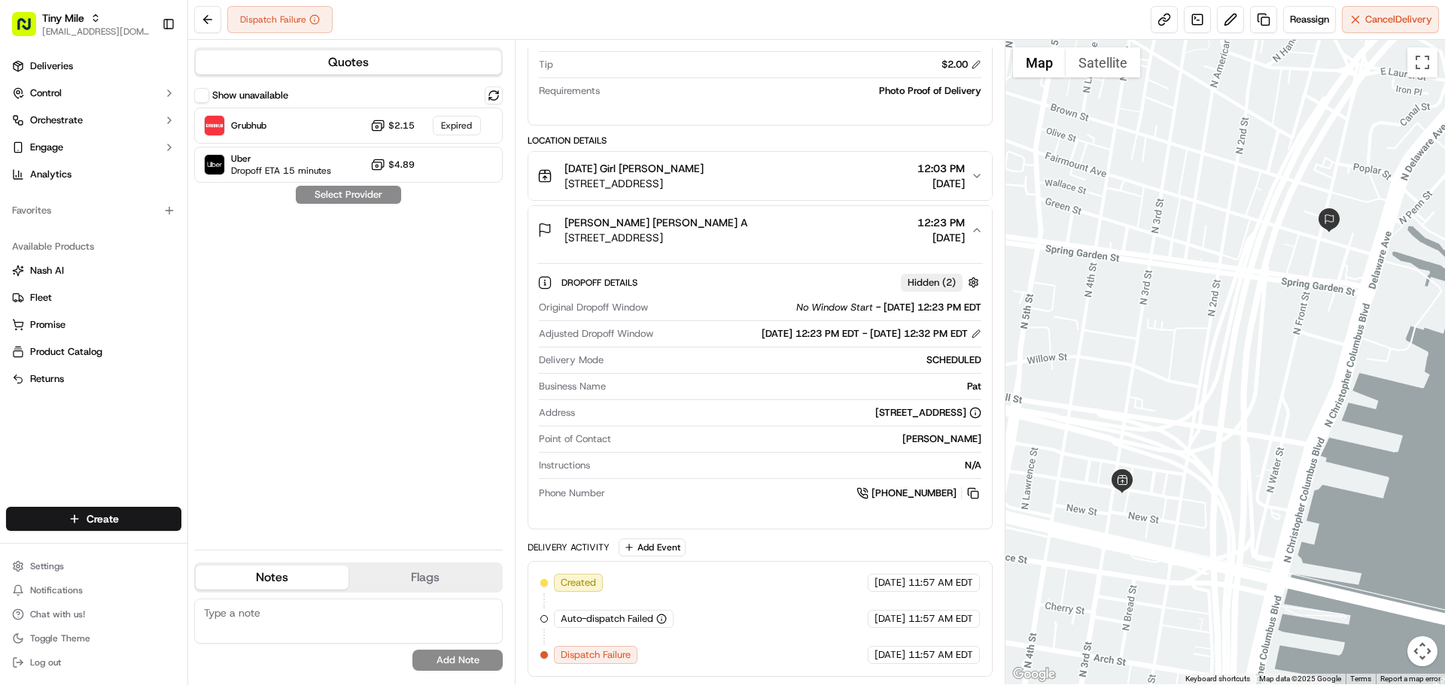
click at [703, 172] on div "Sunday Girl Philly Pat A" at bounding box center [633, 168] width 139 height 15
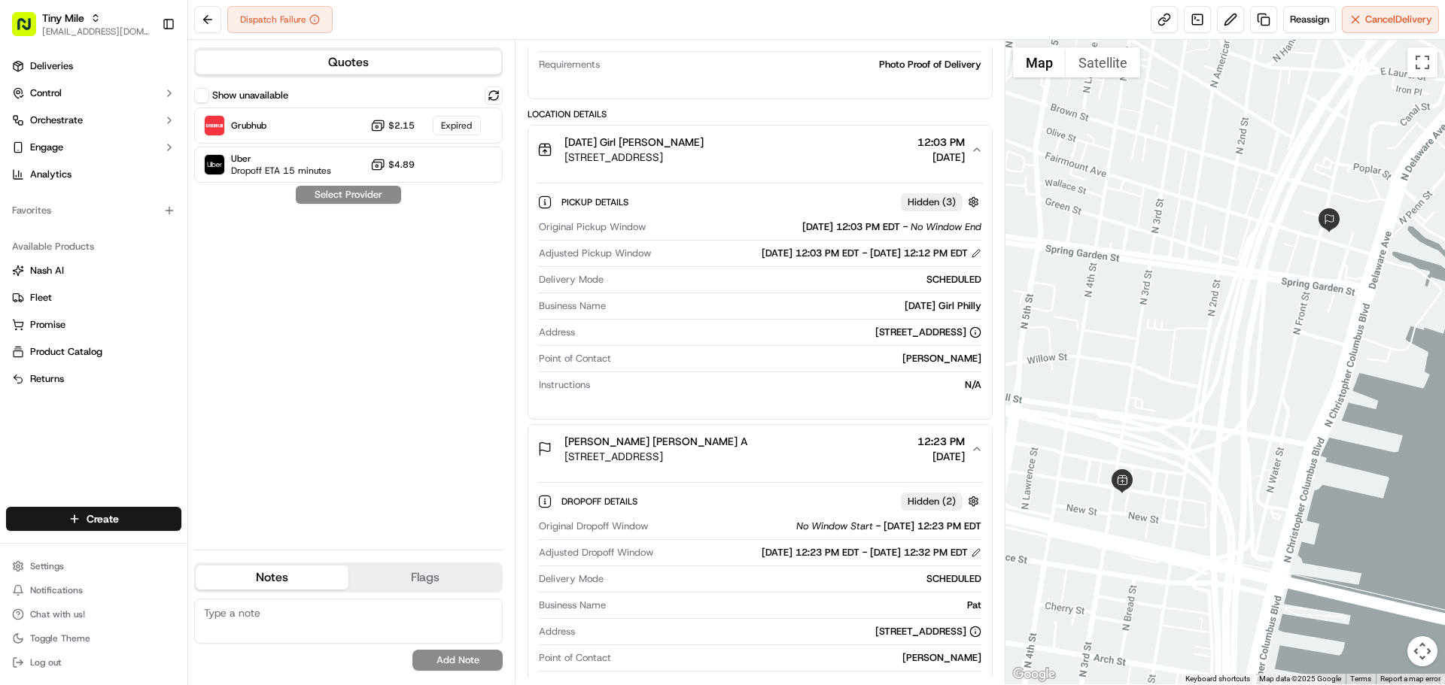
click at [703, 140] on div "Sunday Girl Philly Pat A" at bounding box center [633, 142] width 139 height 15
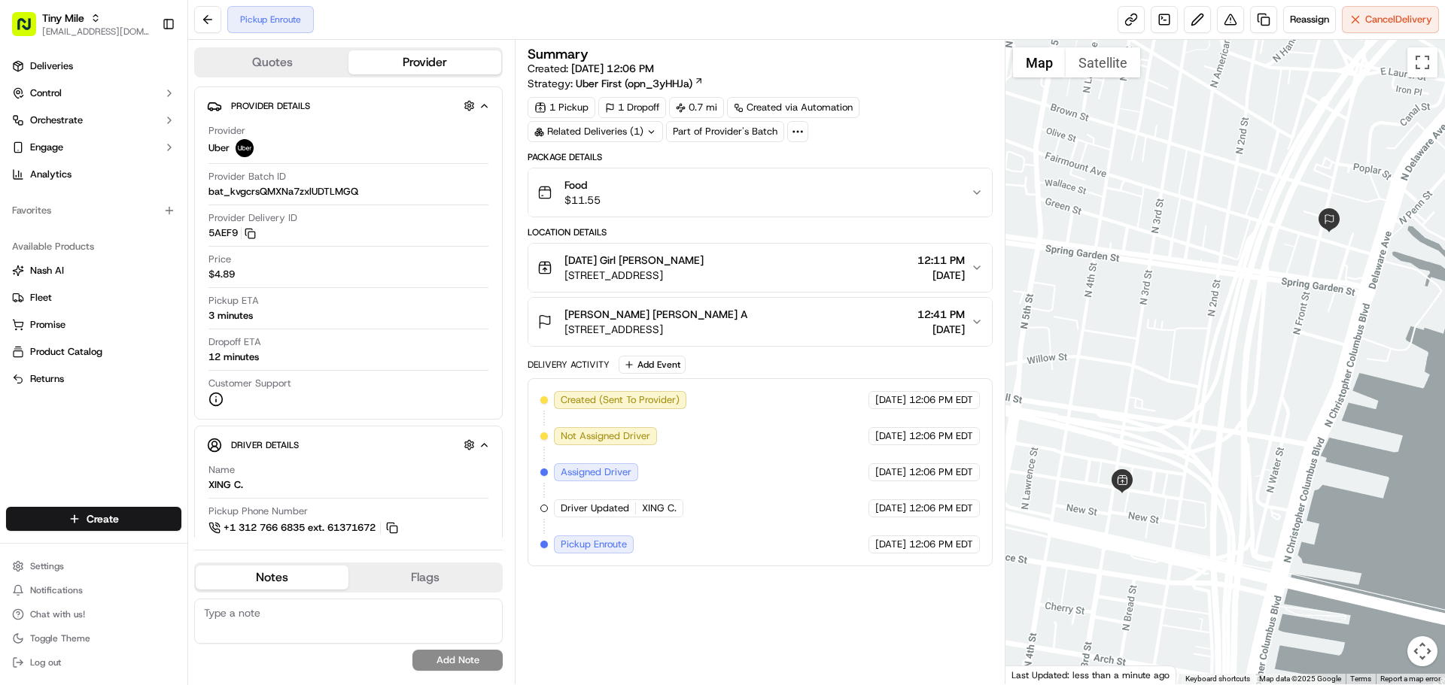
click at [813, 263] on div "Sunday Girl Philly Pat A 263 N 3rd St, Philadelphia, PA 19106, USA 12:11 PM 09/…" at bounding box center [753, 268] width 433 height 30
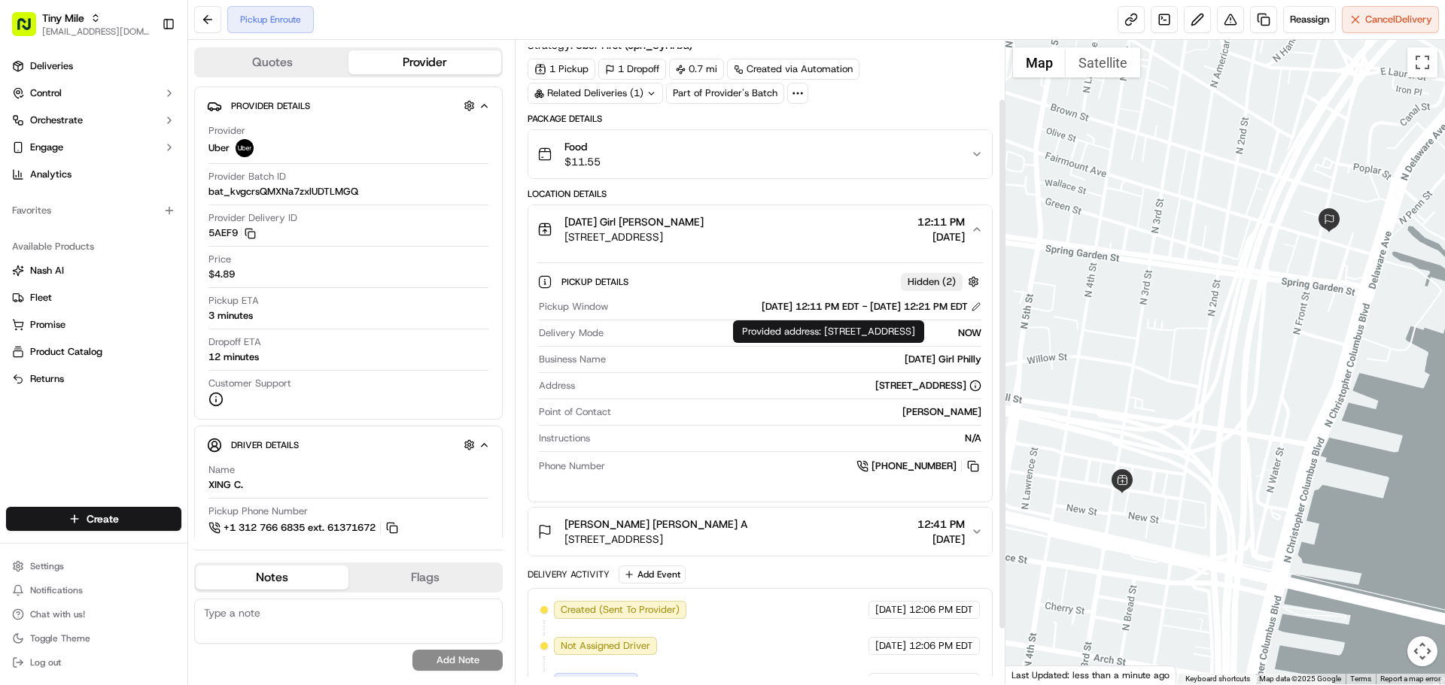
scroll to position [75, 0]
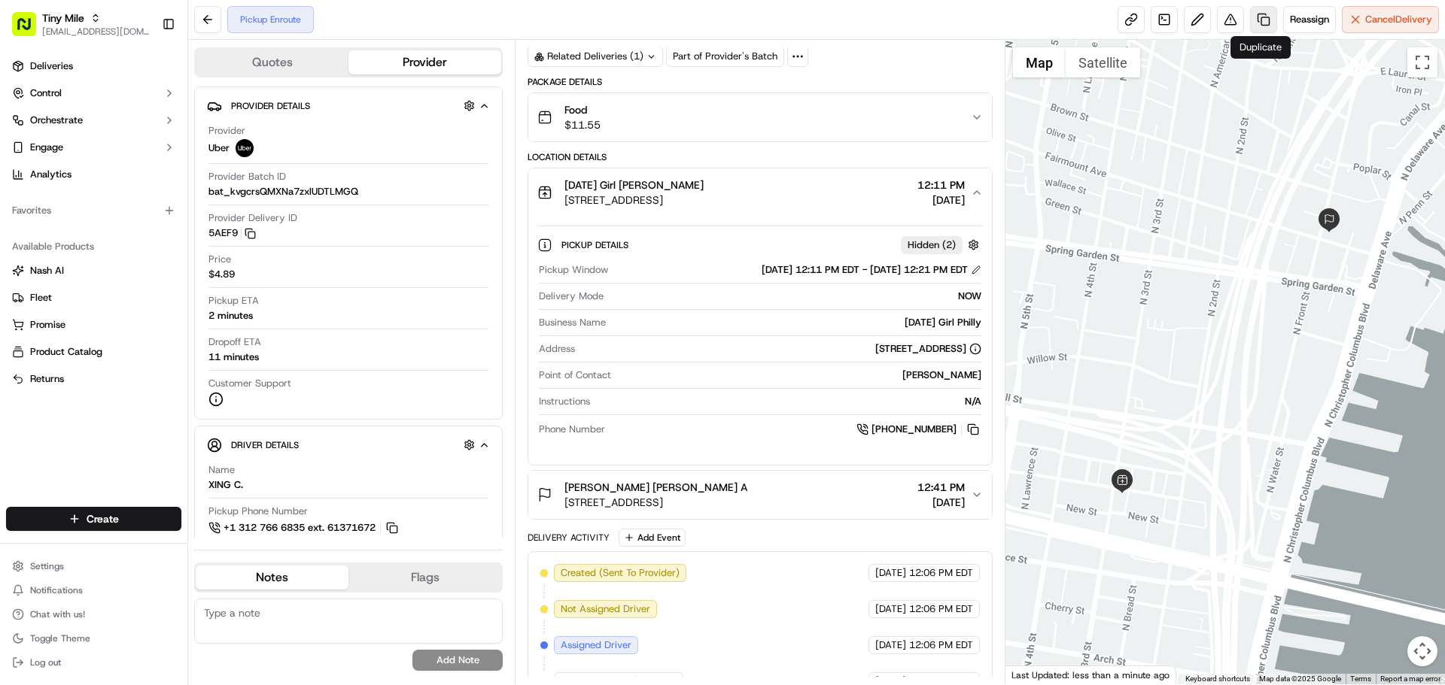
click at [1254, 20] on link at bounding box center [1263, 19] width 27 height 27
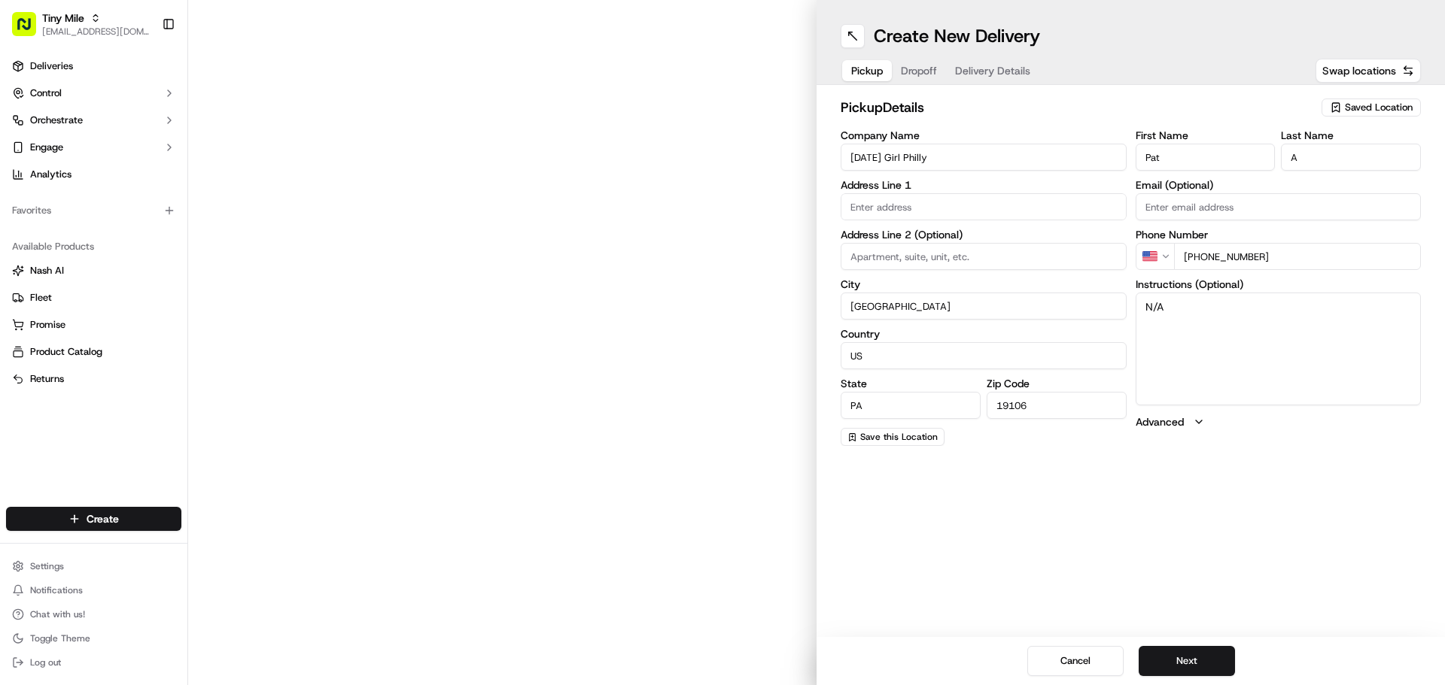
type input "263 N 3rd St"
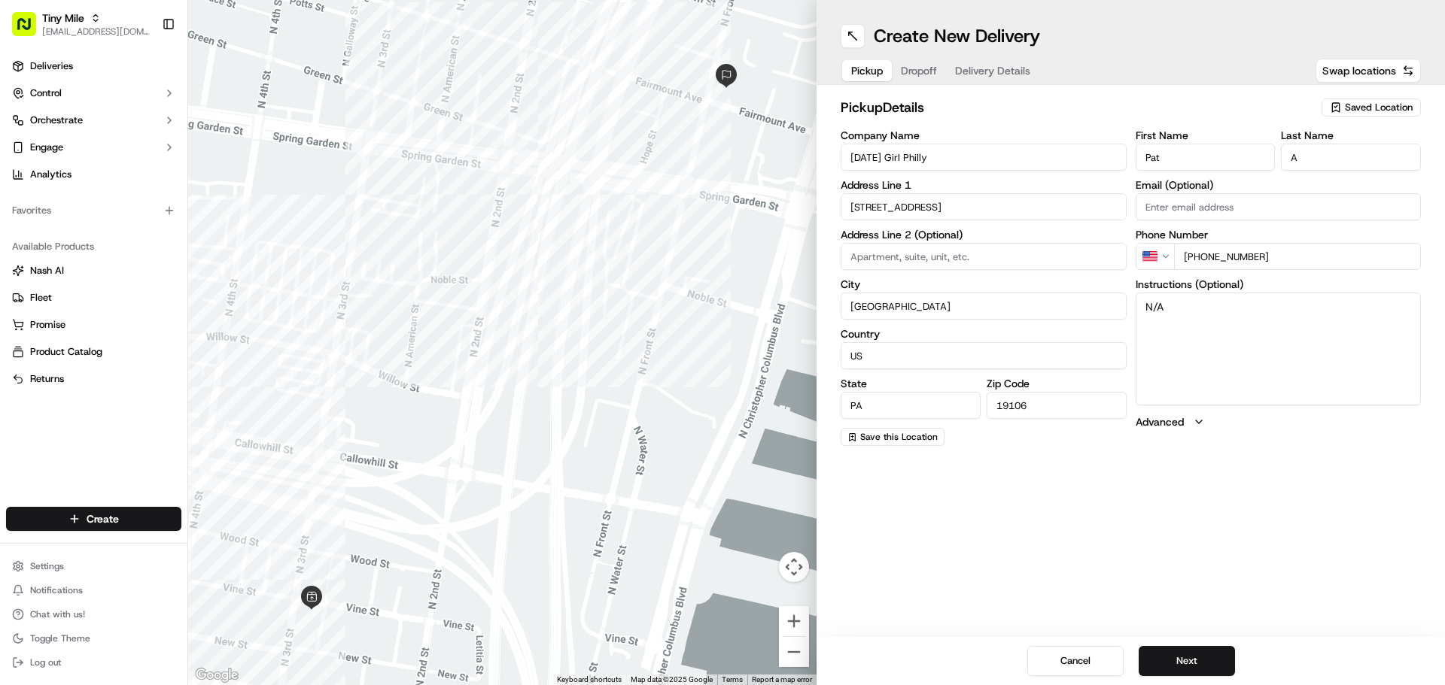
click at [1229, 262] on input "+1 609 705 8311" at bounding box center [1298, 256] width 248 height 27
type input "+1"
click at [1226, 351] on textarea "N/A" at bounding box center [1278, 349] width 286 height 113
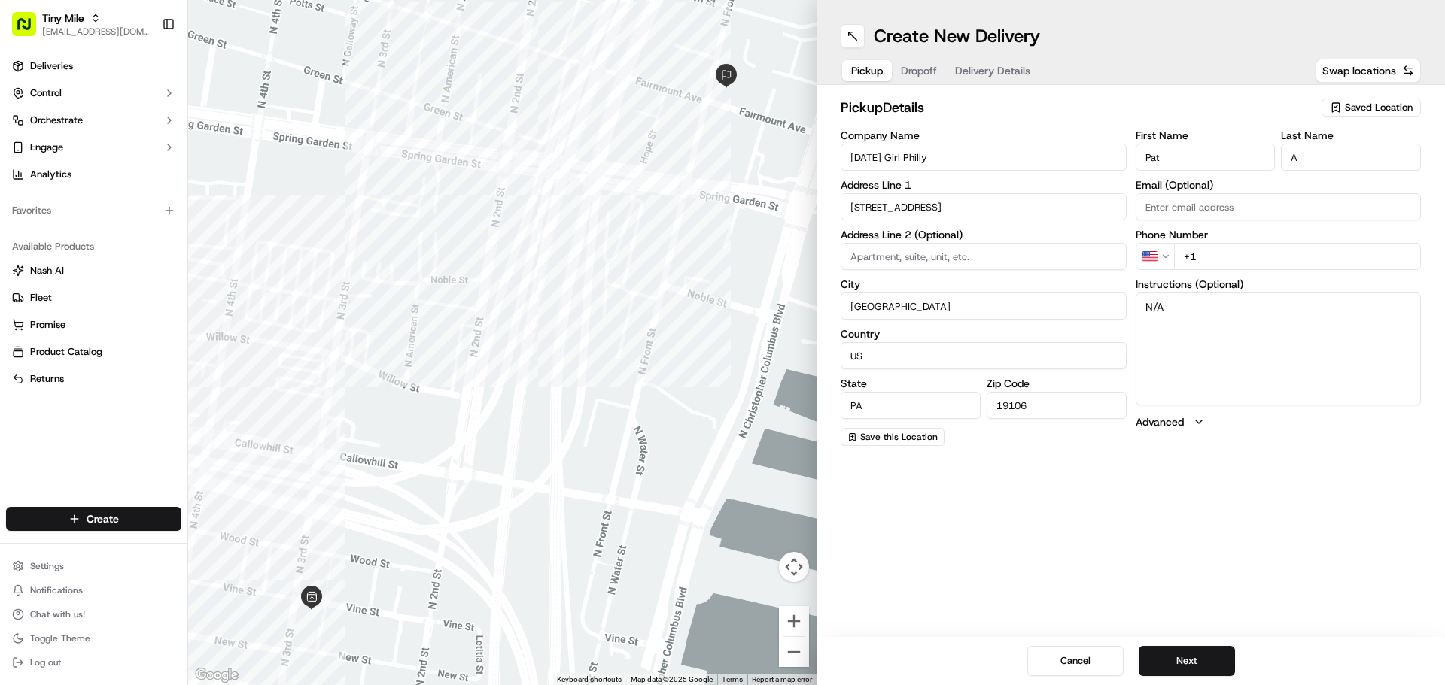
click at [1229, 250] on input "+1" at bounding box center [1298, 256] width 248 height 27
click at [1204, 666] on button "Next" at bounding box center [1186, 661] width 96 height 30
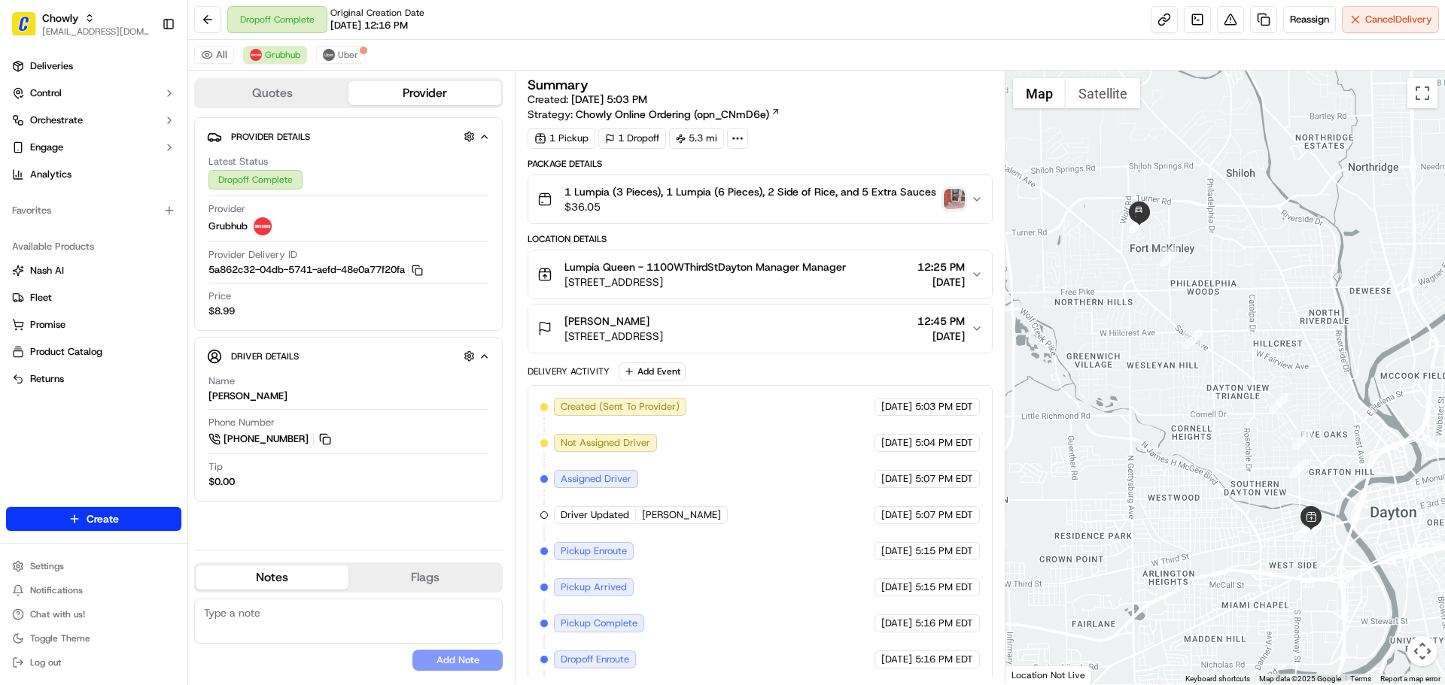
click at [663, 332] on span "[STREET_ADDRESS]" at bounding box center [613, 336] width 99 height 15
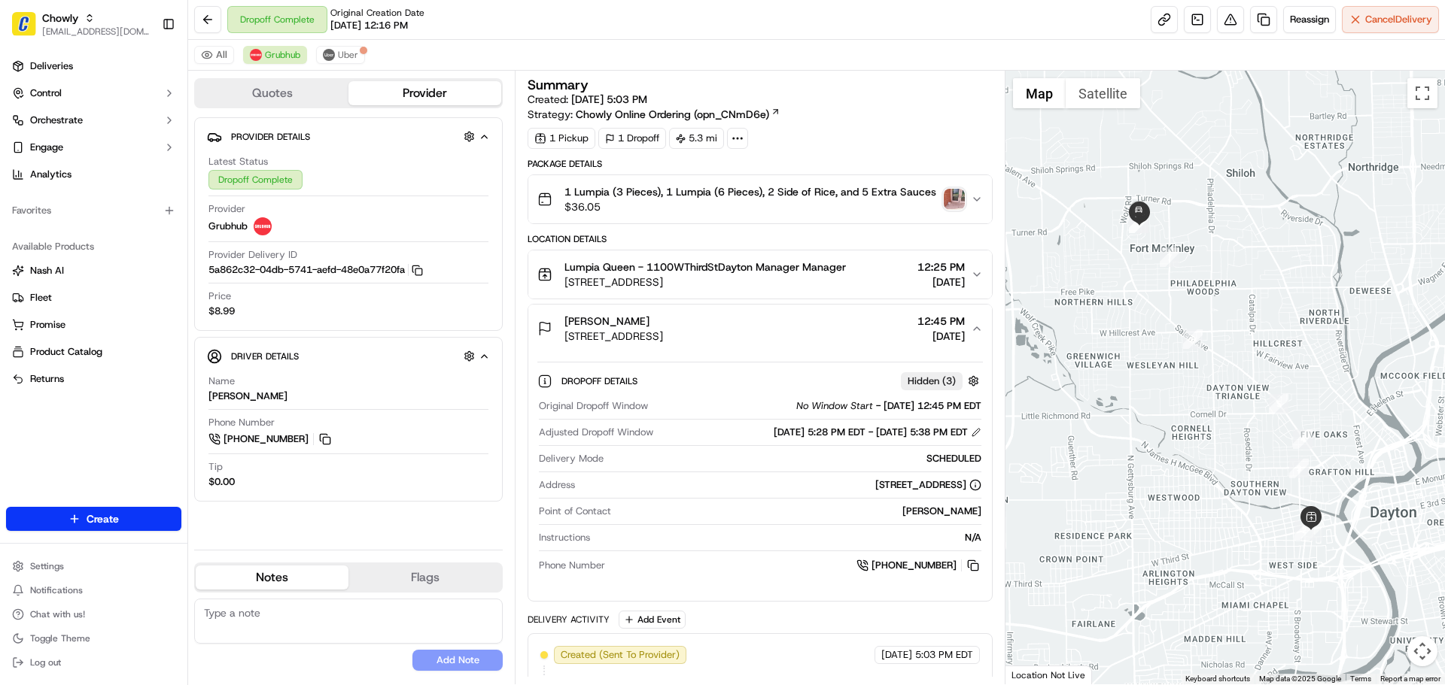
click at [663, 332] on span "[STREET_ADDRESS]" at bounding box center [613, 336] width 99 height 15
click at [663, 325] on div "[PERSON_NAME]" at bounding box center [613, 321] width 99 height 15
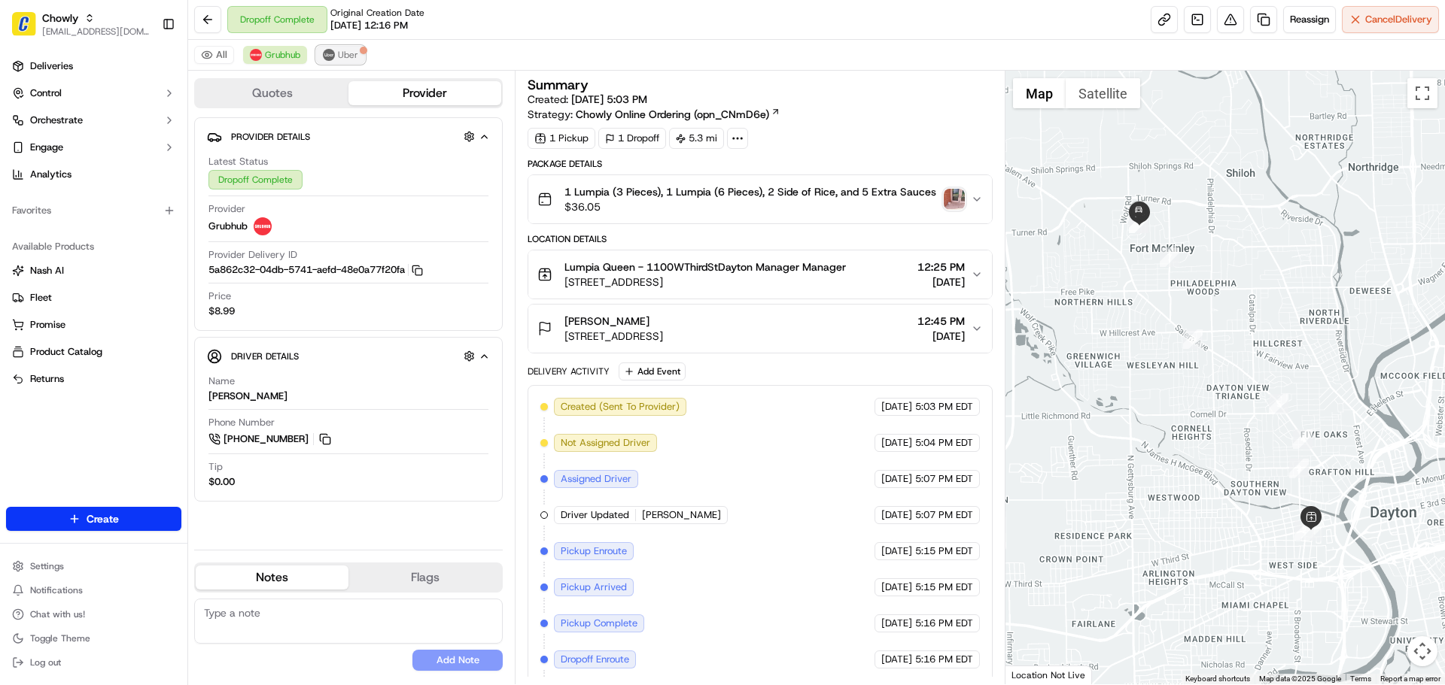
click at [346, 59] on span "Uber" at bounding box center [348, 55] width 20 height 12
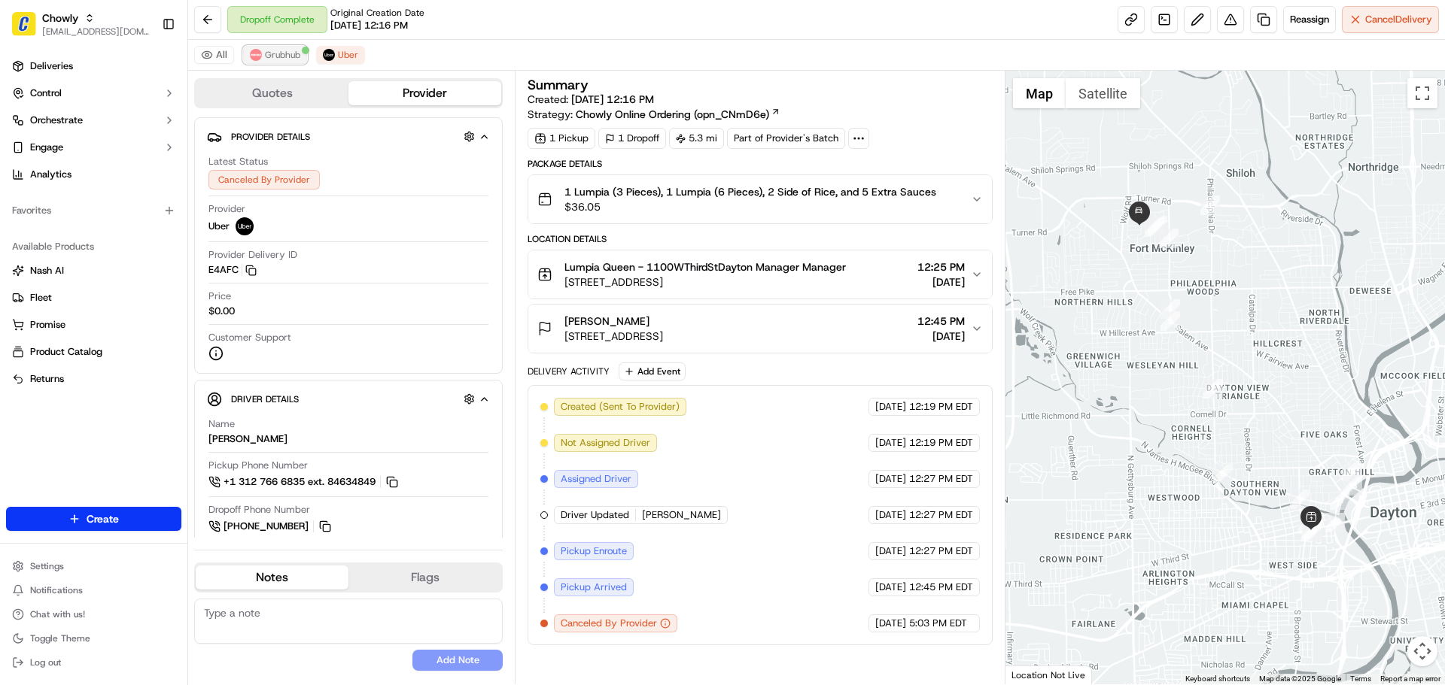
click at [283, 48] on button "Grubhub" at bounding box center [275, 55] width 64 height 18
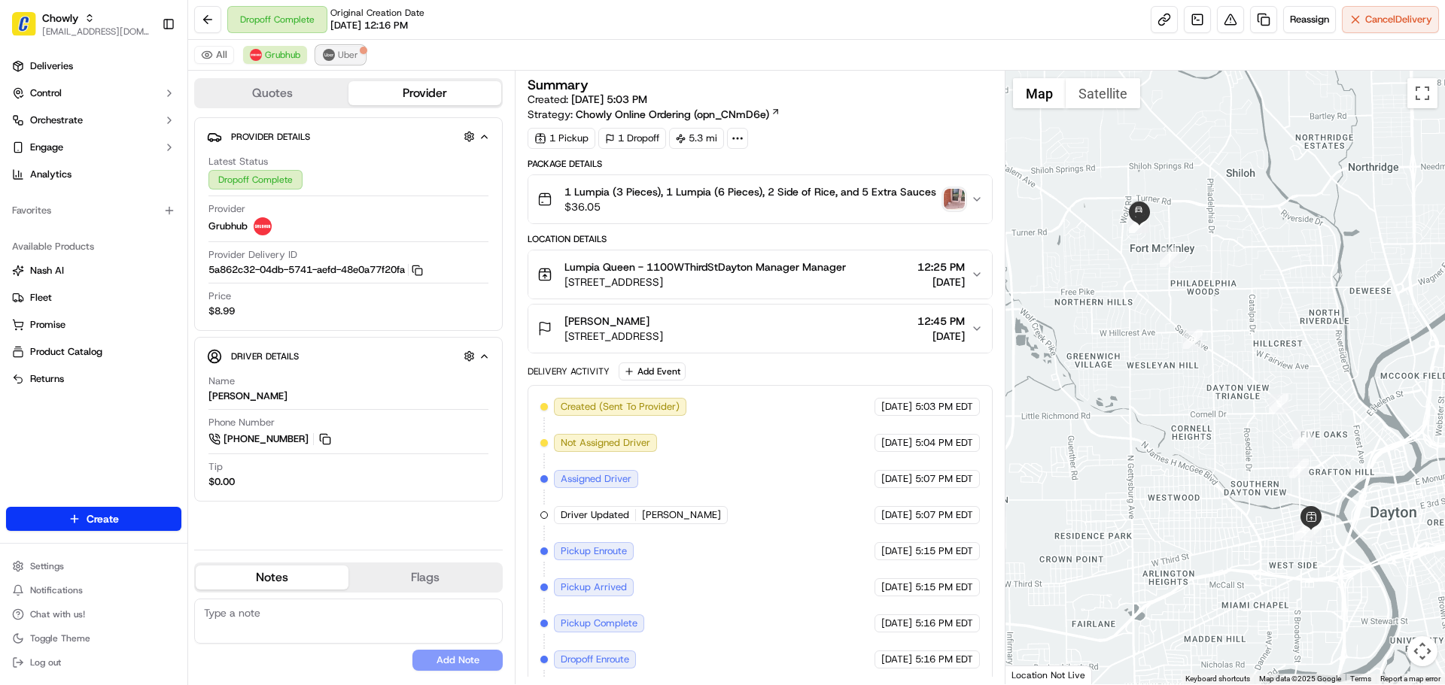
click at [349, 59] on span "Uber" at bounding box center [348, 55] width 20 height 12
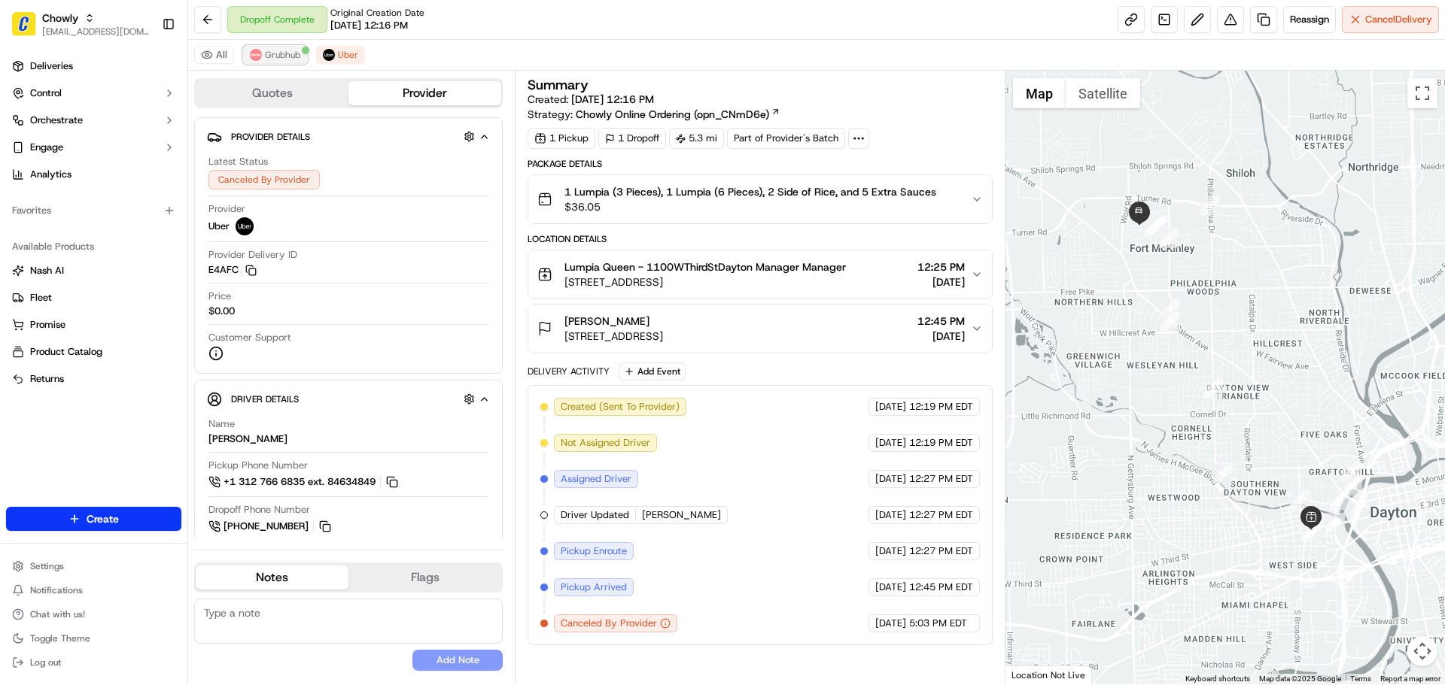
click at [270, 53] on span "Grubhub" at bounding box center [282, 55] width 35 height 12
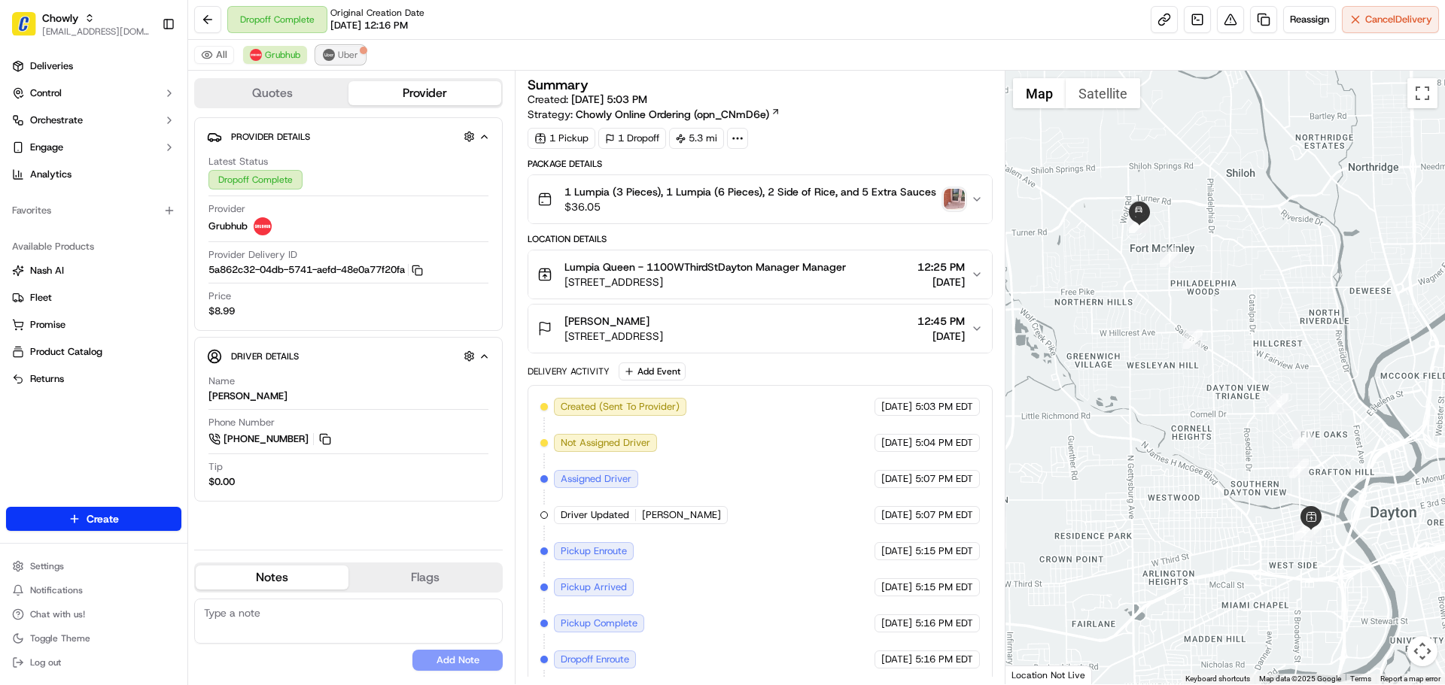
click at [345, 52] on span "Uber" at bounding box center [348, 55] width 20 height 12
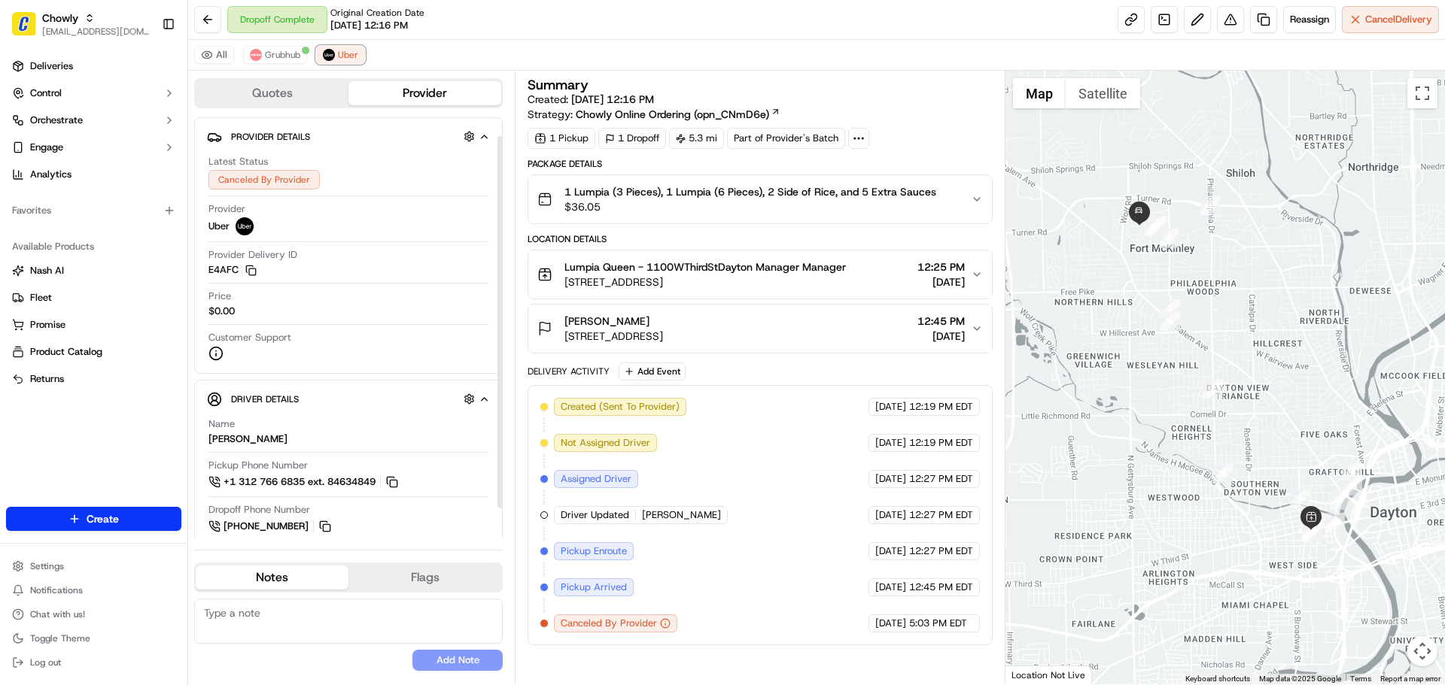
scroll to position [54, 0]
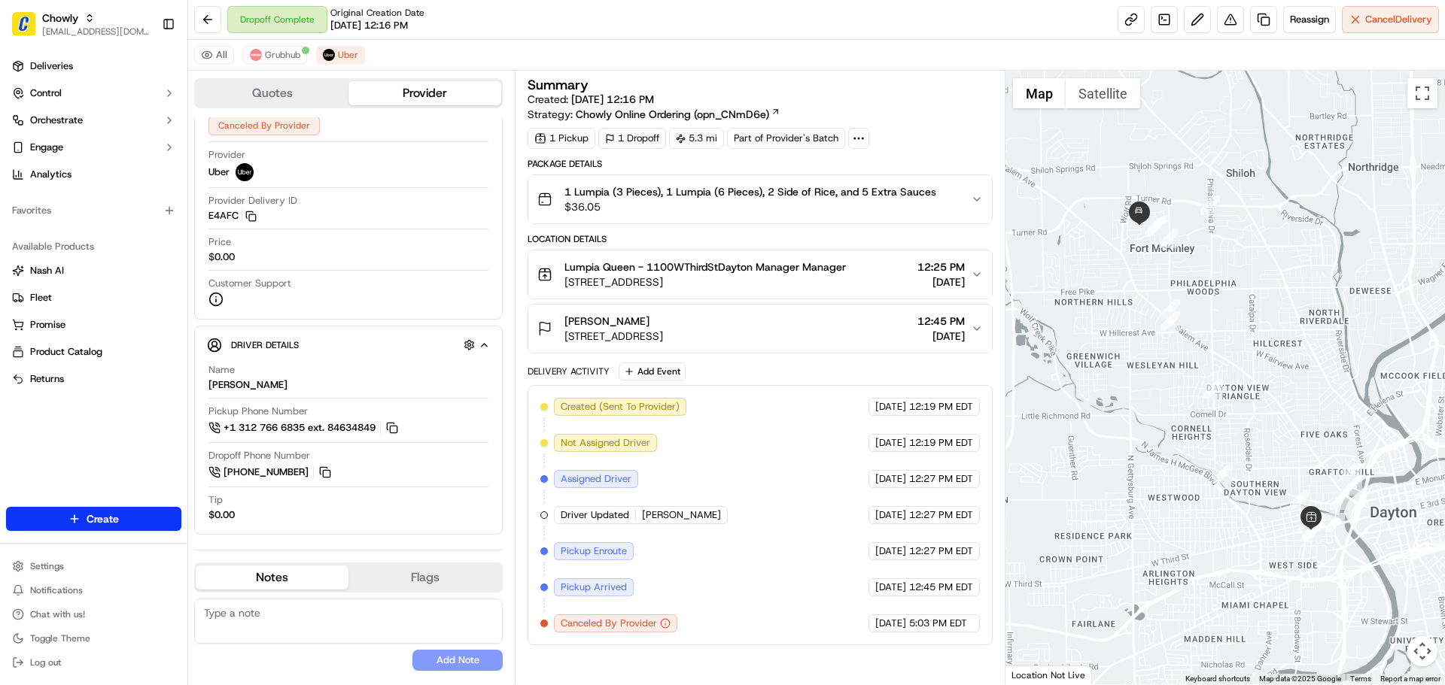
click at [682, 278] on span "[STREET_ADDRESS]" at bounding box center [704, 282] width 281 height 15
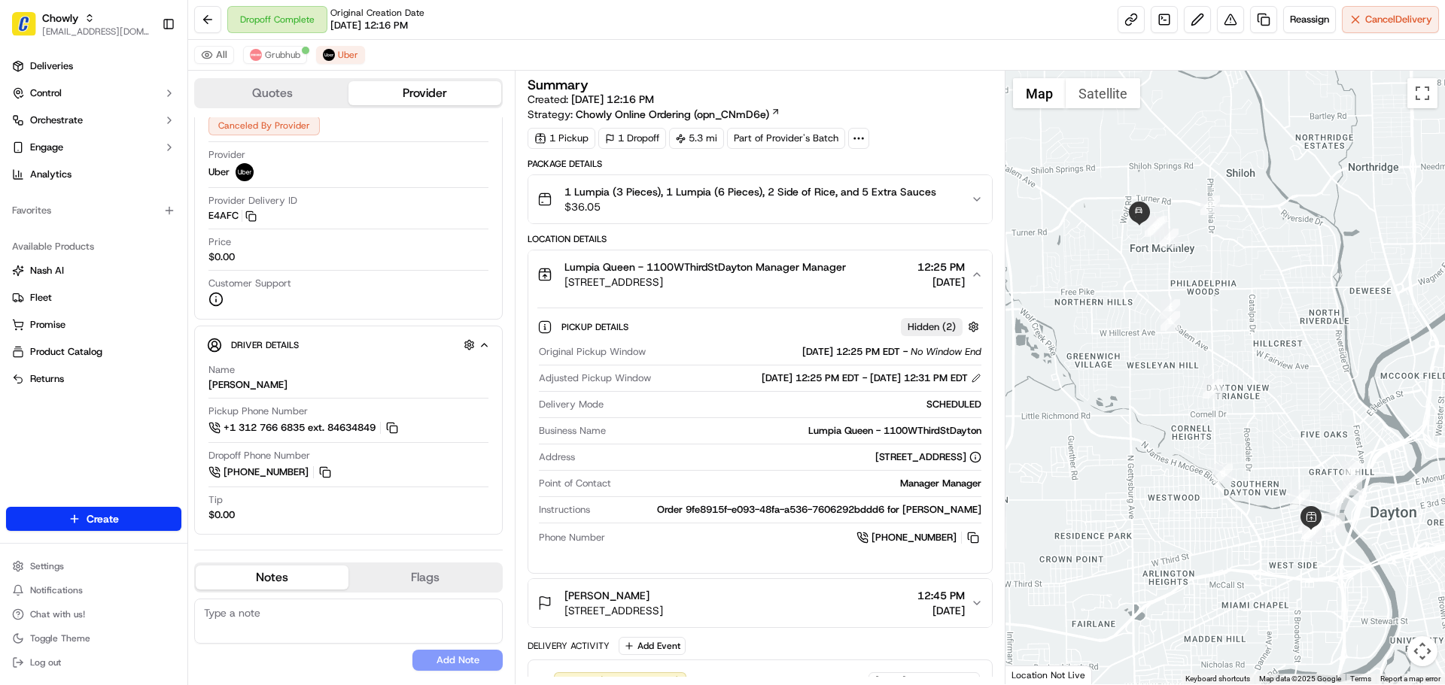
click at [682, 278] on span "[STREET_ADDRESS]" at bounding box center [704, 282] width 281 height 15
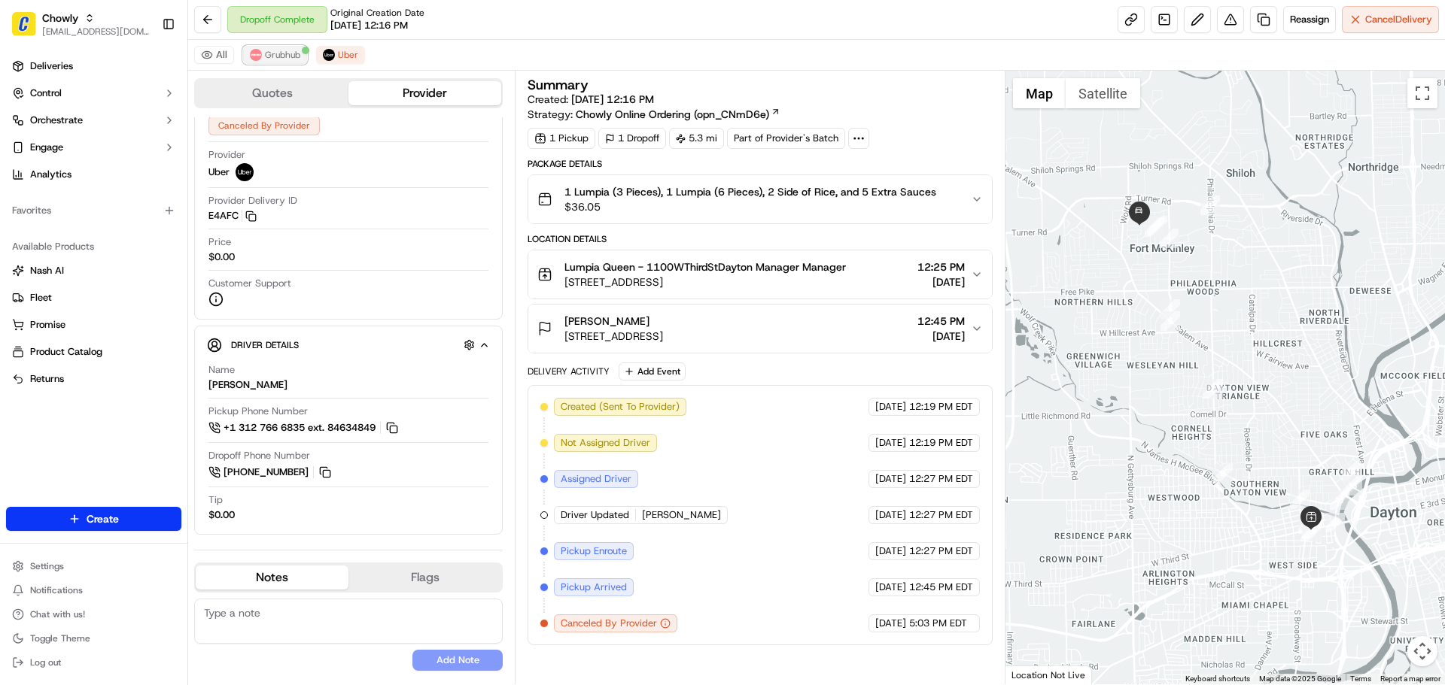
click at [281, 57] on span "Grubhub" at bounding box center [282, 55] width 35 height 12
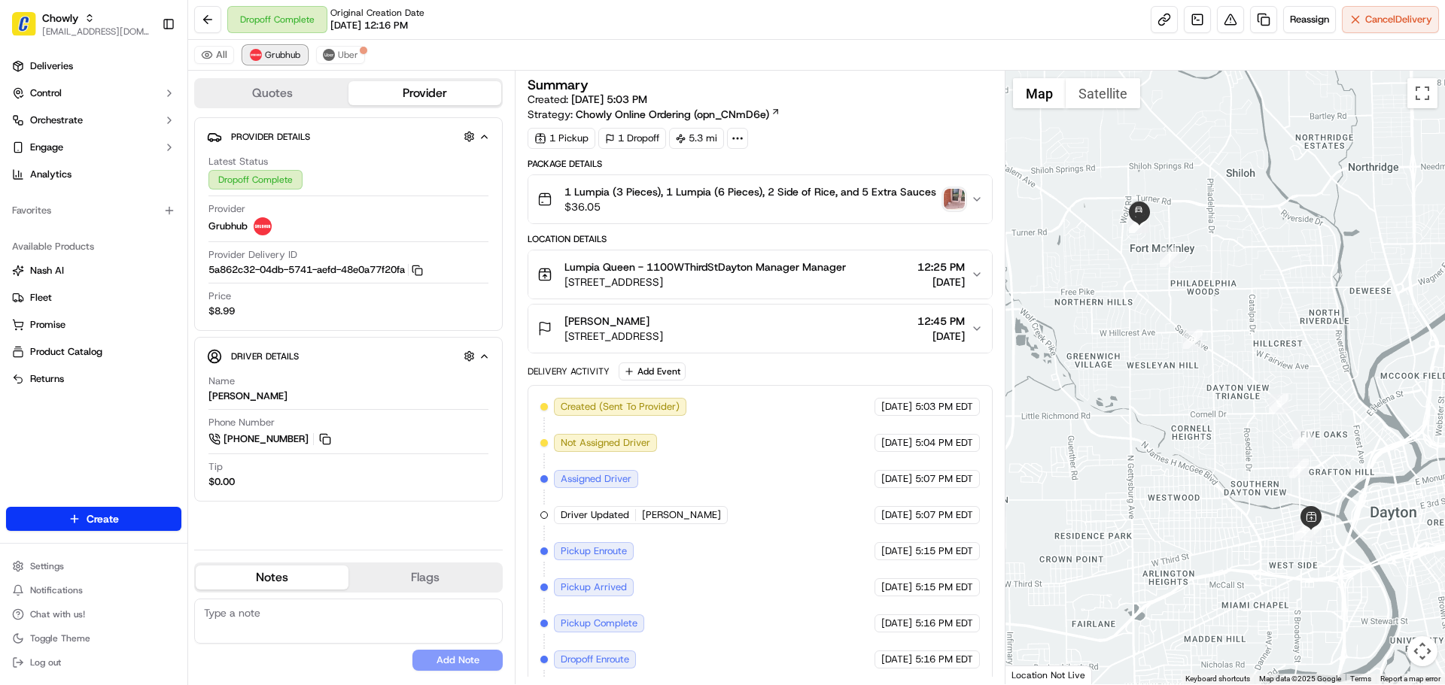
scroll to position [0, 0]
click at [323, 54] on img at bounding box center [329, 55] width 12 height 12
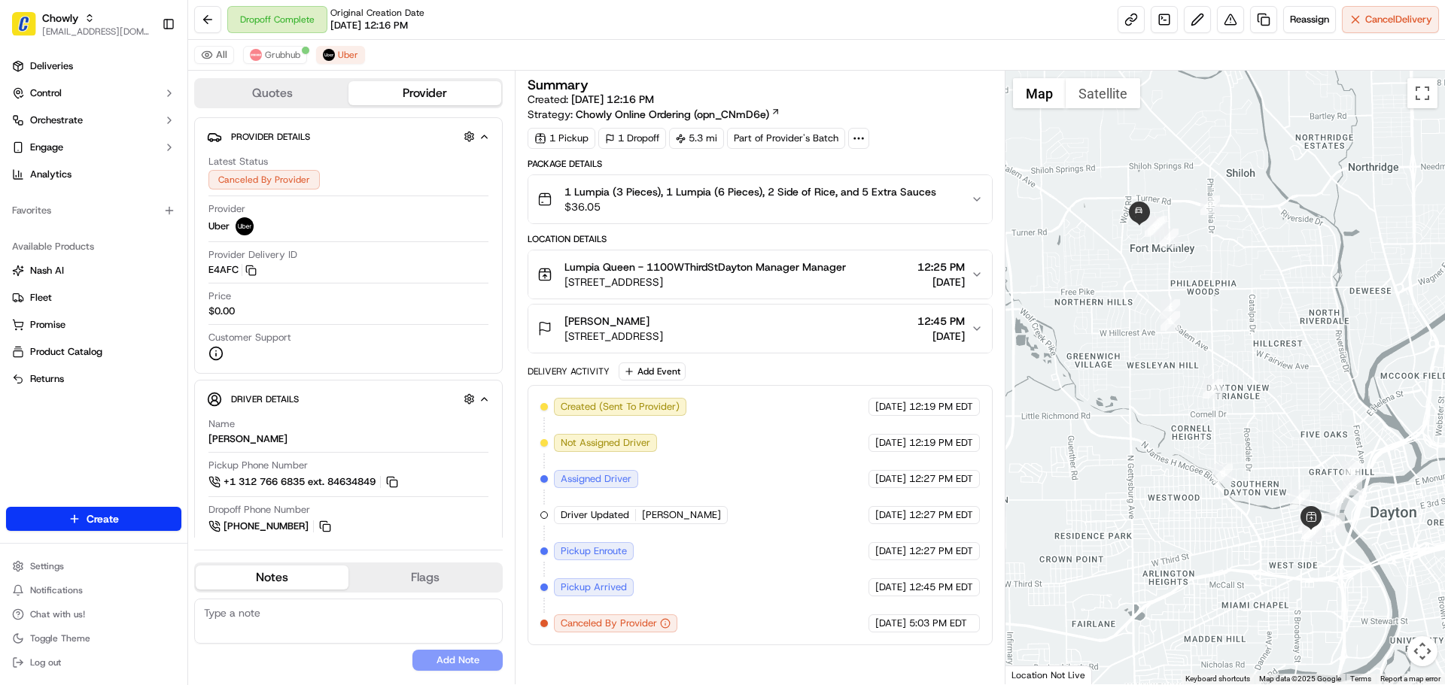
click at [628, 447] on span "Not Assigned Driver" at bounding box center [606, 443] width 90 height 14
click at [621, 466] on div "Created (Sent To Provider) Uber [DATE] 12:19 PM EDT Not Assigned Driver Uber [D…" at bounding box center [759, 515] width 439 height 235
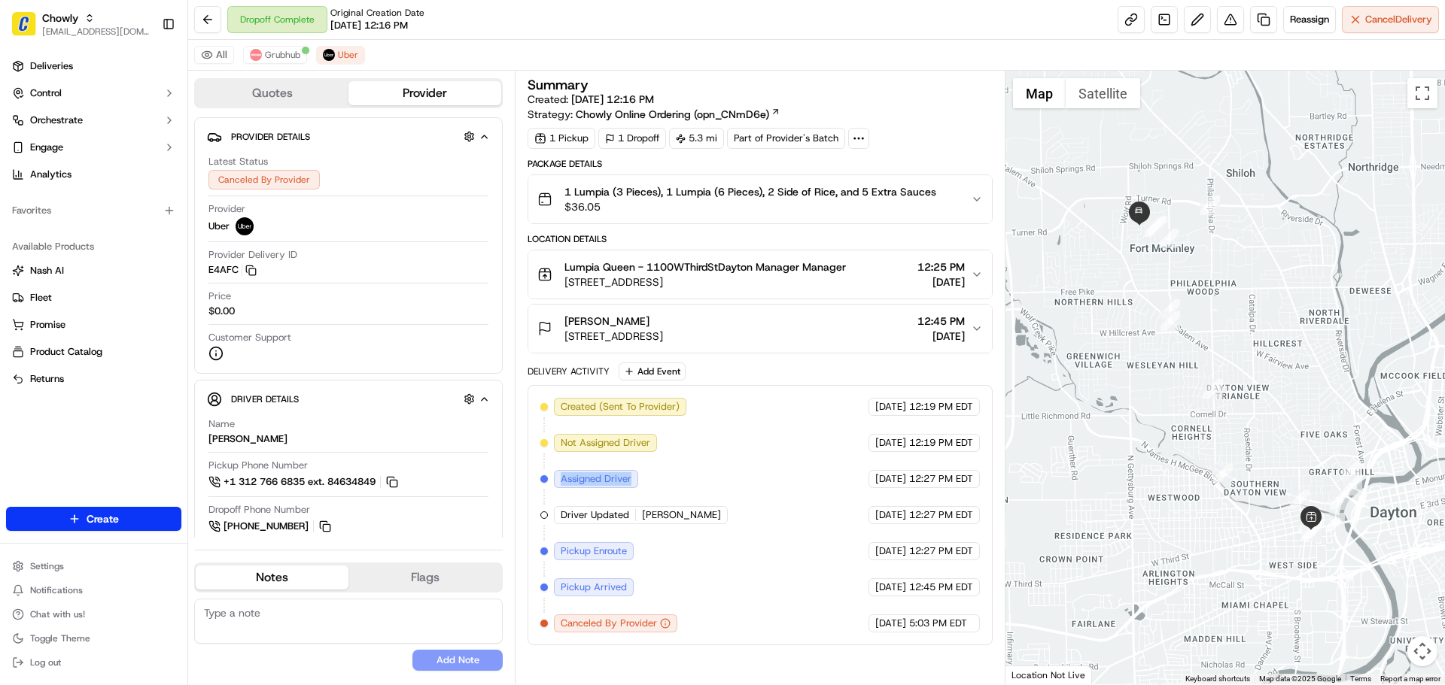
click at [621, 466] on div "Created (Sent To Provider) Uber [DATE] 12:19 PM EDT Not Assigned Driver Uber [D…" at bounding box center [759, 515] width 439 height 235
click at [623, 436] on span "Not Assigned Driver" at bounding box center [606, 443] width 90 height 14
click at [626, 438] on span "Not Assigned Driver" at bounding box center [606, 443] width 90 height 14
click at [630, 440] on span "Not Assigned Driver" at bounding box center [606, 443] width 90 height 14
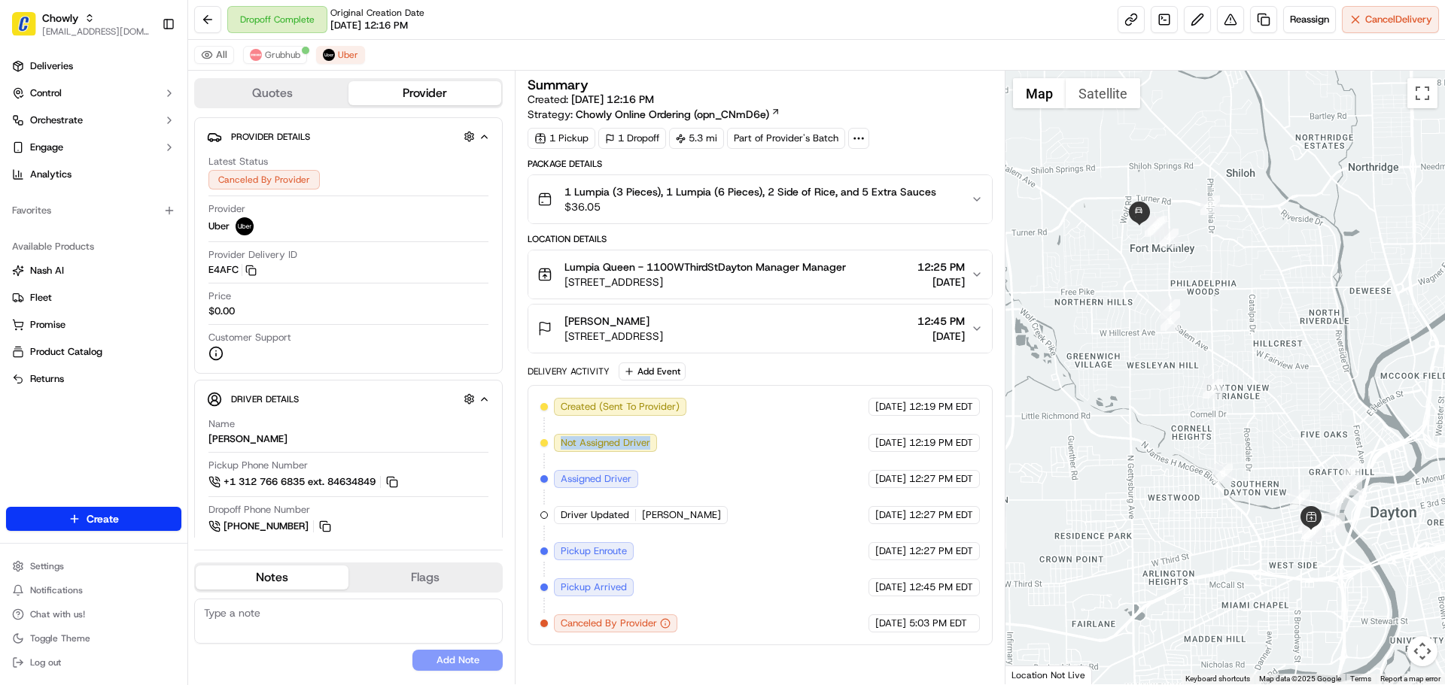
click at [630, 440] on span "Not Assigned Driver" at bounding box center [606, 443] width 90 height 14
click at [657, 409] on span "Created (Sent To Provider)" at bounding box center [620, 407] width 119 height 14
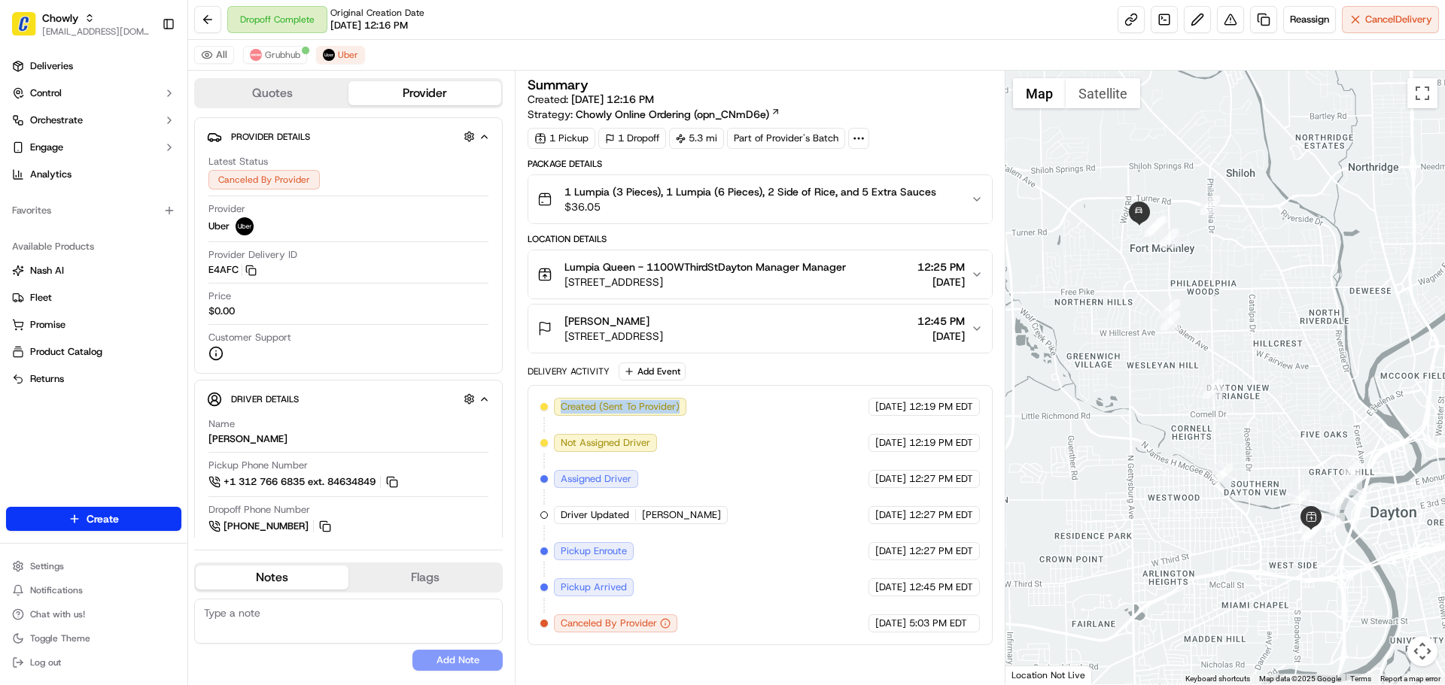
click at [657, 409] on span "Created (Sent To Provider)" at bounding box center [620, 407] width 119 height 14
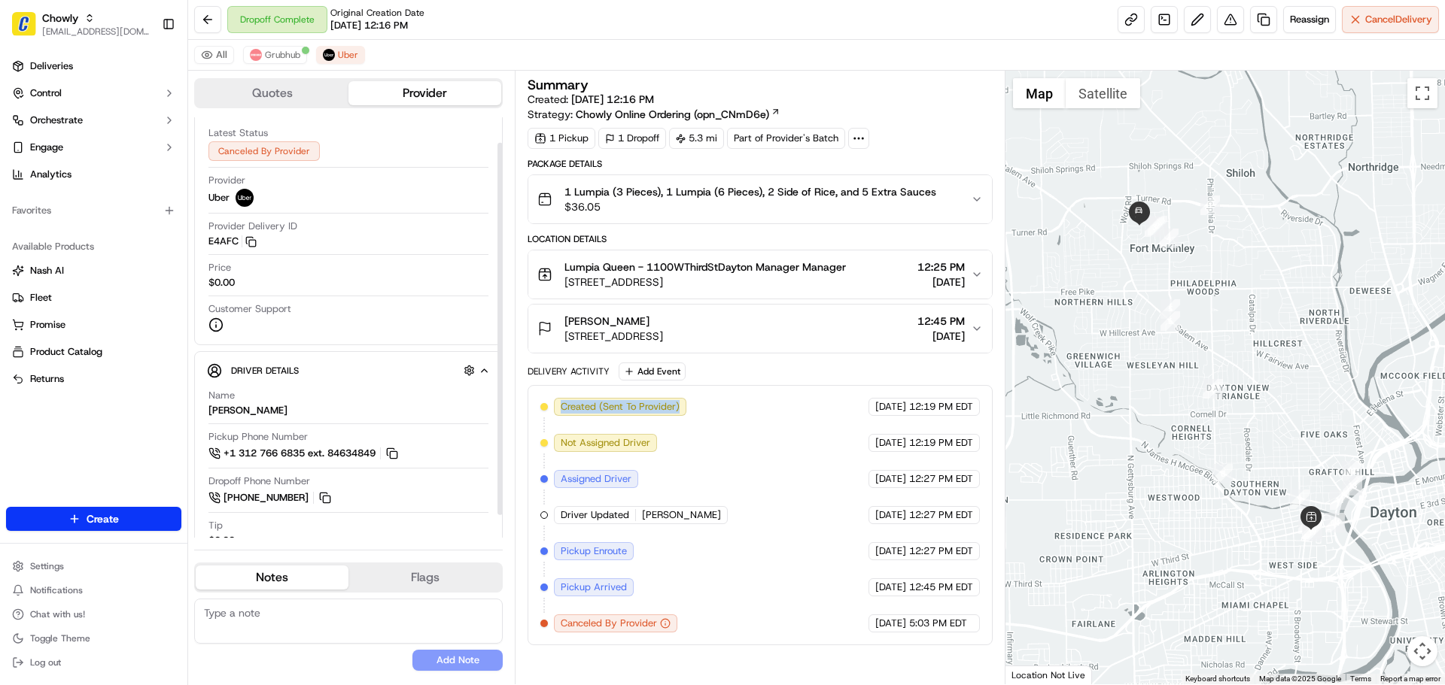
scroll to position [54, 0]
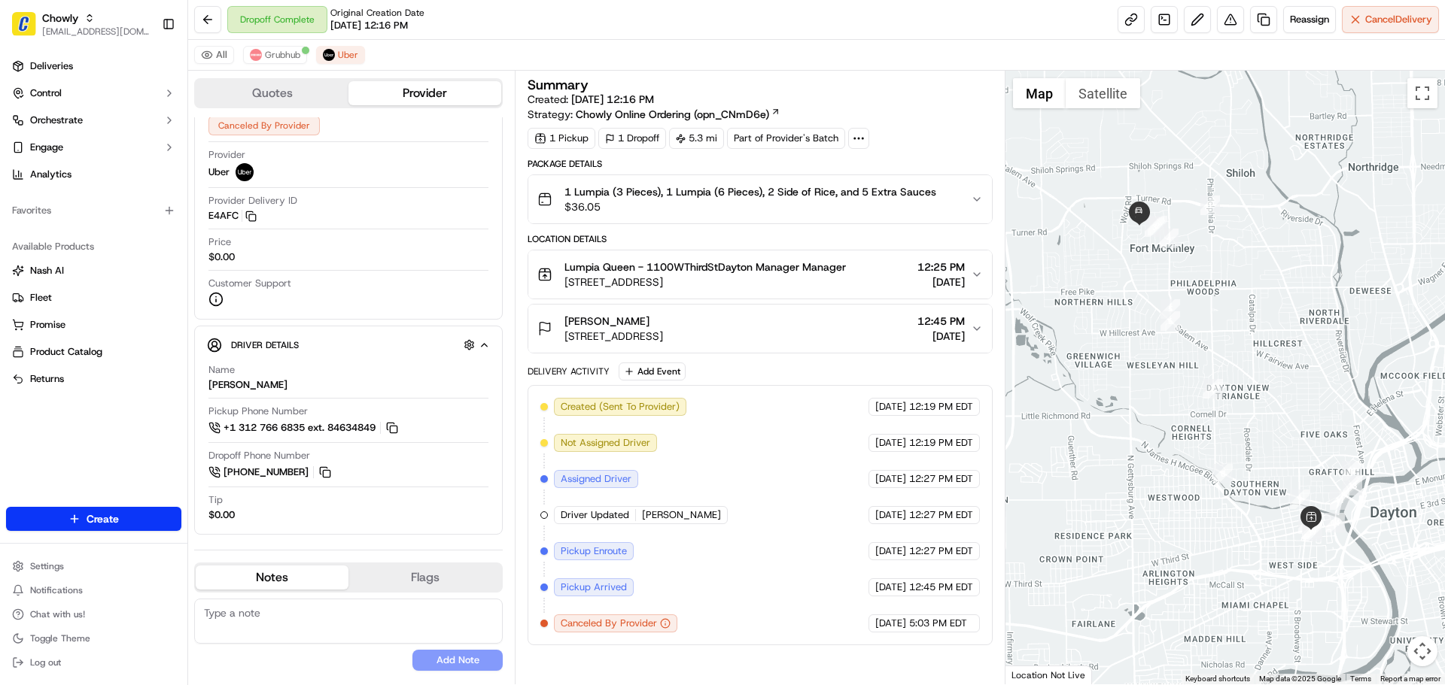
click at [609, 447] on span "Not Assigned Driver" at bounding box center [606, 443] width 90 height 14
click at [609, 485] on span "Assigned Driver" at bounding box center [596, 479] width 71 height 14
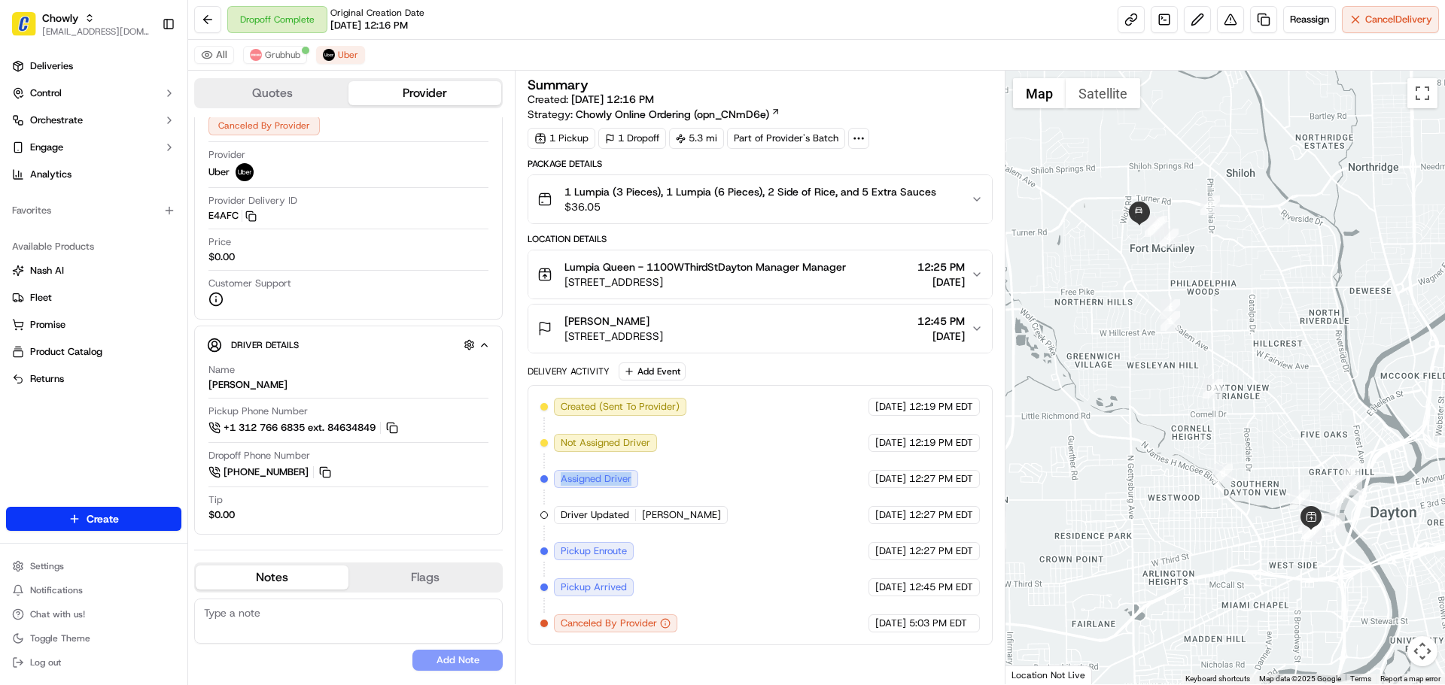
click at [609, 485] on span "Assigned Driver" at bounding box center [596, 479] width 71 height 14
click at [621, 518] on span "Driver Updated" at bounding box center [595, 516] width 68 height 14
click at [669, 518] on span "[PERSON_NAME]" at bounding box center [681, 516] width 79 height 14
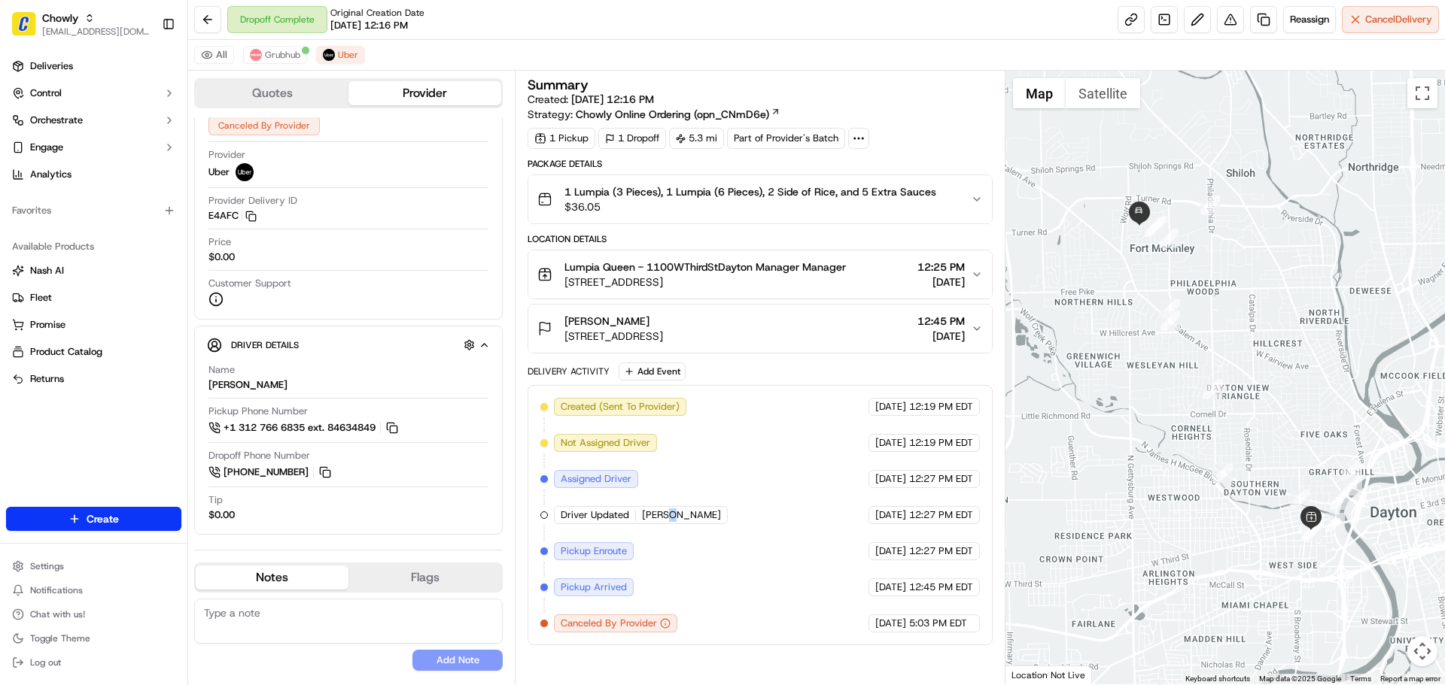
click at [669, 518] on span "[PERSON_NAME]" at bounding box center [681, 516] width 79 height 14
click at [607, 550] on span "Pickup Enroute" at bounding box center [594, 552] width 66 height 14
click at [607, 549] on span "Pickup Enroute" at bounding box center [594, 552] width 66 height 14
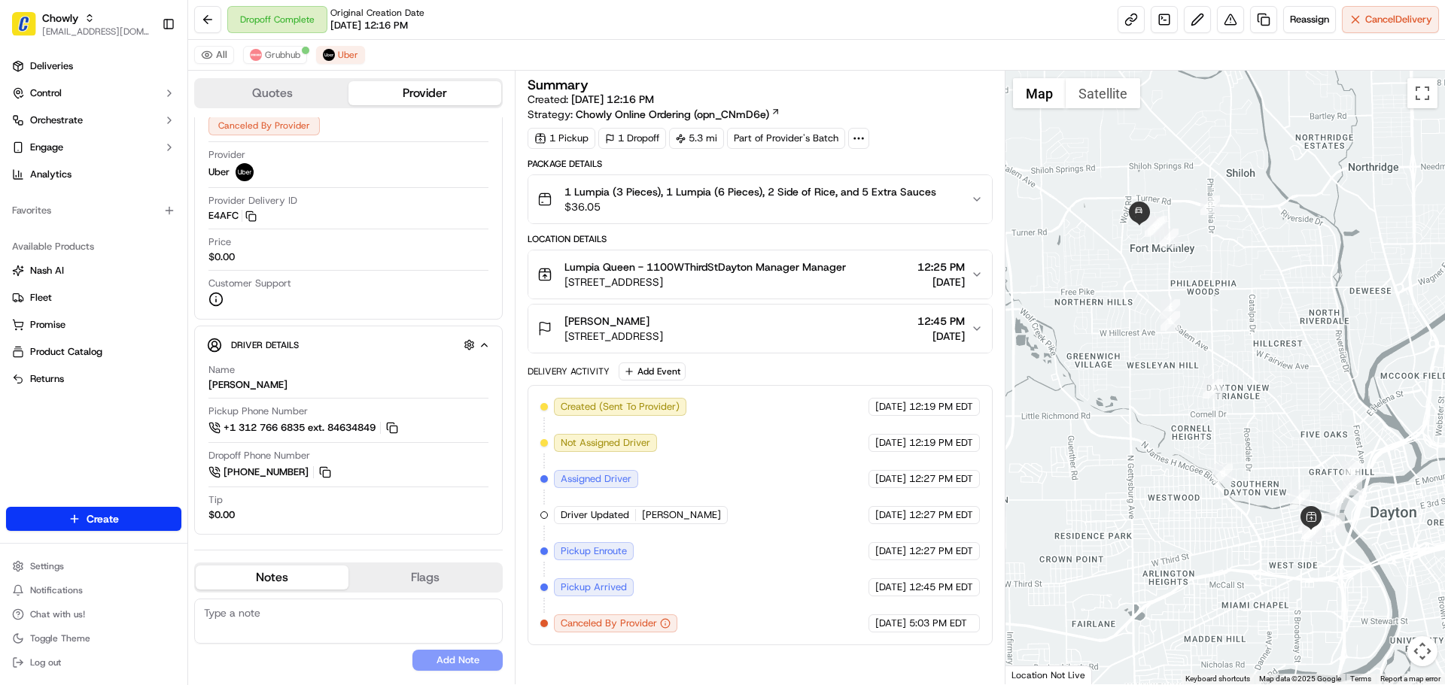
click at [615, 590] on span "Pickup Arrived" at bounding box center [594, 588] width 66 height 14
click at [586, 586] on span "Pickup Arrived" at bounding box center [594, 588] width 66 height 14
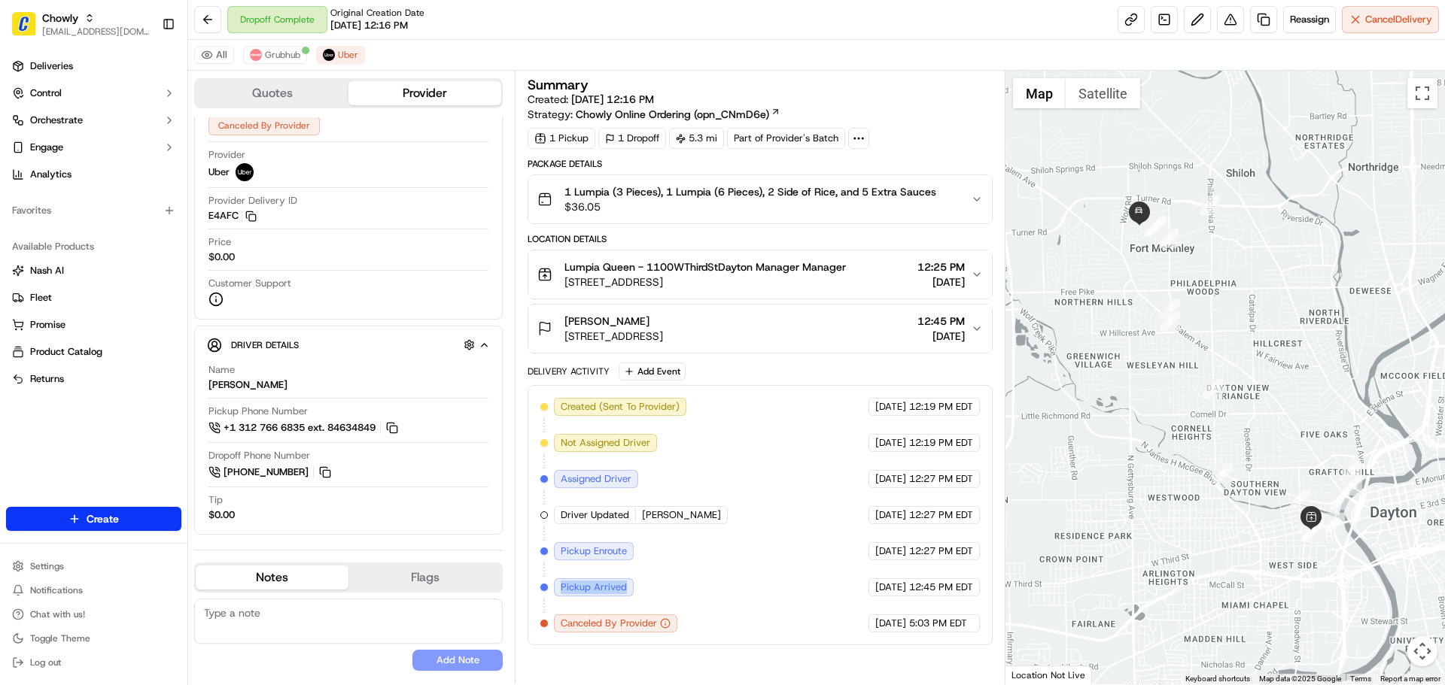
click at [586, 586] on span "Pickup Arrived" at bounding box center [594, 588] width 66 height 14
click at [625, 623] on span "Canceled By Provider" at bounding box center [609, 624] width 96 height 14
click at [611, 591] on span "Pickup Arrived" at bounding box center [594, 588] width 66 height 14
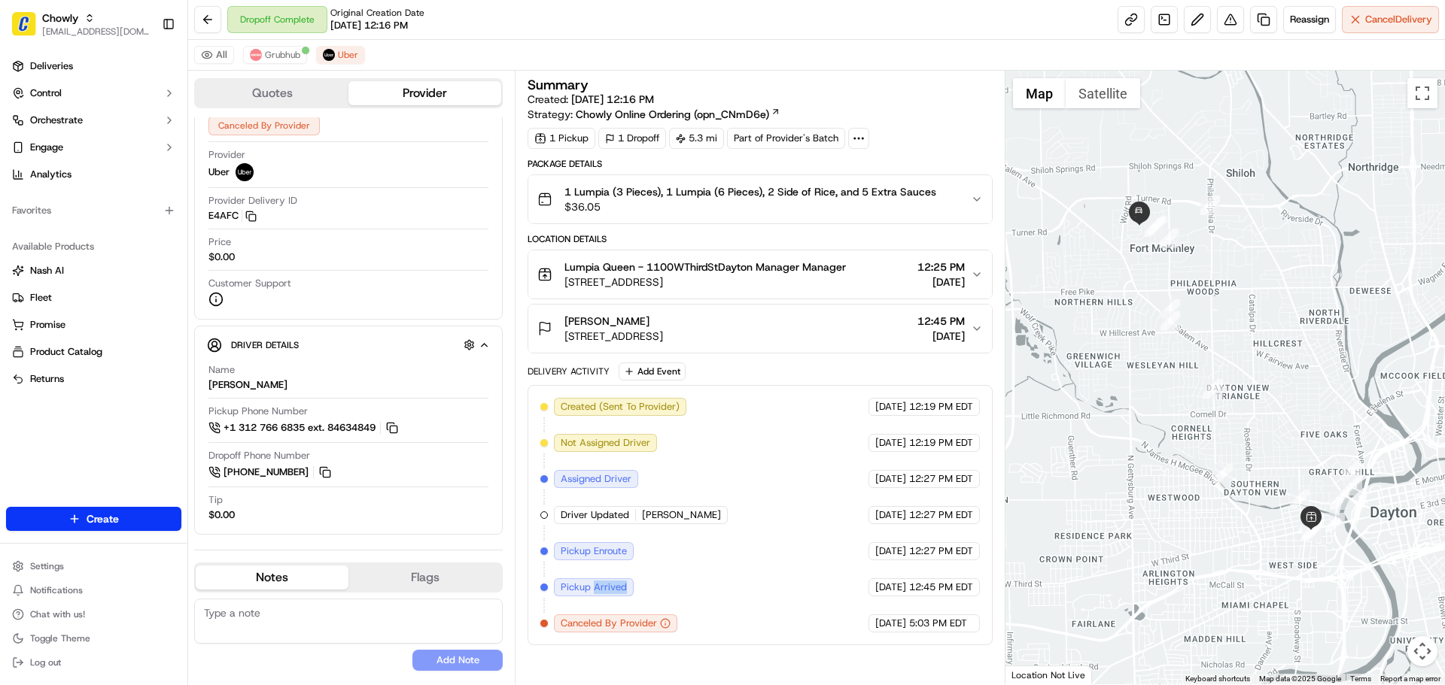
click at [611, 591] on span "Pickup Arrived" at bounding box center [594, 588] width 66 height 14
click at [594, 548] on span "Pickup Enroute" at bounding box center [594, 552] width 66 height 14
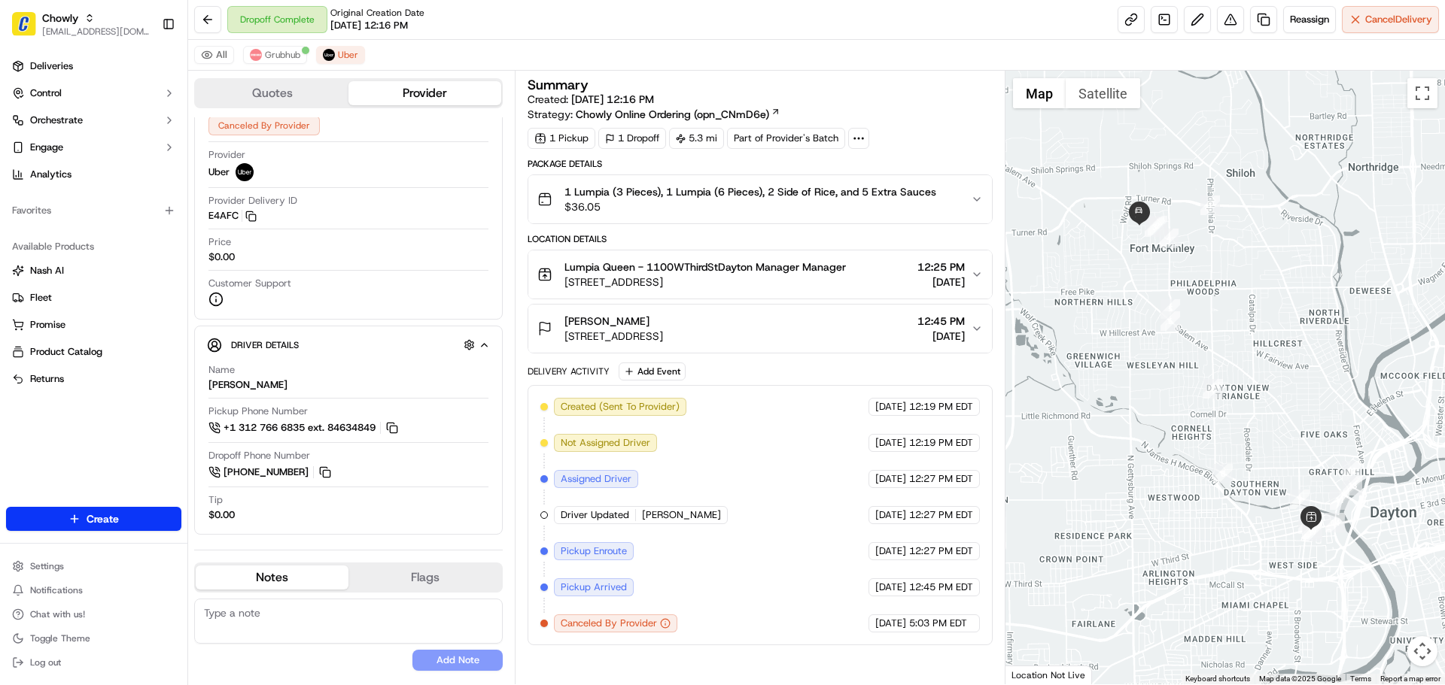
click at [603, 479] on span "Assigned Driver" at bounding box center [596, 479] width 71 height 14
click at [585, 479] on span "Assigned Driver" at bounding box center [596, 479] width 71 height 14
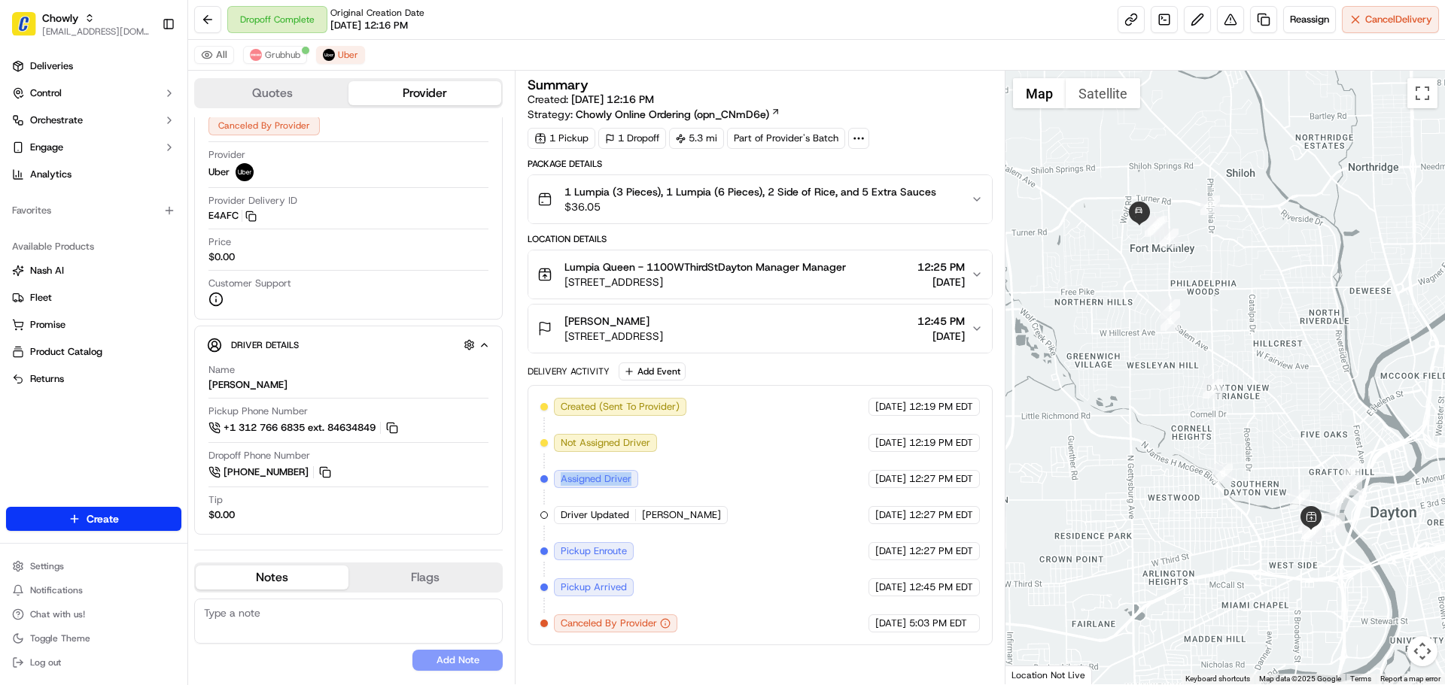
click at [585, 479] on span "Assigned Driver" at bounding box center [596, 479] width 71 height 14
click at [606, 479] on span "Assigned Driver" at bounding box center [596, 479] width 71 height 14
click at [610, 441] on span "Not Assigned Driver" at bounding box center [606, 443] width 90 height 14
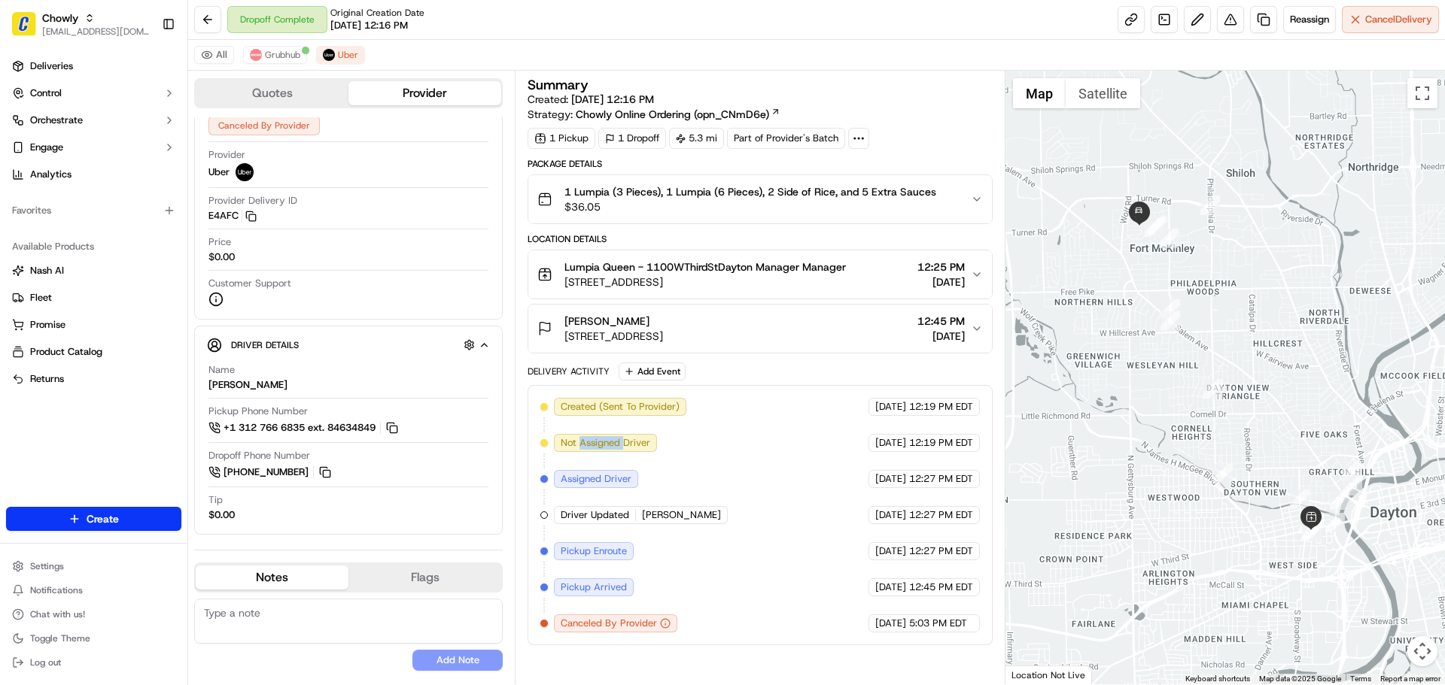
click at [610, 441] on span "Not Assigned Driver" at bounding box center [606, 443] width 90 height 14
click at [362, 619] on textarea at bounding box center [348, 621] width 308 height 45
paste textarea "** Caller Information: ** Reason for calling: ** Resolution provided:"
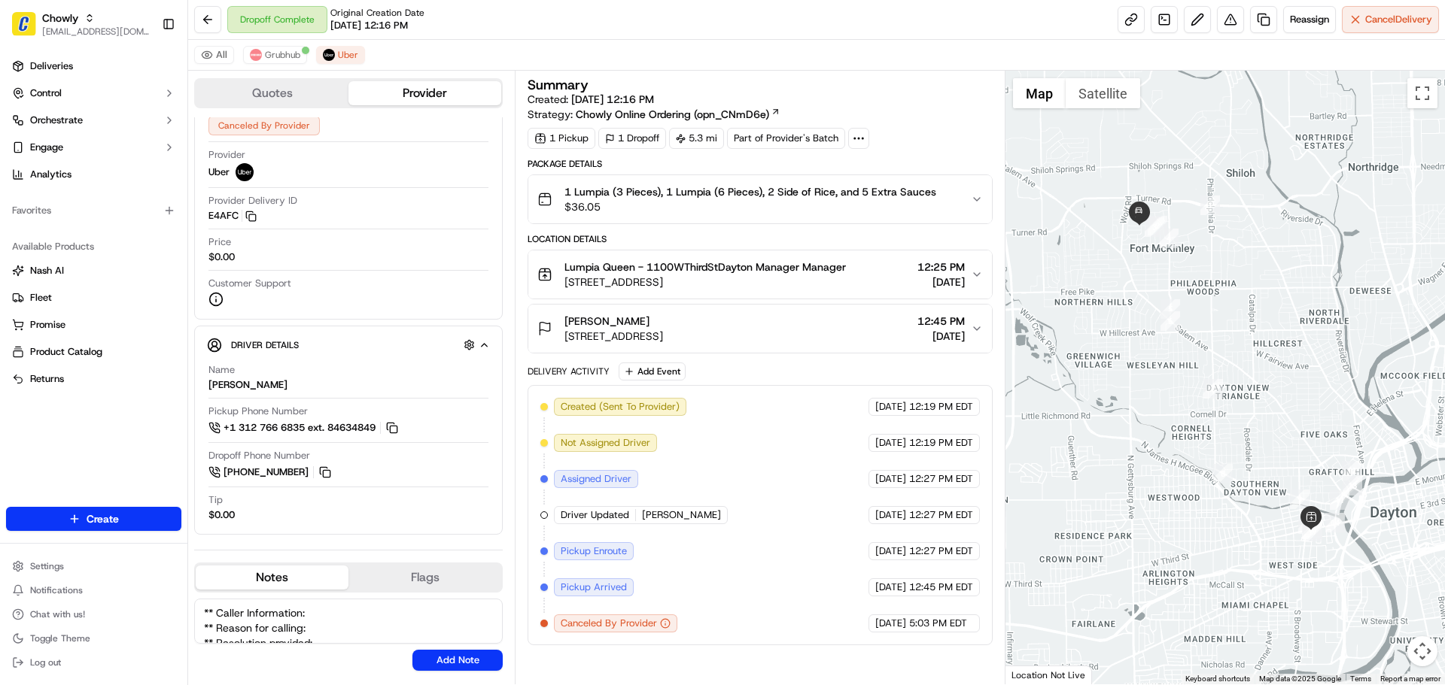
click at [361, 615] on textarea "** Caller Information: ** Reason for calling: ** Resolution provided:" at bounding box center [348, 621] width 308 height 45
click at [344, 630] on textarea "** Caller Information: Merchant ** Reason for calling: ** Resolution provided:" at bounding box center [348, 621] width 308 height 45
click at [396, 634] on textarea "** Caller Information: Merchant ** Reason for calling: [PERSON_NAME] is request…" at bounding box center [348, 621] width 308 height 45
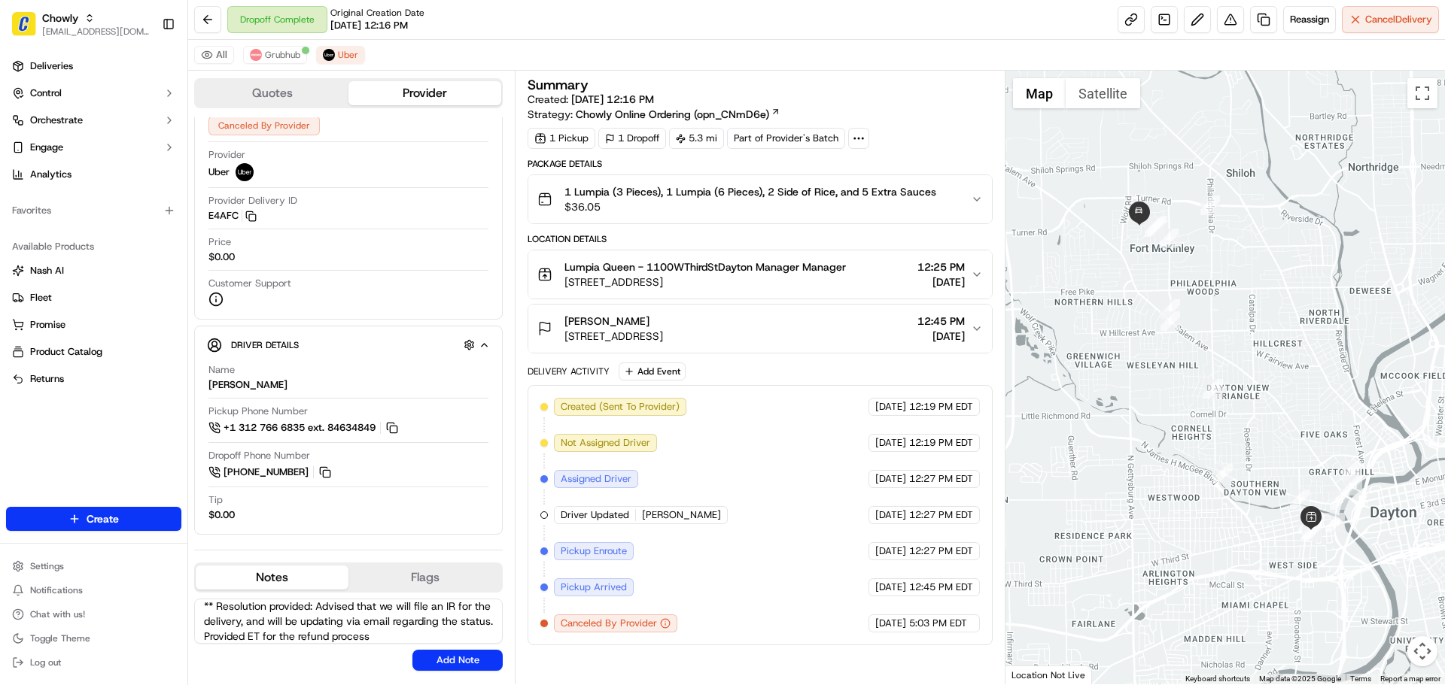
click at [372, 634] on textarea "** Caller Information: Merchant ** Reason for calling: [PERSON_NAME] is request…" at bounding box center [348, 621] width 308 height 45
click at [468, 644] on div "** Caller Information: Merchant ** Reason for calling: [PERSON_NAME] is request…" at bounding box center [348, 635] width 308 height 72
click at [468, 637] on textarea "** Caller Information: Merchant ** Reason for calling: [PERSON_NAME] is request…" at bounding box center [348, 621] width 308 height 45
type textarea "** Caller Information: Merchant ** Reason for calling: [PERSON_NAME] is request…"
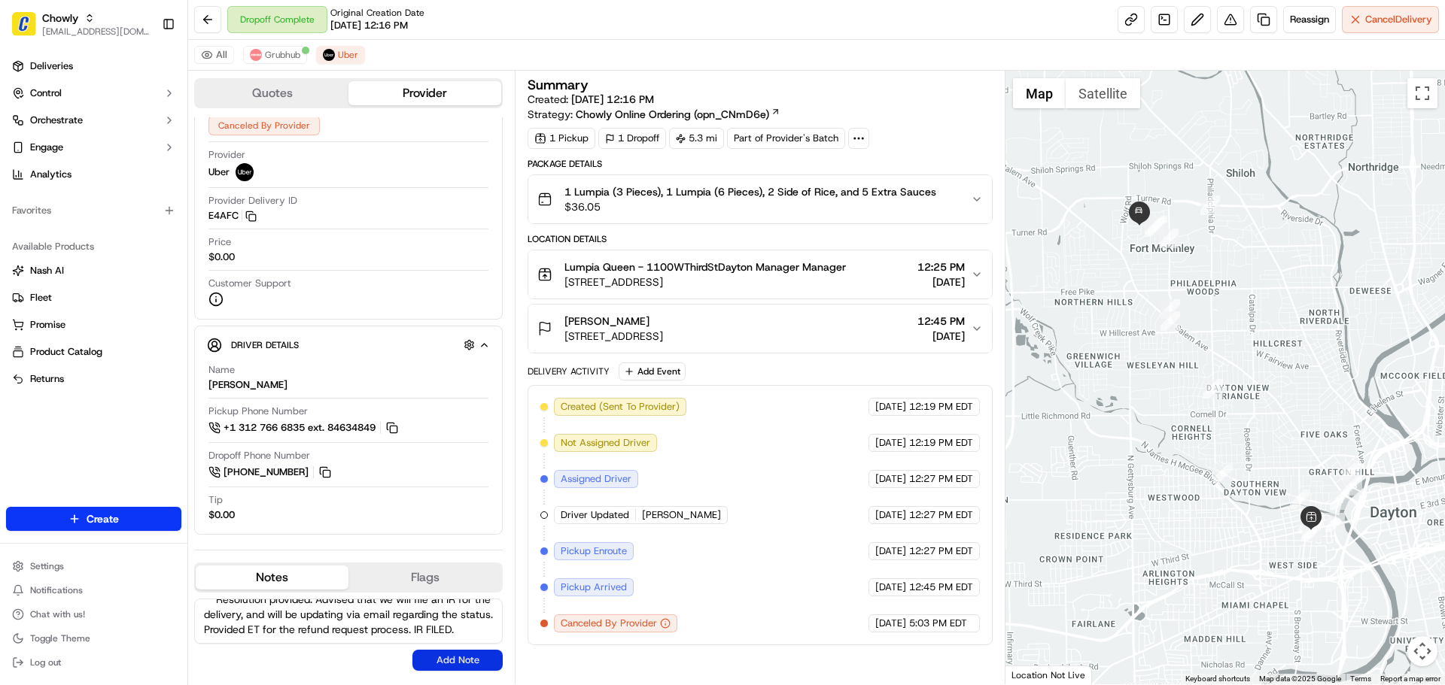
click at [471, 658] on button "Add Note" at bounding box center [457, 660] width 90 height 21
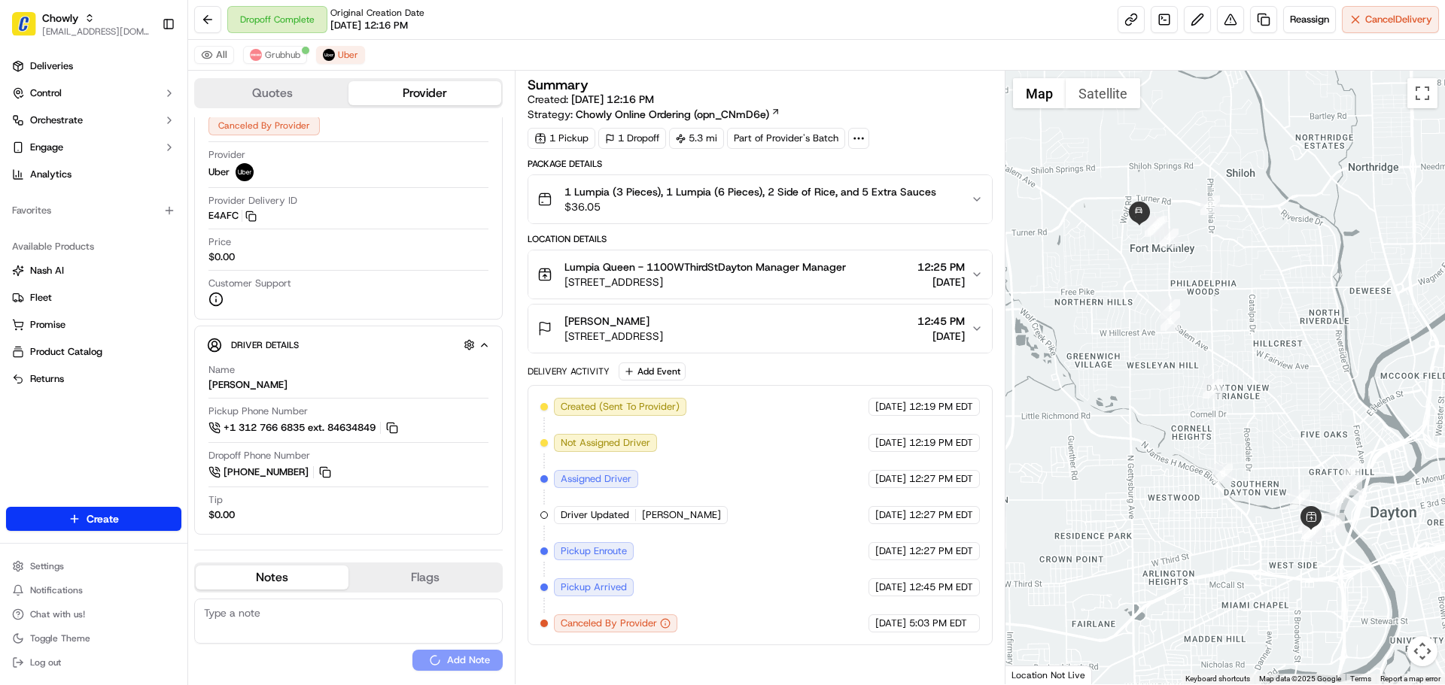
scroll to position [0, 0]
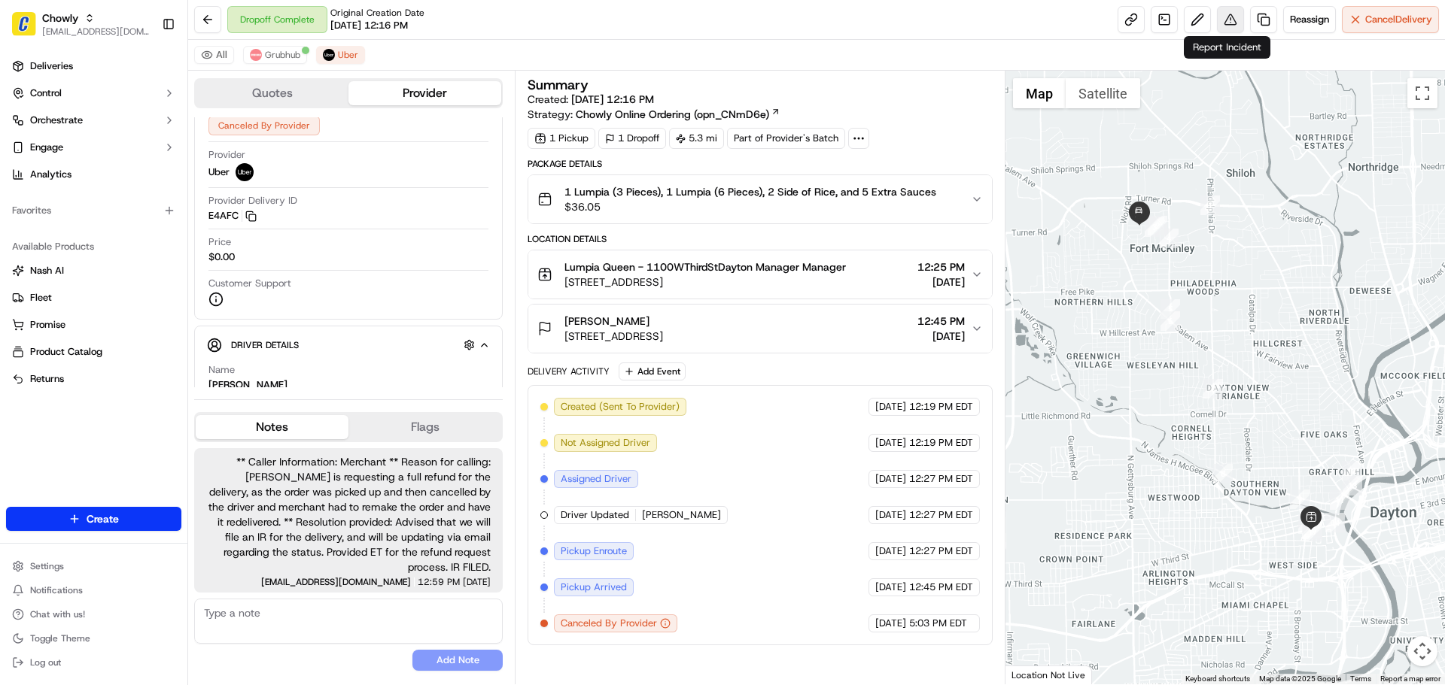
click at [1229, 23] on button at bounding box center [1230, 19] width 27 height 27
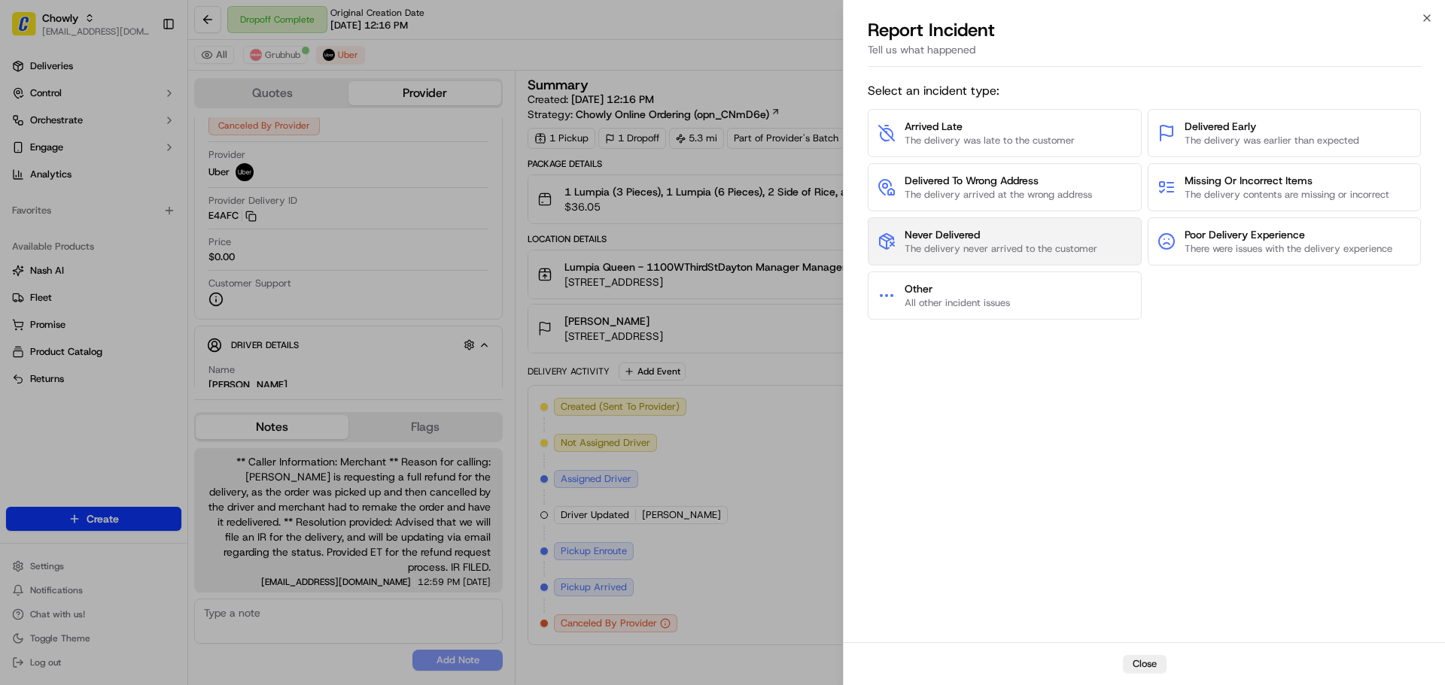
click at [1064, 235] on span "Never Delivered" at bounding box center [1000, 234] width 193 height 15
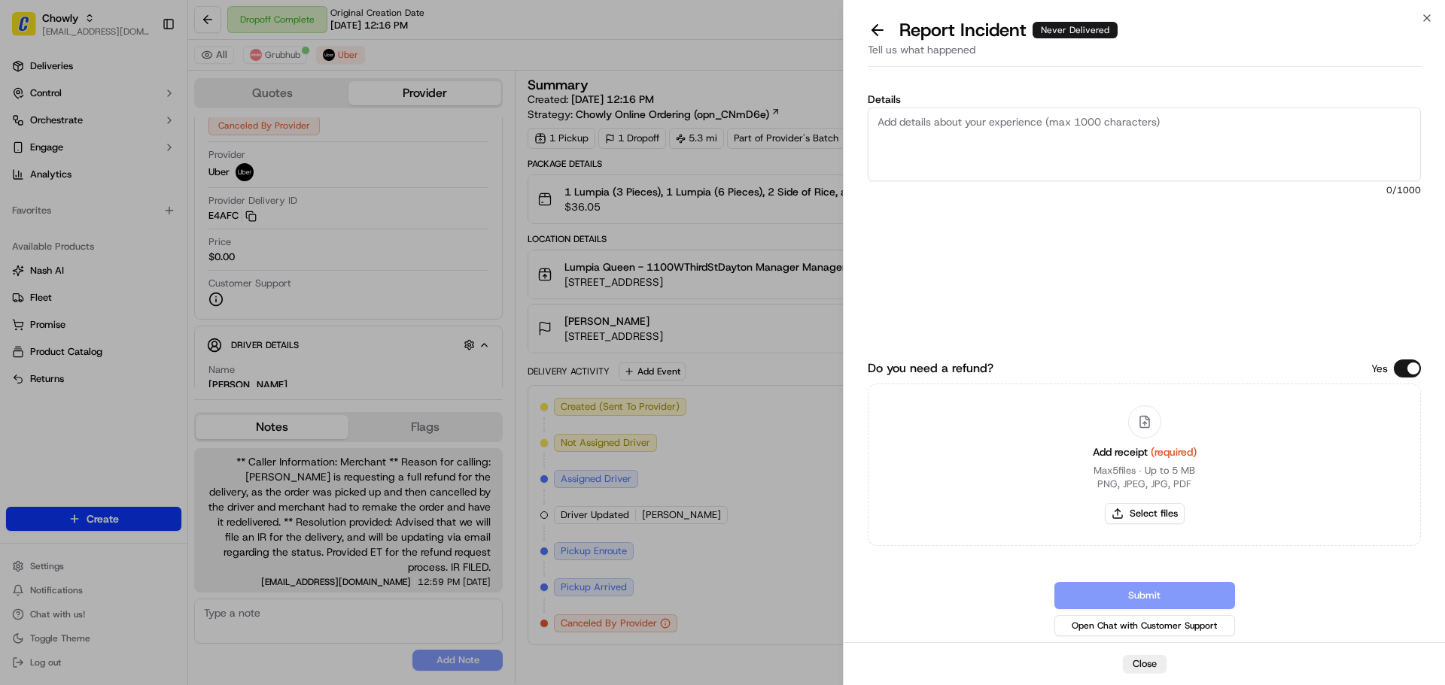
click at [1094, 153] on textarea "Details" at bounding box center [1143, 145] width 553 height 74
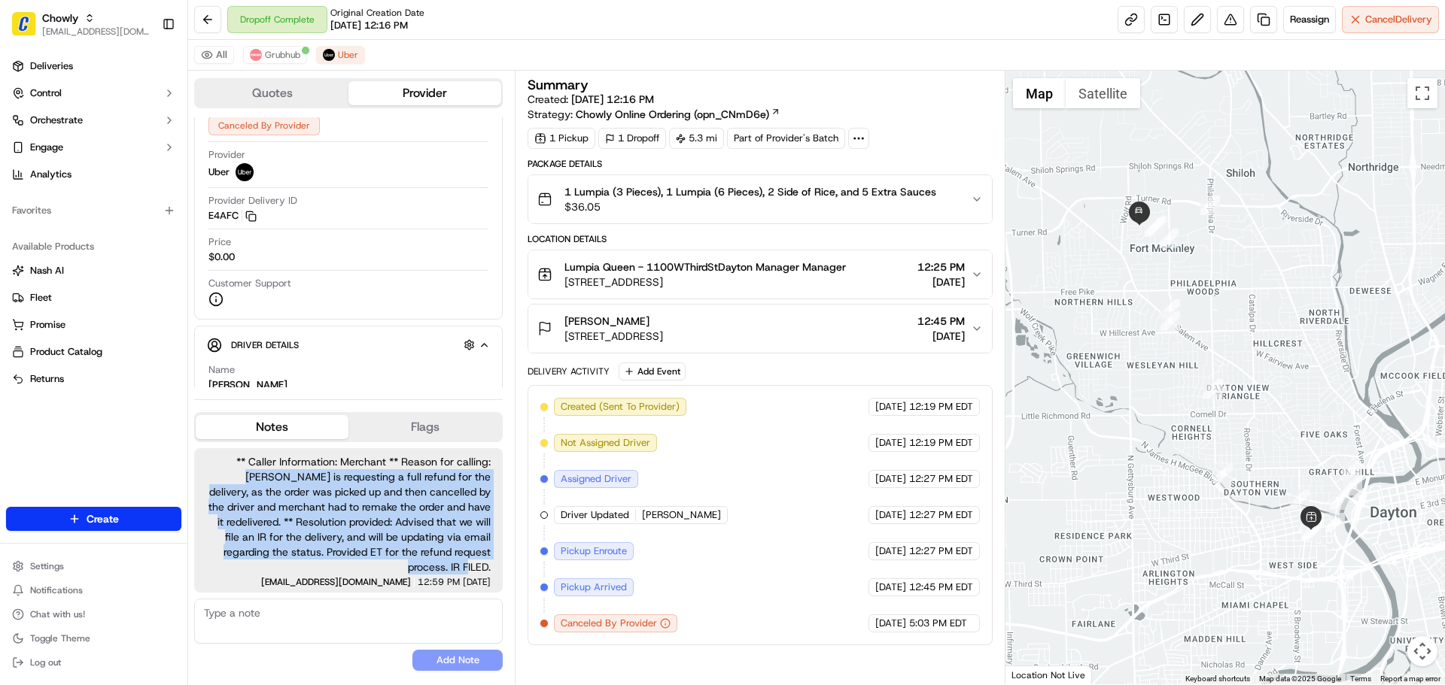
drag, startPoint x: 206, startPoint y: 477, endPoint x: 498, endPoint y: 576, distance: 308.1
click at [498, 576] on div "** Caller Information: Merchant ** Reason for calling: [PERSON_NAME] is request…" at bounding box center [348, 520] width 308 height 144
copy span "Merchant is requesting a full refund for the delivery, as the order was picked …"
click at [1231, 29] on button at bounding box center [1230, 19] width 27 height 27
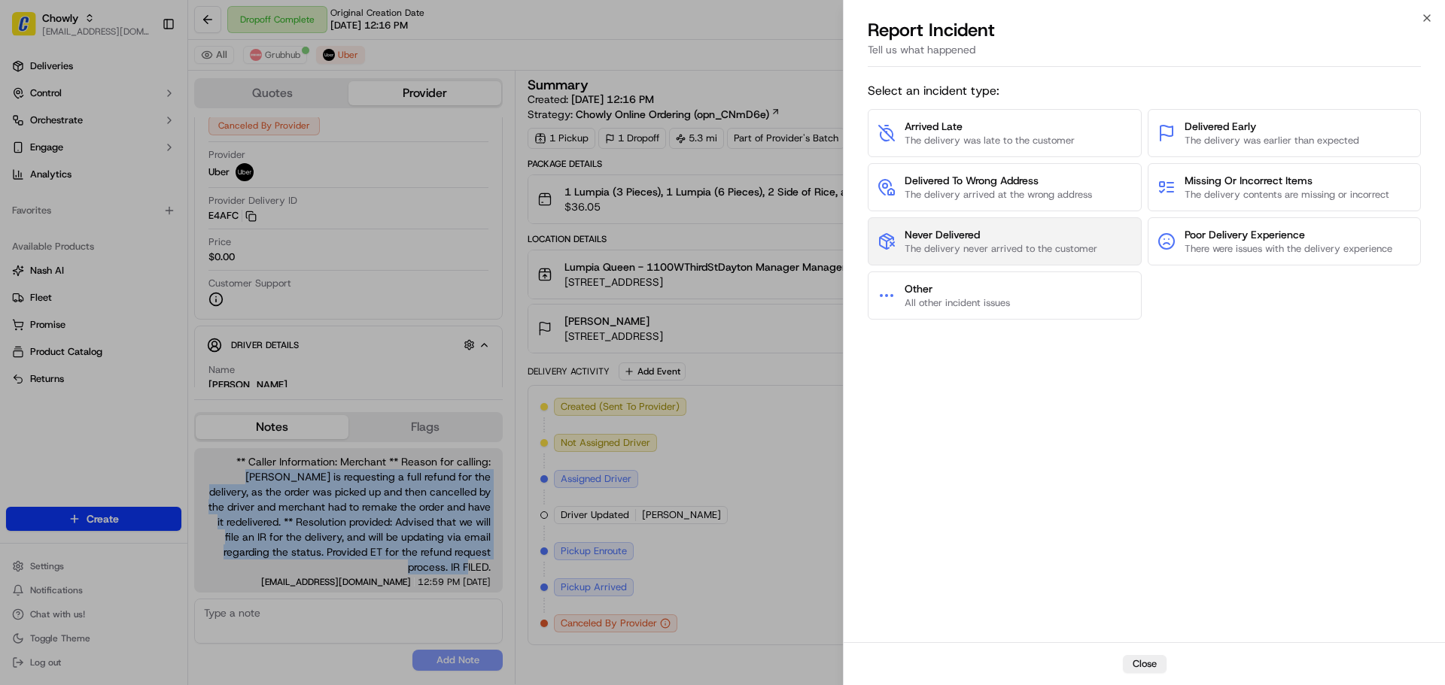
click at [980, 224] on button "Never Delivered The delivery never arrived to the customer" at bounding box center [1004, 241] width 274 height 48
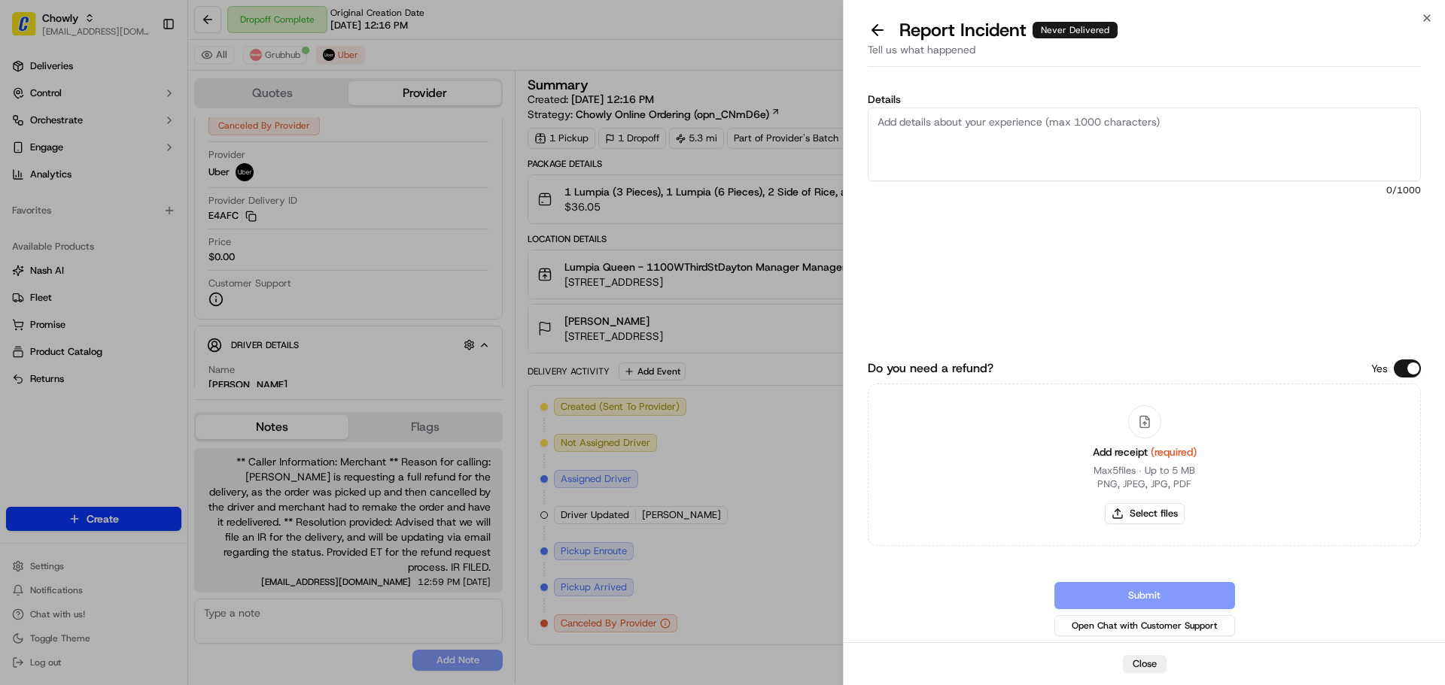
click at [1045, 143] on textarea "Details" at bounding box center [1143, 145] width 553 height 74
paste textarea "Merchant is requesting a full refund for the delivery, as the order was picked …"
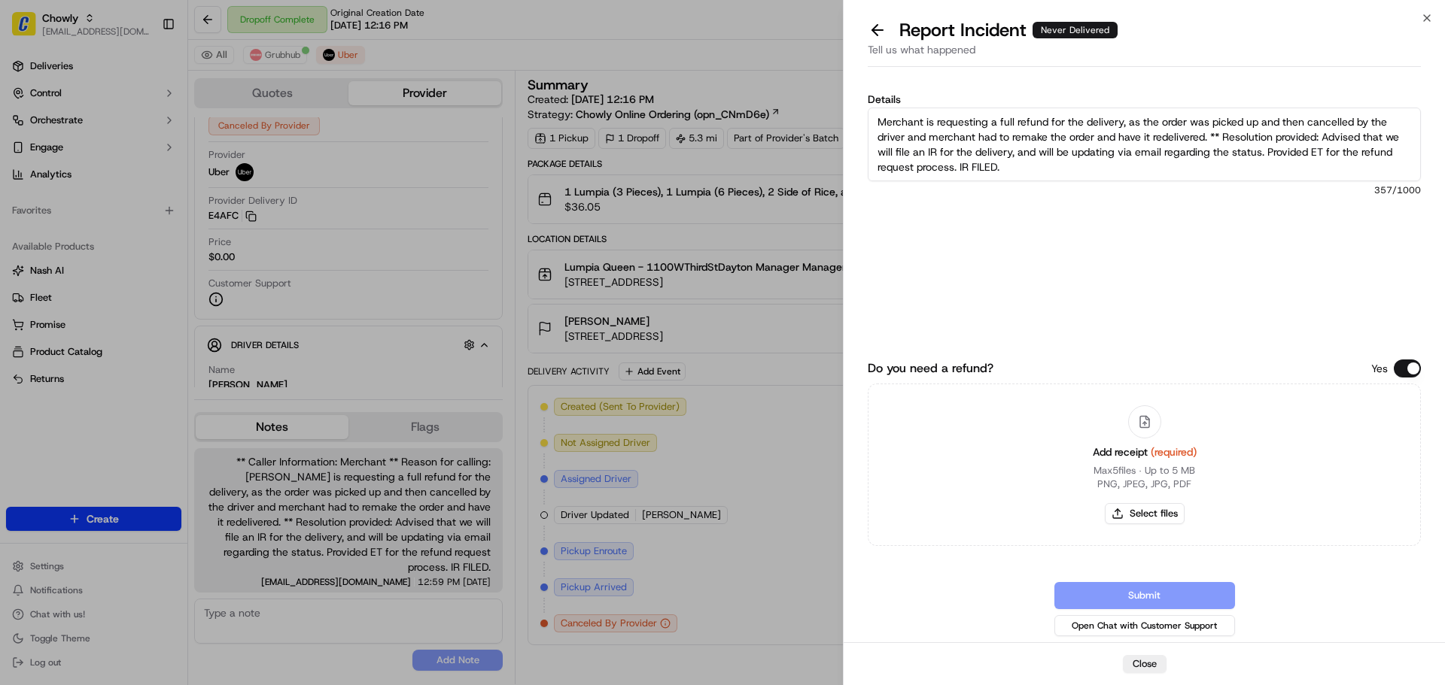
click at [1417, 372] on button "Do you need a refund?" at bounding box center [1406, 369] width 27 height 18
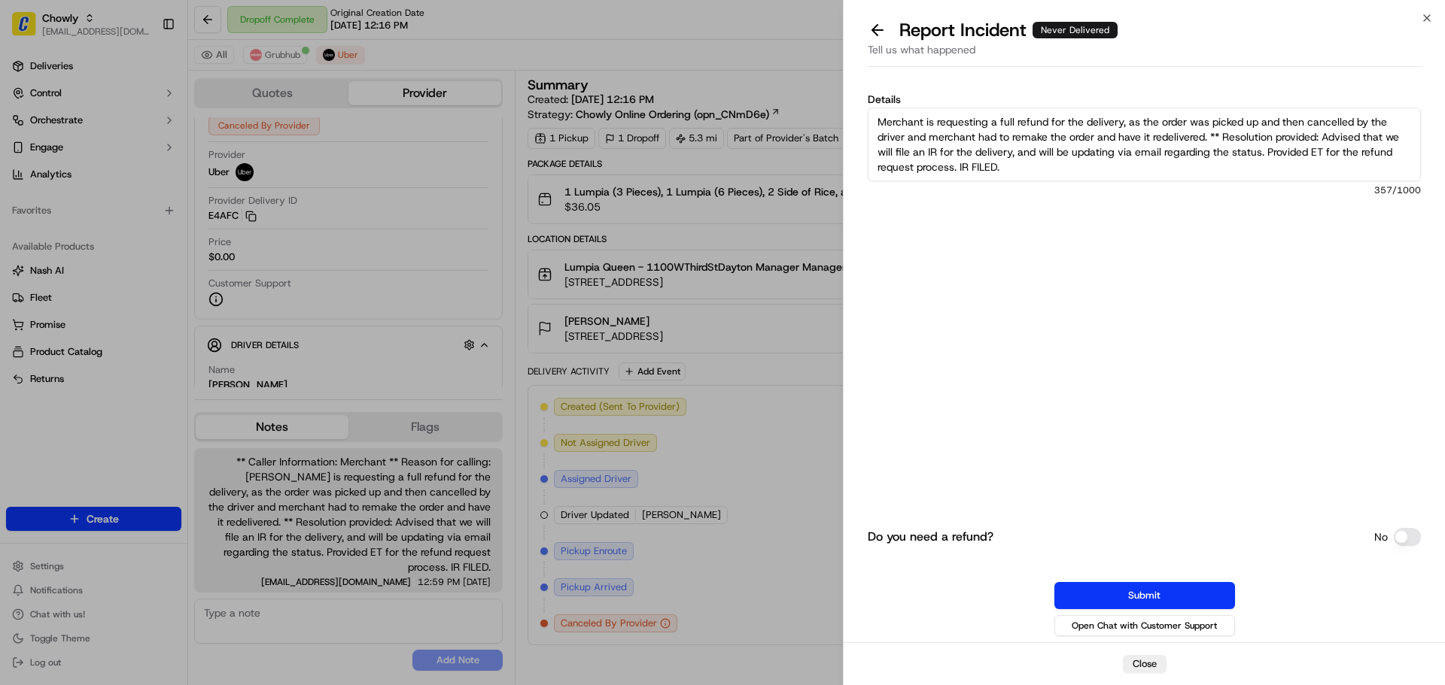
click at [880, 122] on textarea "Merchant is requesting a full refund for the delivery, as the order was picked …" at bounding box center [1143, 145] width 553 height 74
click at [948, 139] on textarea "The merchant is requesting a full refund for the delivery, as the order was pic…" at bounding box center [1143, 145] width 553 height 74
click at [1173, 144] on textarea "The merchant is requesting a full refund for the delivery, as the order was pic…" at bounding box center [1143, 145] width 553 height 74
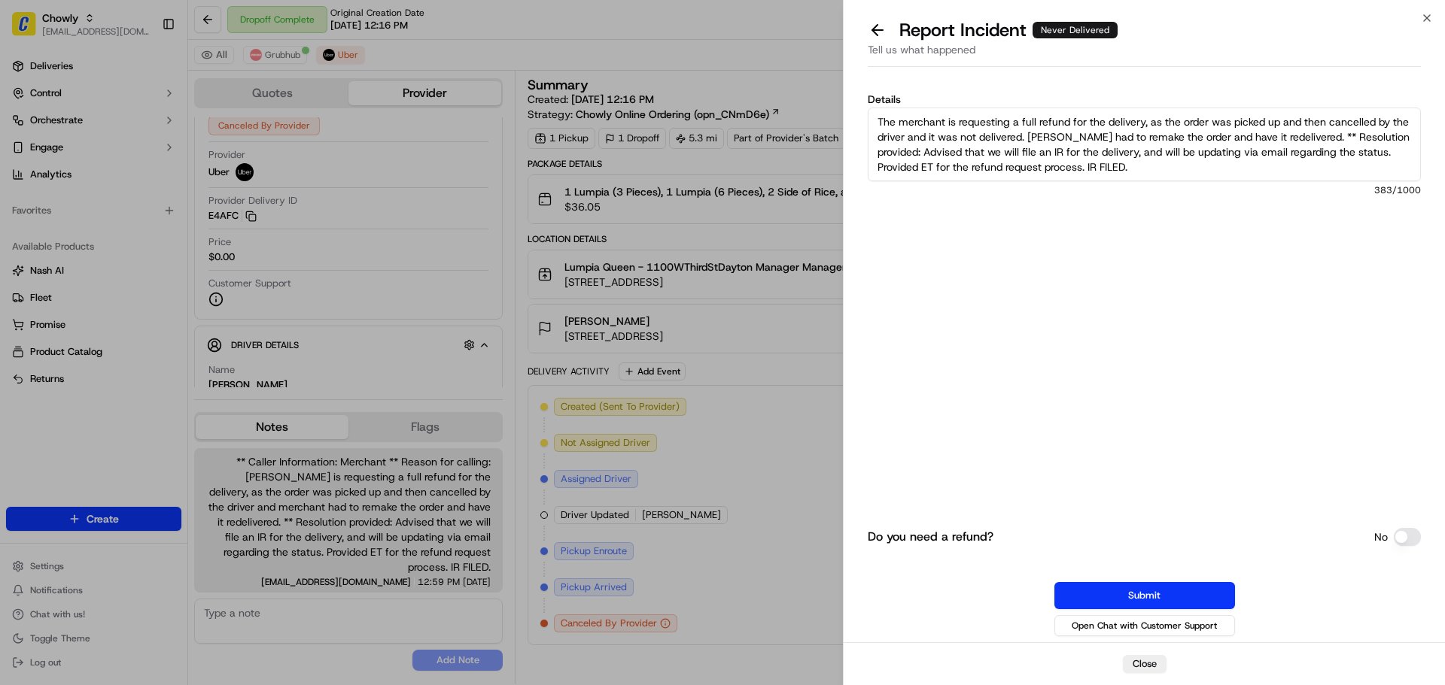
click at [1108, 161] on textarea "The merchant is requesting a full refund for the delivery, as the order was pic…" at bounding box center [1143, 145] width 553 height 74
click at [1368, 141] on textarea "The merchant is requesting a full refund for the delivery, as the order was pic…" at bounding box center [1143, 145] width 553 height 74
drag, startPoint x: 1334, startPoint y: 141, endPoint x: 1369, endPoint y: 166, distance: 43.0
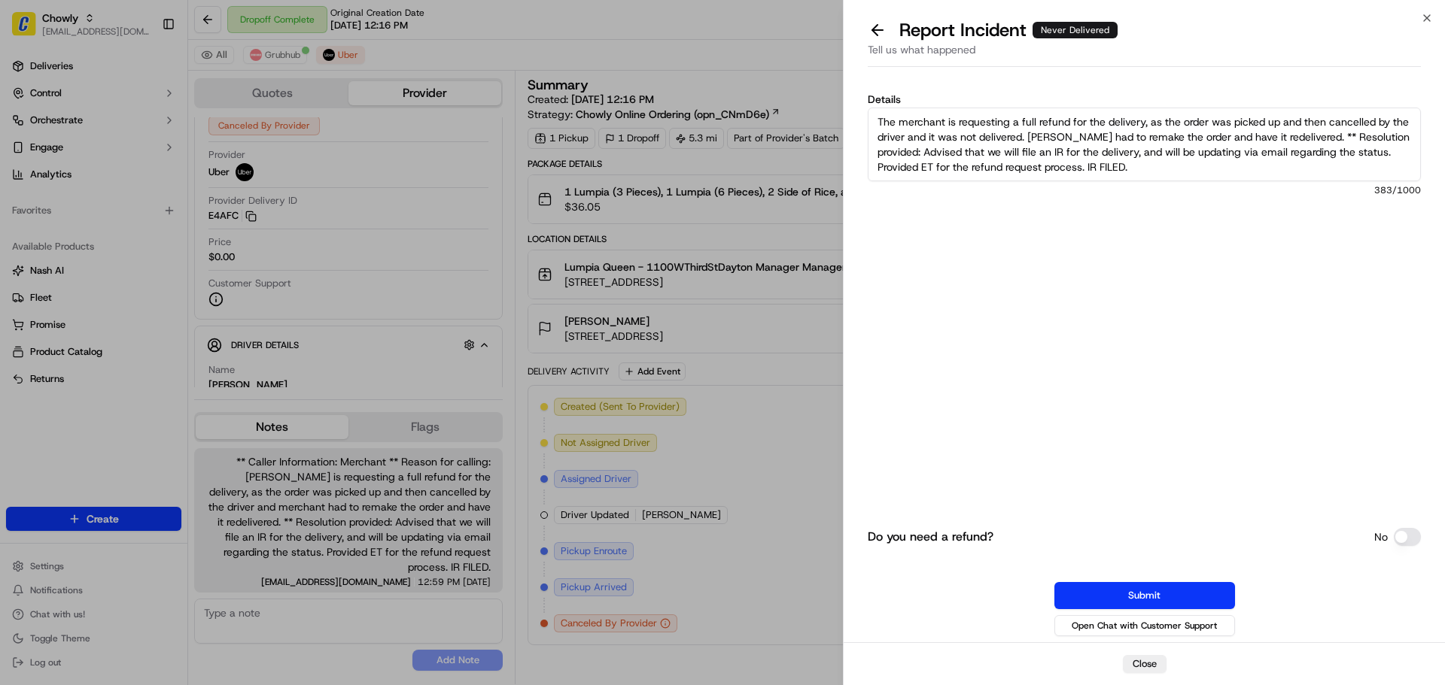
click at [1369, 166] on textarea "The merchant is requesting a full refund for the delivery, as the order was pic…" at bounding box center [1143, 145] width 553 height 74
type textarea "The merchant is requesting a full refund for the delivery, as the order was pic…"
click at [1104, 150] on textarea "The merchant is requesting a full refund for the delivery, as the order was pic…" at bounding box center [1143, 145] width 553 height 74
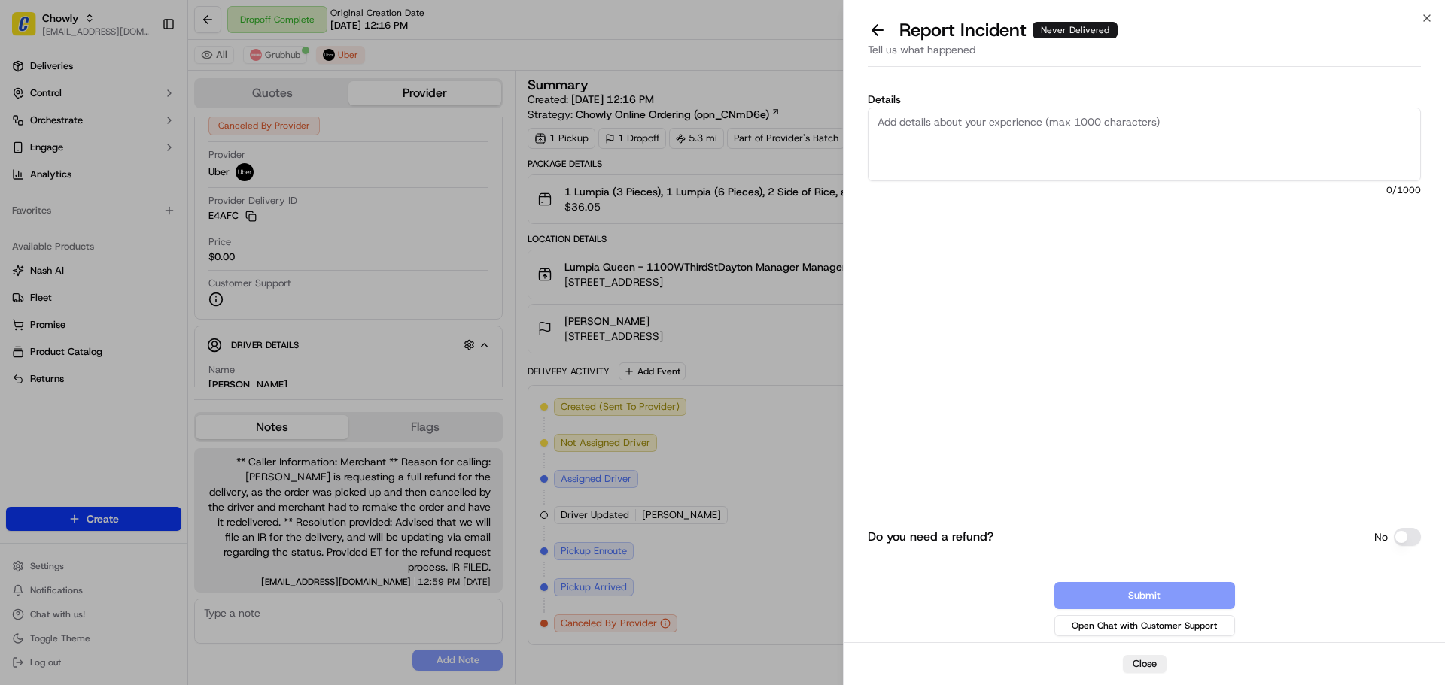
paste textarea "We are requesting a full refund for the delivery associated with the recent ord…"
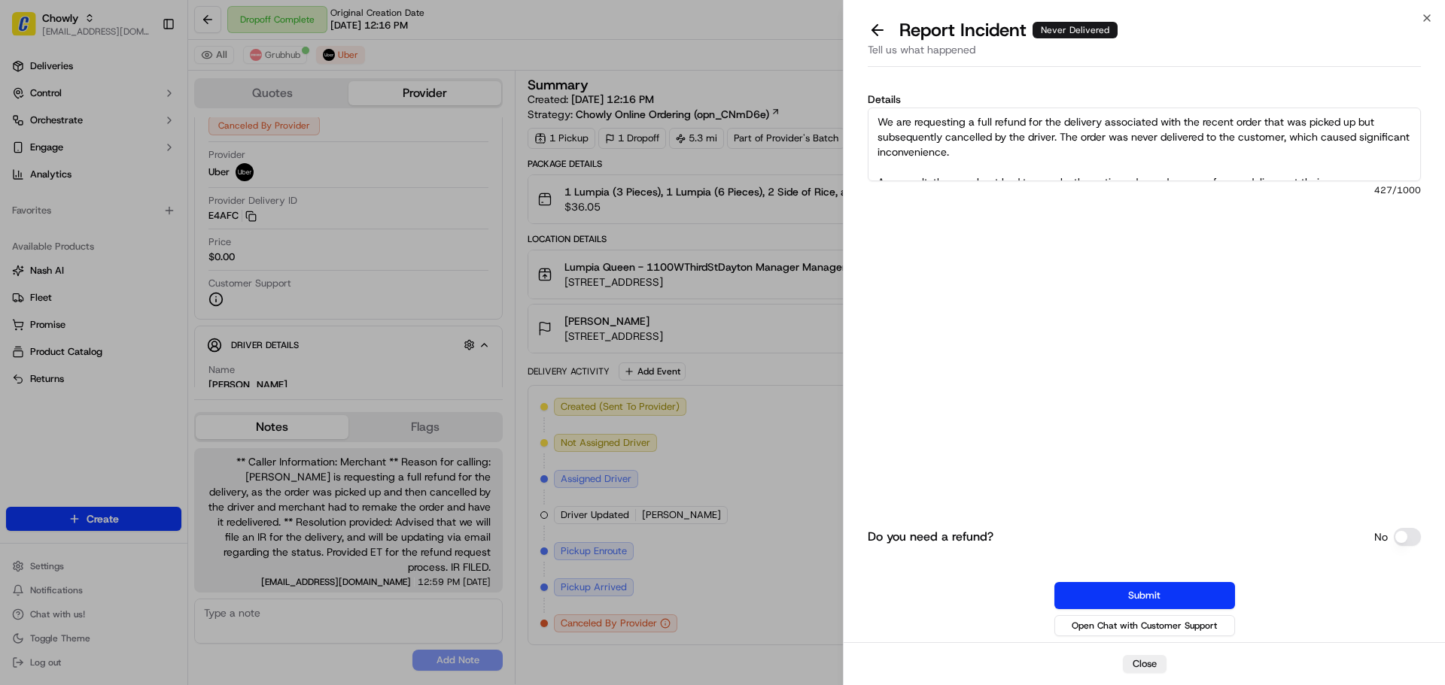
click at [880, 123] on textarea "We are requesting a full refund for the delivery associated with the recent ord…" at bounding box center [1143, 145] width 553 height 74
click at [923, 123] on textarea "We are requesting a full refund for the delivery associated with the recent ord…" at bounding box center [1143, 145] width 553 height 74
drag, startPoint x: 916, startPoint y: 123, endPoint x: 819, endPoint y: 123, distance: 97.8
click at [819, 123] on body "Chowly [EMAIL_ADDRESS][DOMAIN_NAME] Toggle Sidebar Deliveries Control Orchestra…" at bounding box center [722, 342] width 1445 height 685
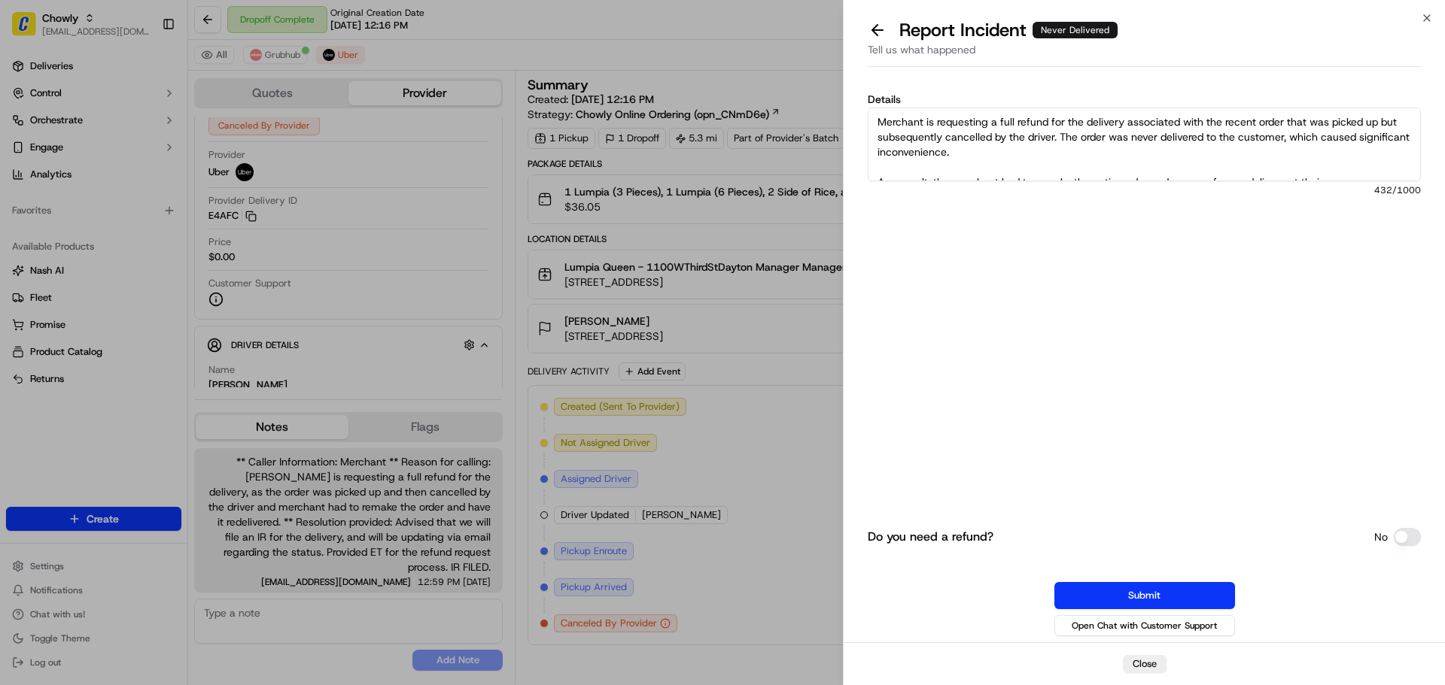
click at [1086, 140] on textarea "Merchant is requesting a full refund for the delivery associated with the recen…" at bounding box center [1143, 145] width 553 height 74
click at [1177, 129] on textarea "Merchant is requesting a full refund for the delivery associated with the recen…" at bounding box center [1143, 145] width 553 height 74
drag, startPoint x: 1124, startPoint y: 122, endPoint x: 1256, endPoint y: 125, distance: 132.5
click at [1256, 125] on textarea "Merchant is requesting a full refund for the delivery associated with the recen…" at bounding box center [1143, 145] width 553 height 74
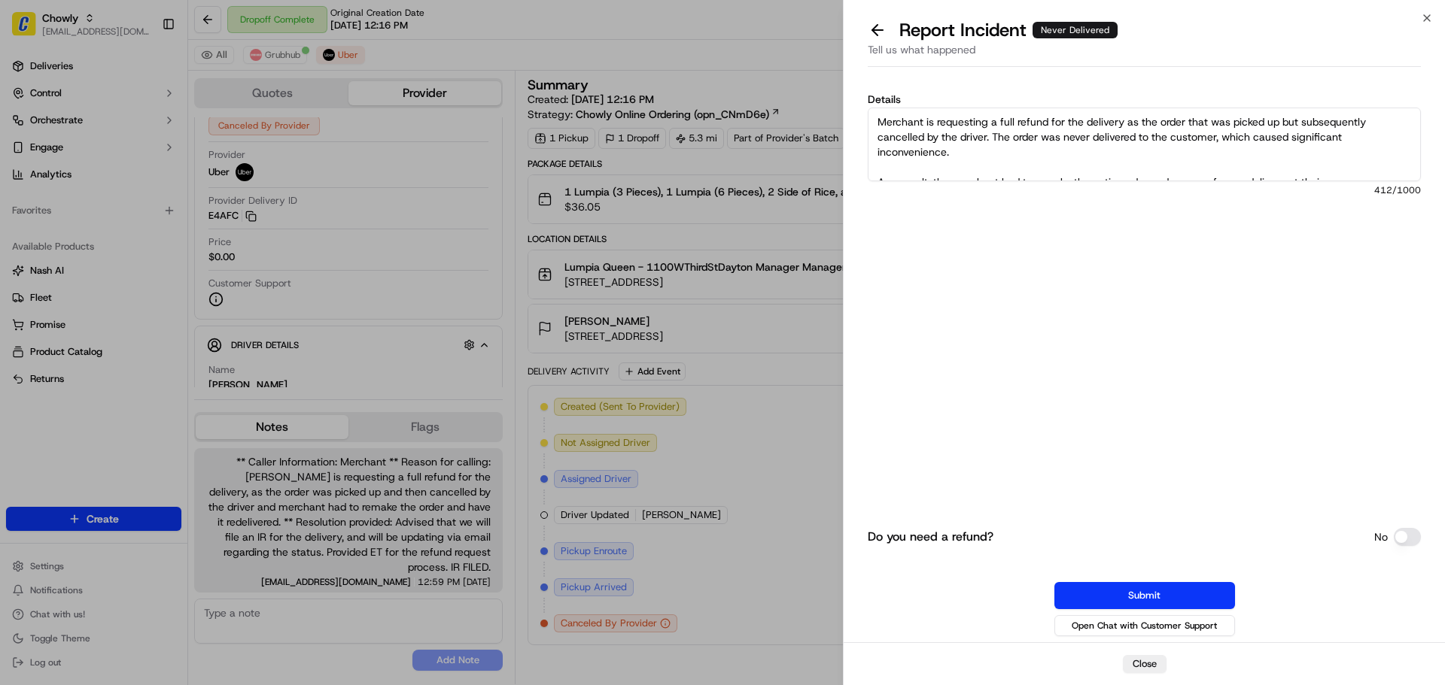
click at [1199, 121] on textarea "Merchant is requesting a full refund for the delivery as the order that was pic…" at bounding box center [1143, 145] width 553 height 74
click at [1204, 121] on textarea "Merchant is requesting a full refund for the delivery as the order that was pic…" at bounding box center [1143, 145] width 553 height 74
click at [1204, 117] on textarea "Merchant is requesting a full refund for the delivery as the order that was pic…" at bounding box center [1143, 145] width 553 height 74
click at [1333, 125] on textarea "Merchant is requesting a full refund for the delivery as the order was picked u…" at bounding box center [1143, 145] width 553 height 74
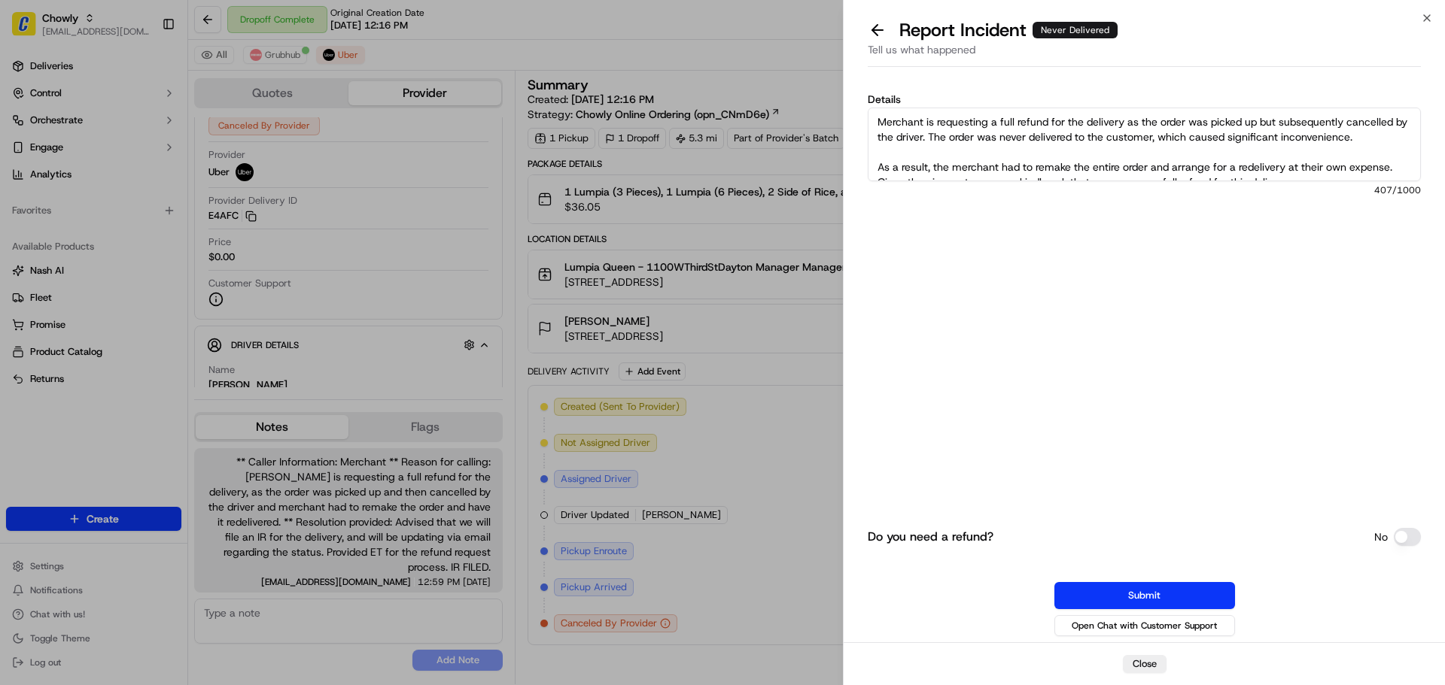
click at [1333, 125] on textarea "Merchant is requesting a full refund for the delivery as the order was picked u…" at bounding box center [1143, 145] width 553 height 74
click at [919, 152] on textarea "Merchant is requesting a full refund for the delivery as the order was picked u…" at bounding box center [1143, 145] width 553 height 74
drag, startPoint x: 1349, startPoint y: 138, endPoint x: 1129, endPoint y: 135, distance: 219.7
click at [1129, 135] on textarea "Merchant is requesting a full refund for the delivery as the order was picked u…" at bounding box center [1143, 145] width 553 height 74
click at [951, 144] on textarea "Merchant is requesting a full refund for the delivery as the order was picked u…" at bounding box center [1143, 145] width 553 height 74
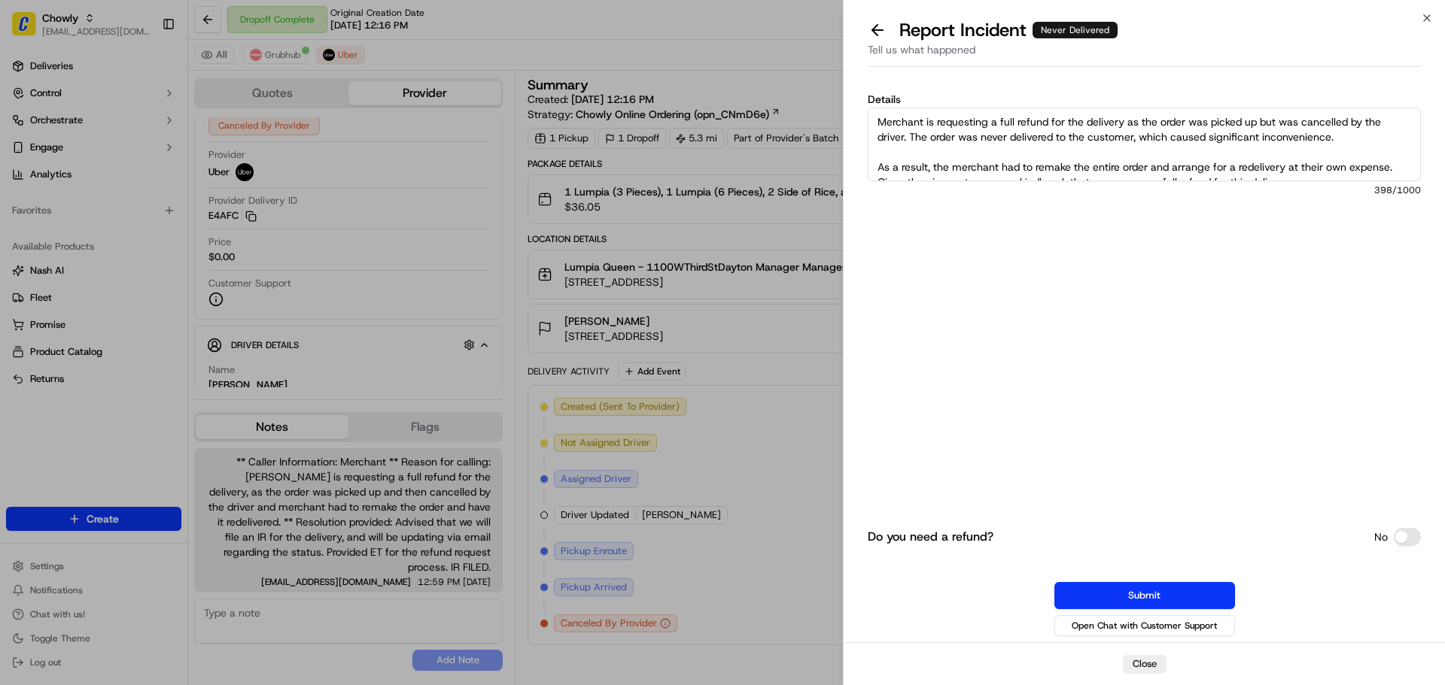
click at [876, 163] on textarea "Merchant is requesting a full refund for the delivery as the order was picked u…" at bounding box center [1143, 145] width 553 height 74
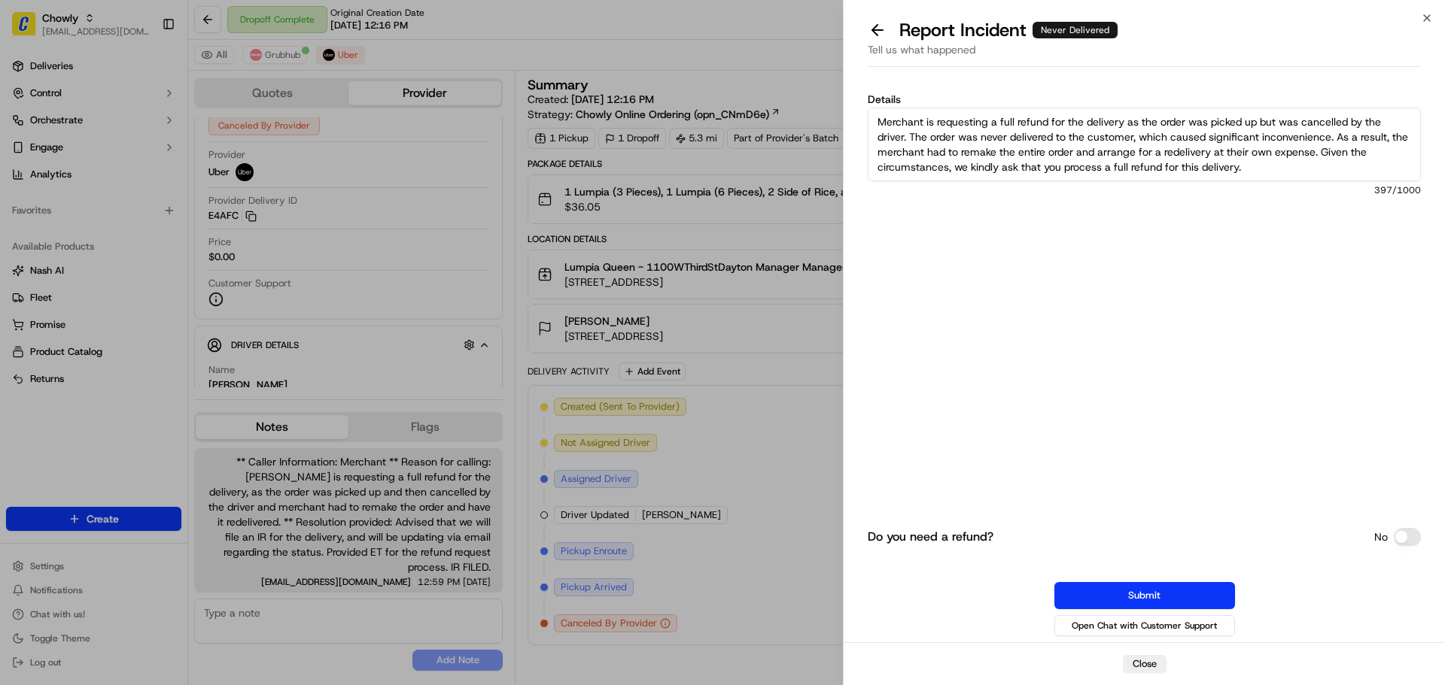
click at [1003, 153] on textarea "Merchant is requesting a full refund for the delivery as the order was picked u…" at bounding box center [1143, 145] width 553 height 74
click at [1129, 163] on textarea "Merchant is requesting a full refund for the delivery as the order was picked u…" at bounding box center [1143, 145] width 553 height 74
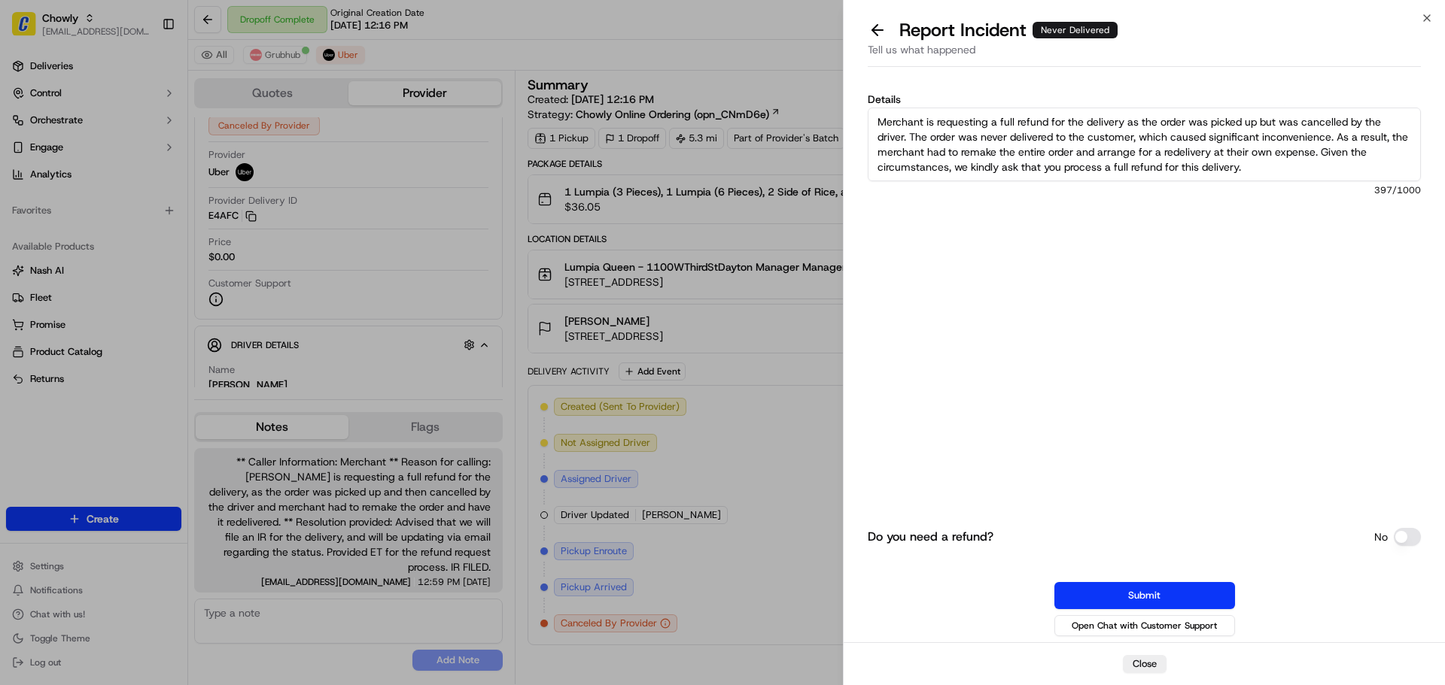
click at [1247, 147] on textarea "Merchant is requesting a full refund for the delivery as the order was picked u…" at bounding box center [1143, 145] width 553 height 74
click at [1247, 156] on textarea "Merchant is requesting a full refund for the delivery as the order was picked u…" at bounding box center [1143, 145] width 553 height 74
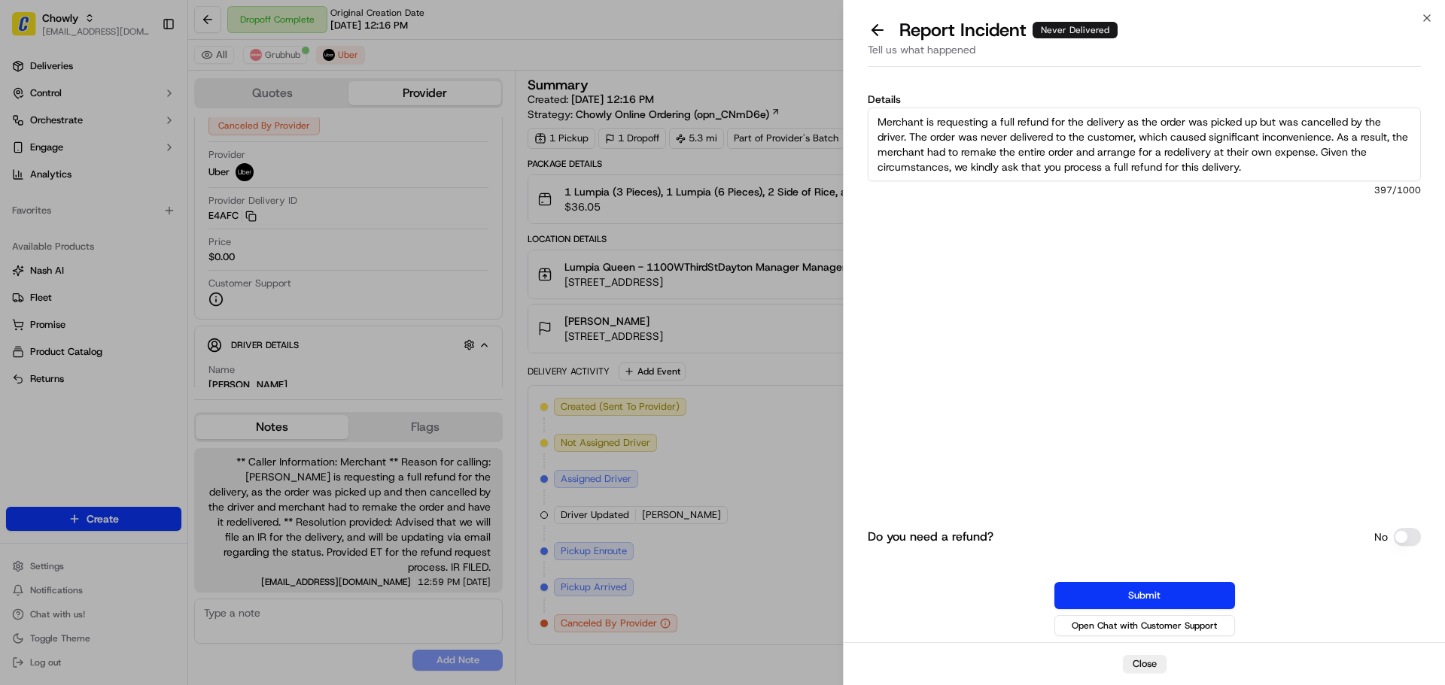
click at [1287, 157] on textarea "Merchant is requesting a full refund for the delivery as the order was picked u…" at bounding box center [1143, 145] width 553 height 74
click at [1308, 156] on textarea "Merchant is requesting a full refund for the delivery as the order was picked u…" at bounding box center [1143, 145] width 553 height 74
drag, startPoint x: 1319, startPoint y: 151, endPoint x: 1213, endPoint y: 149, distance: 106.1
click at [1213, 149] on textarea "Merchant is requesting a full refund for the delivery as the order was picked u…" at bounding box center [1143, 145] width 553 height 74
drag, startPoint x: 1220, startPoint y: 152, endPoint x: 1350, endPoint y: 147, distance: 131.0
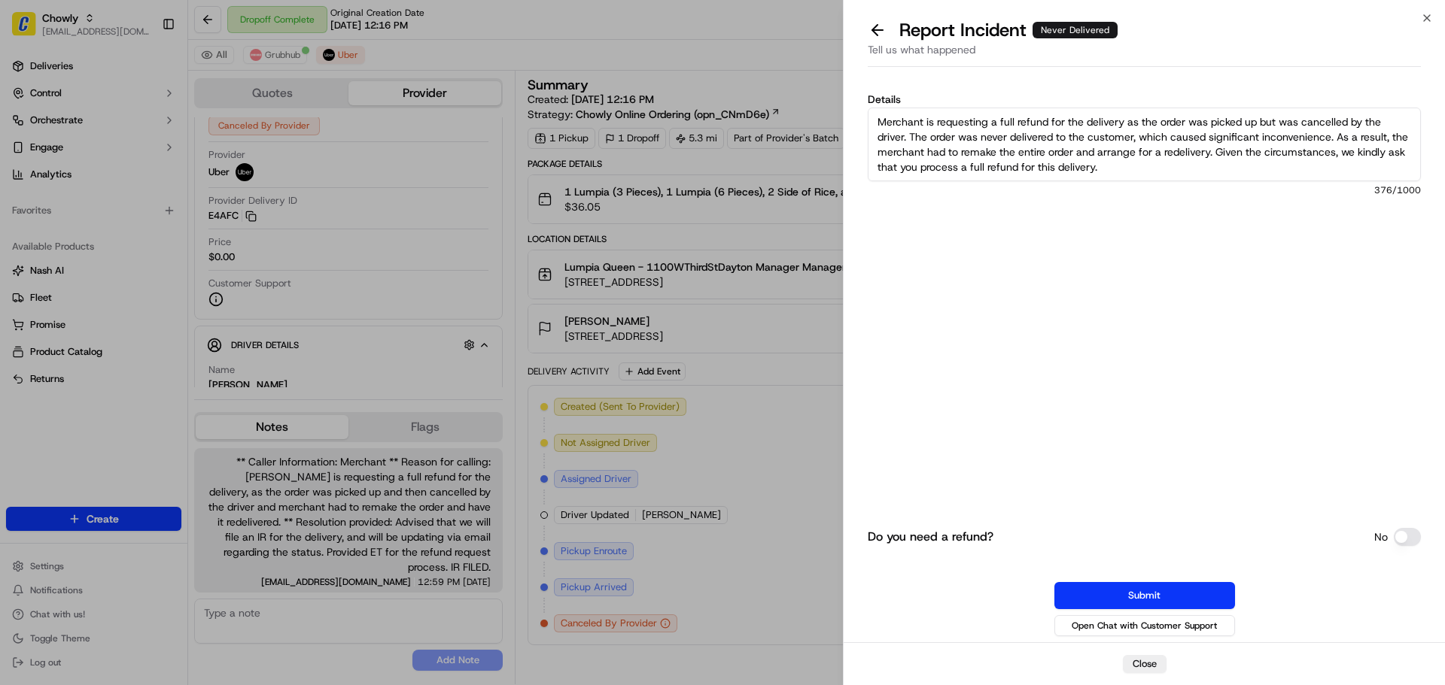
click at [1350, 147] on textarea "Merchant is requesting a full refund for the delivery as the order was picked u…" at bounding box center [1143, 145] width 553 height 74
click at [1311, 154] on textarea "Merchant is requesting a full refund for the delivery as the order was picked u…" at bounding box center [1143, 145] width 553 height 74
drag, startPoint x: 1290, startPoint y: 150, endPoint x: 1369, endPoint y: 151, distance: 78.2
click at [1369, 151] on textarea "Merchant is requesting a full refund for the delivery as the order was picked u…" at bounding box center [1143, 145] width 553 height 74
type textarea "Merchant is requesting a full refund for the delivery as the order was picked u…"
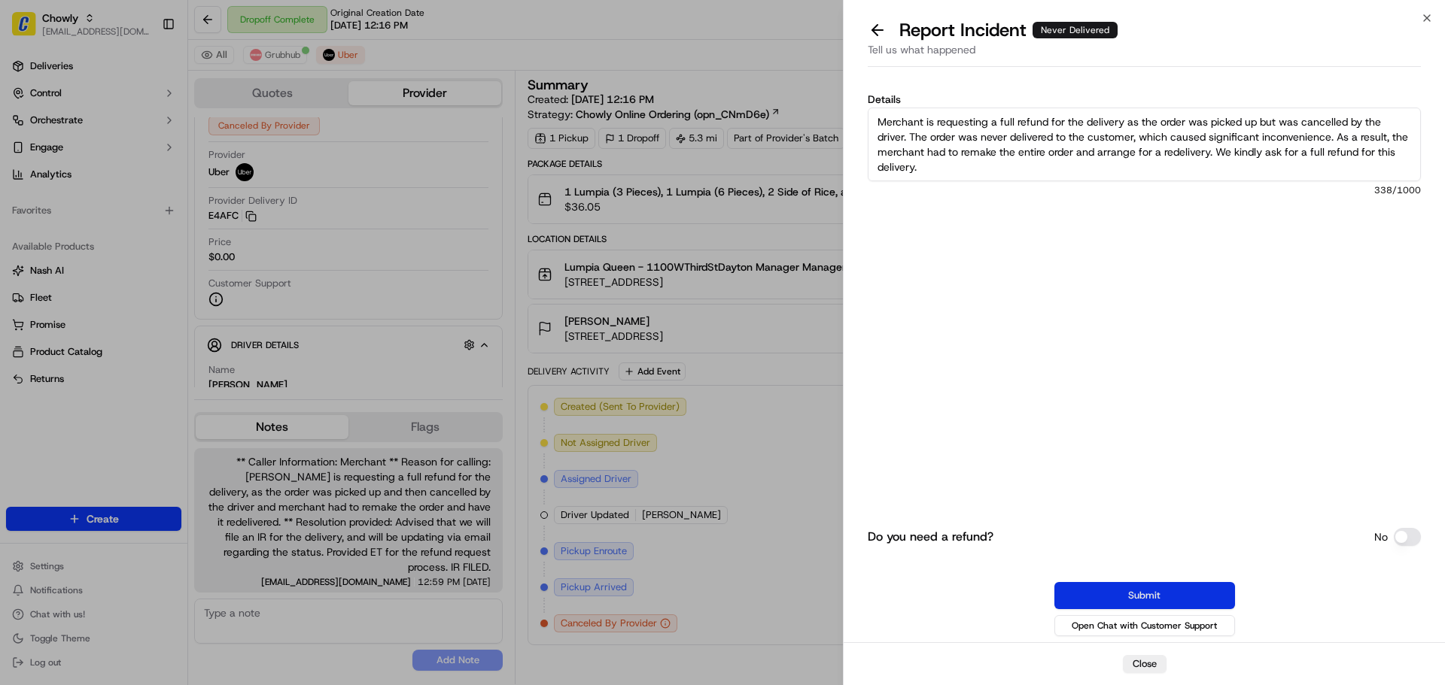
click at [1104, 591] on button "Submit" at bounding box center [1144, 595] width 181 height 27
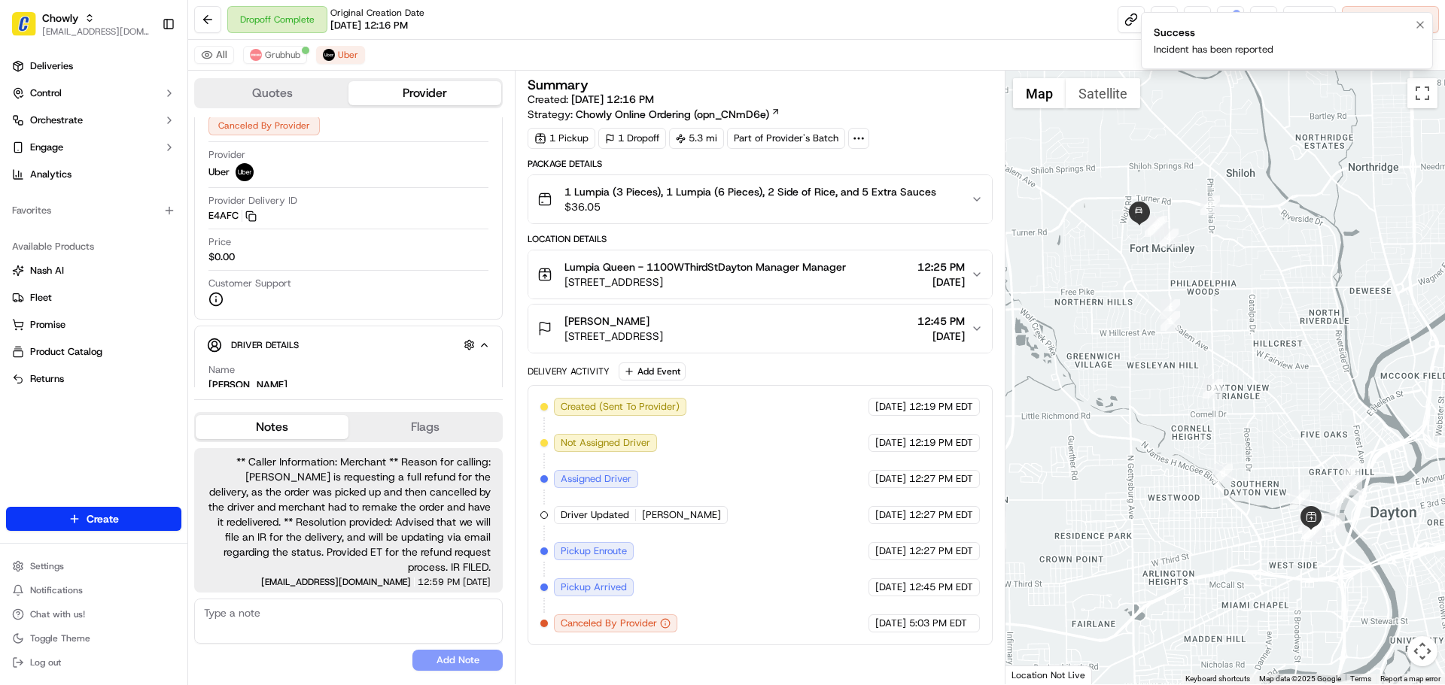
click at [1227, 12] on li "Success Incident has been reported" at bounding box center [1287, 40] width 292 height 57
click at [1414, 18] on button "Notifications (F8)" at bounding box center [1420, 25] width 18 height 18
click at [1223, 17] on button at bounding box center [1230, 19] width 27 height 27
click at [641, 331] on span "[STREET_ADDRESS]" at bounding box center [613, 336] width 99 height 15
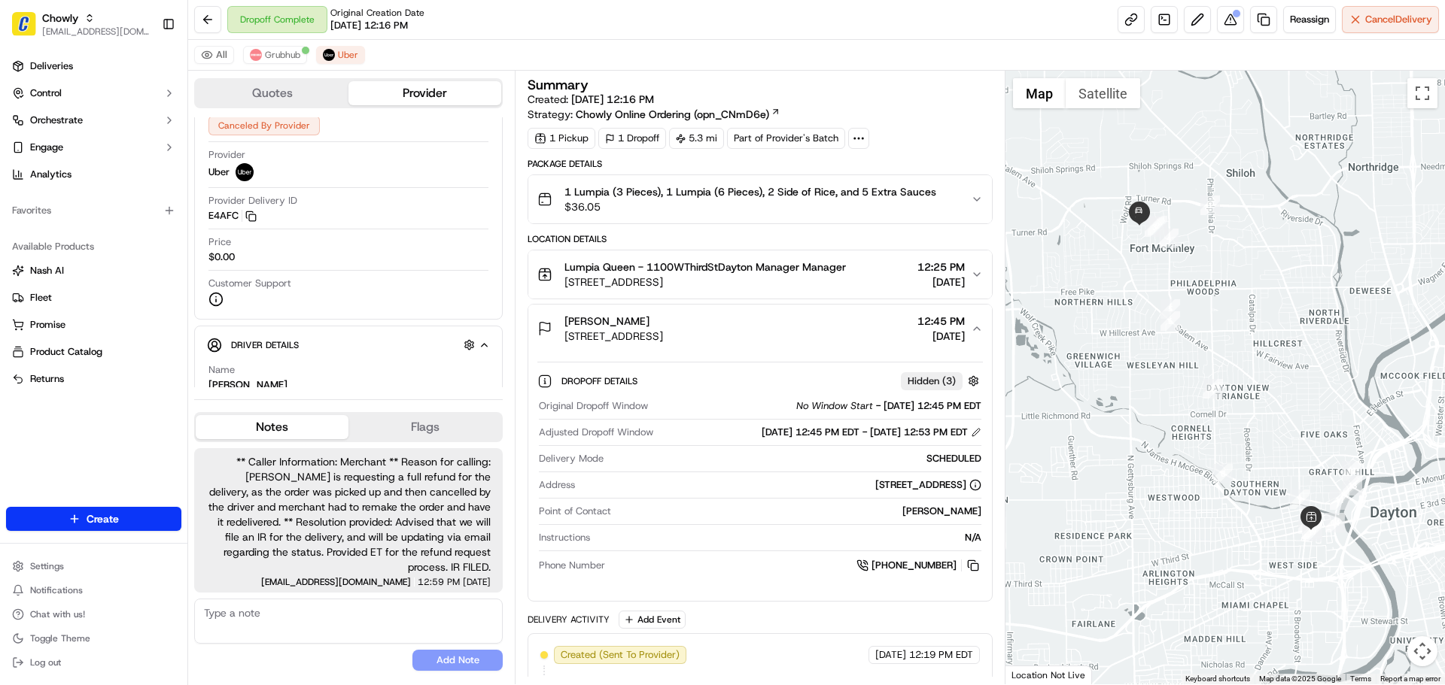
drag, startPoint x: 646, startPoint y: 318, endPoint x: 547, endPoint y: 320, distance: 98.6
click at [547, 320] on div "[PERSON_NAME] [STREET_ADDRESS]" at bounding box center [600, 329] width 126 height 30
copy span "[PERSON_NAME]"
click at [249, 219] on rect "button" at bounding box center [252, 217] width 7 height 7
